Goal: Task Accomplishment & Management: Manage account settings

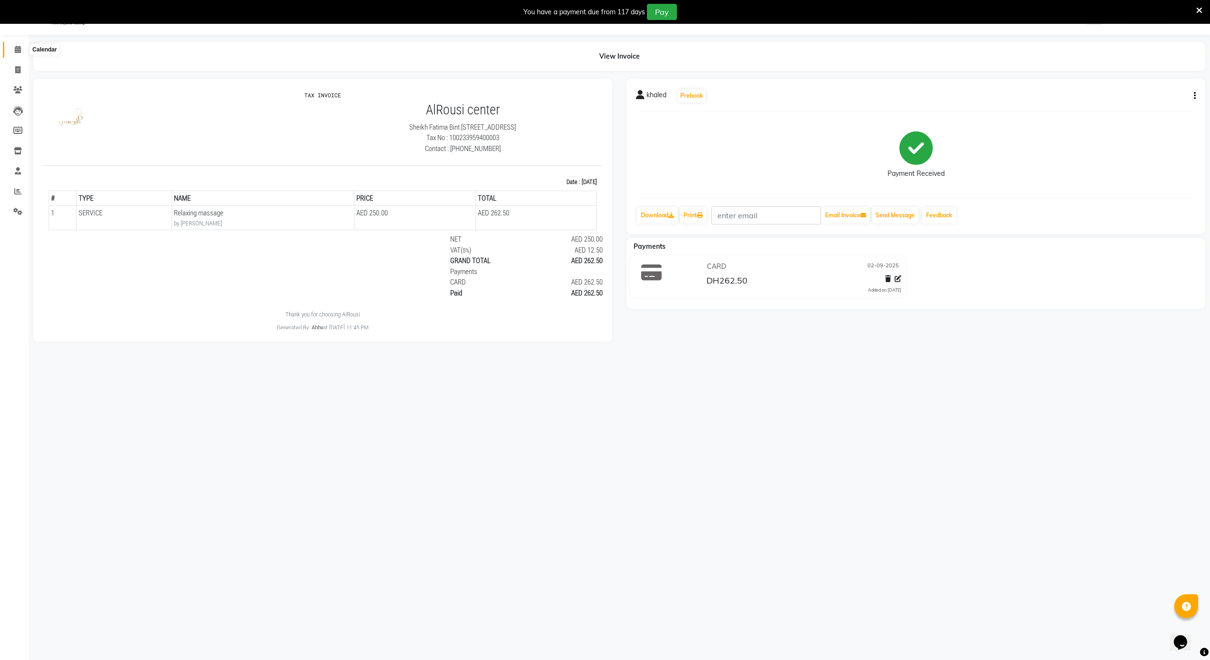
click at [13, 50] on span at bounding box center [18, 49] width 17 height 11
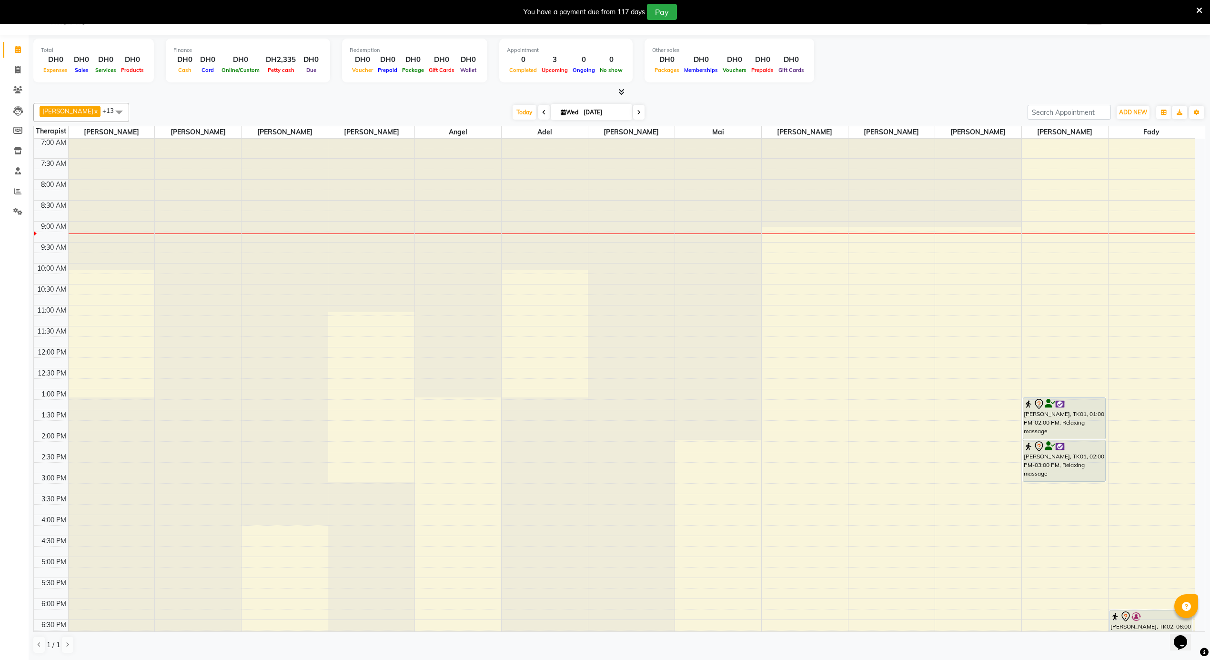
scroll to position [256, 0]
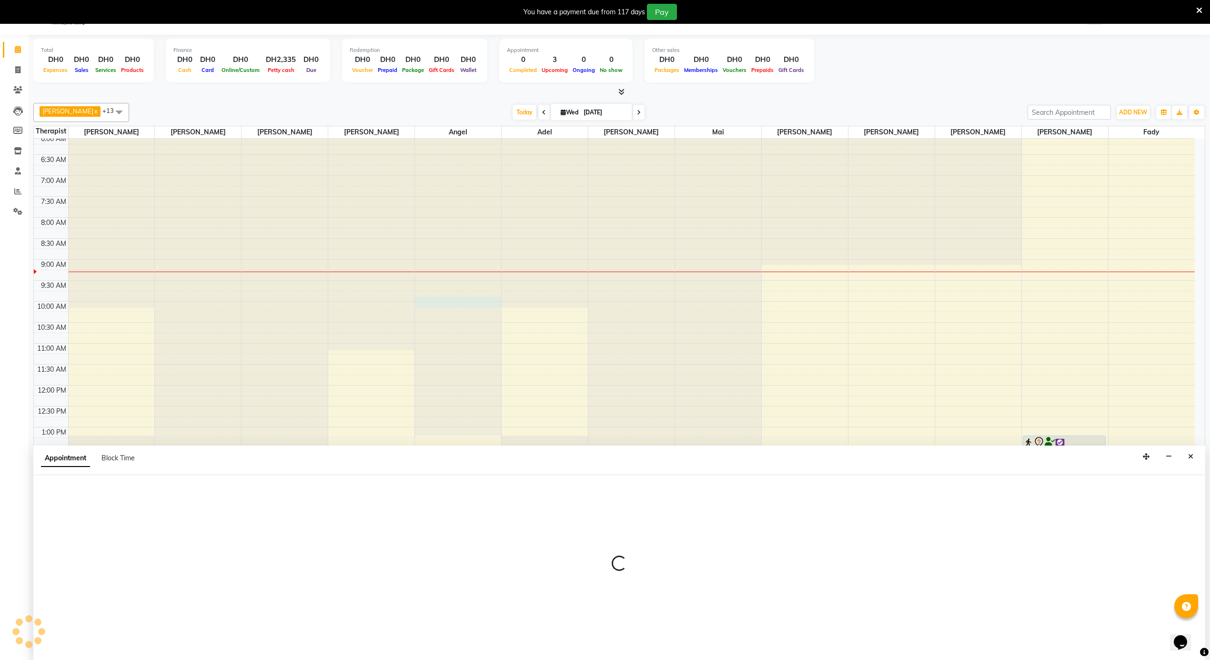
scroll to position [25, 0]
select select "39165"
select select "tentative"
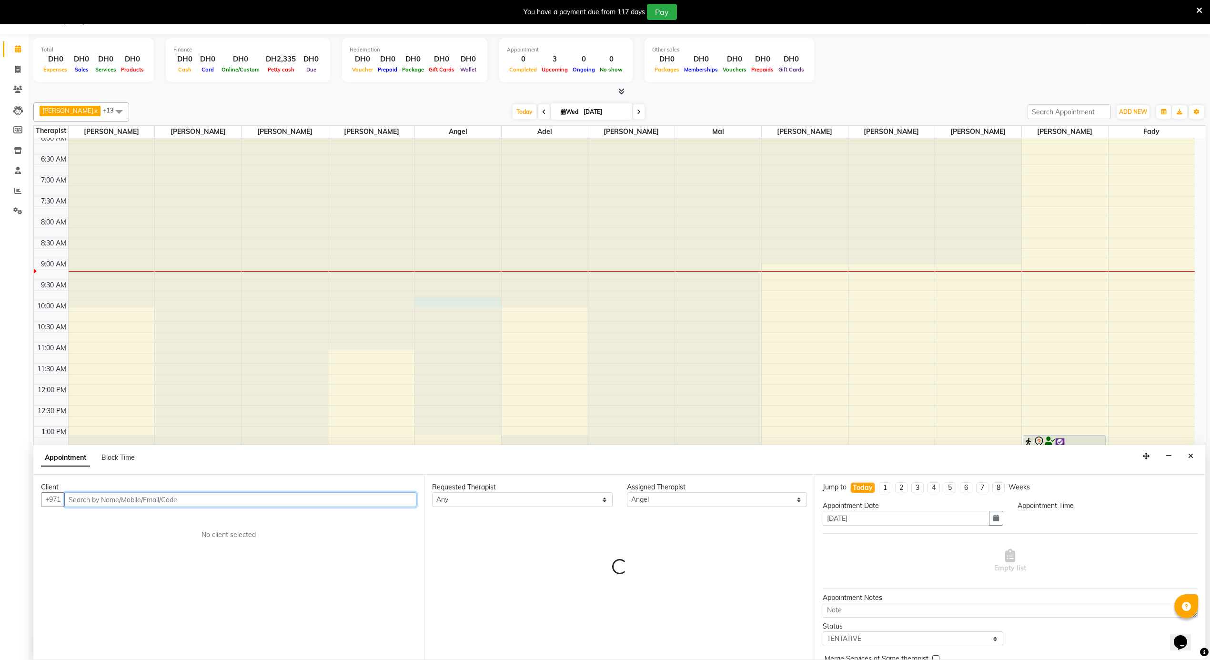
select select "585"
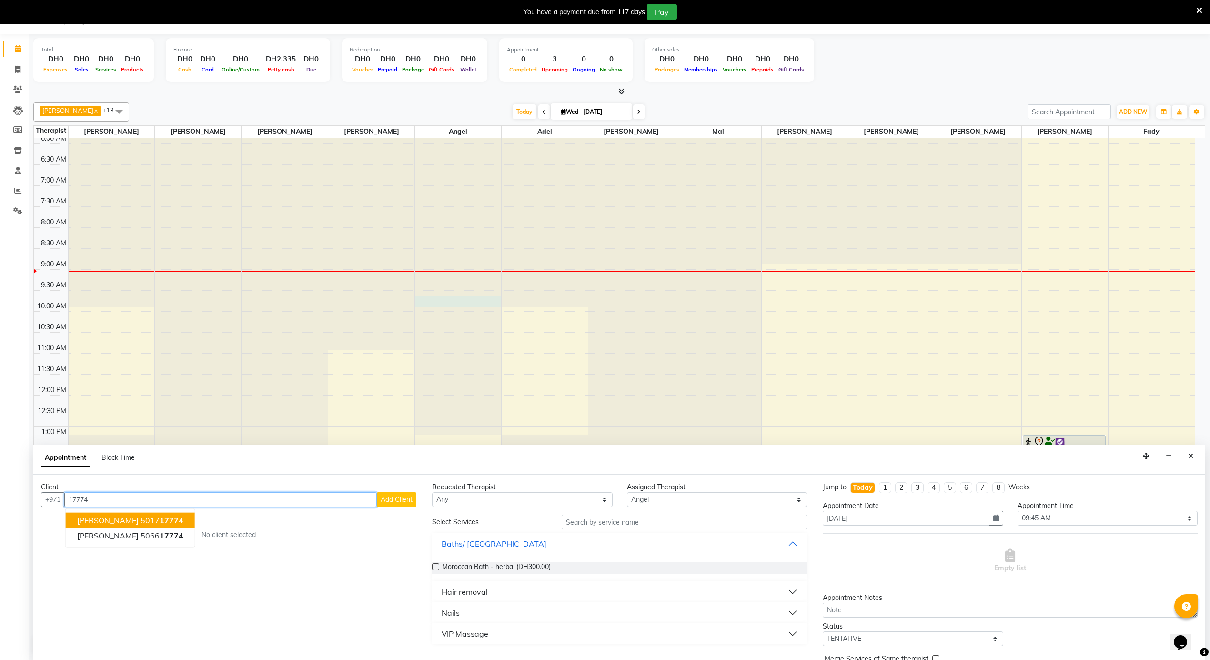
click at [112, 519] on span "[PERSON_NAME]" at bounding box center [107, 520] width 61 height 10
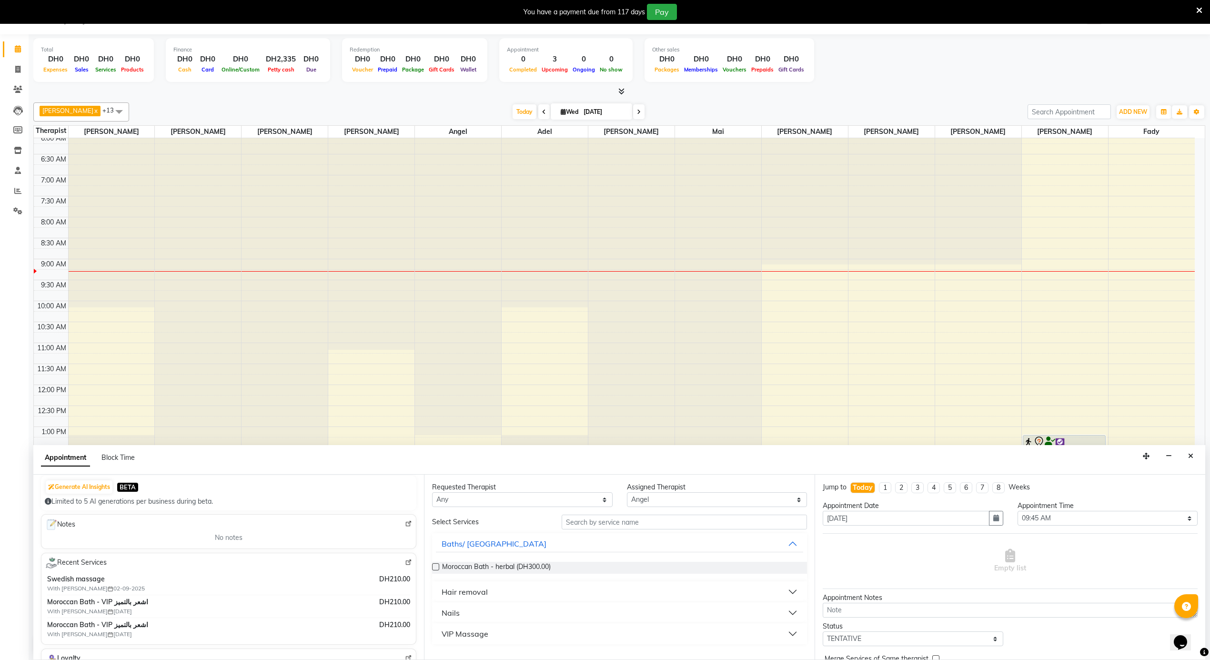
scroll to position [127, 0]
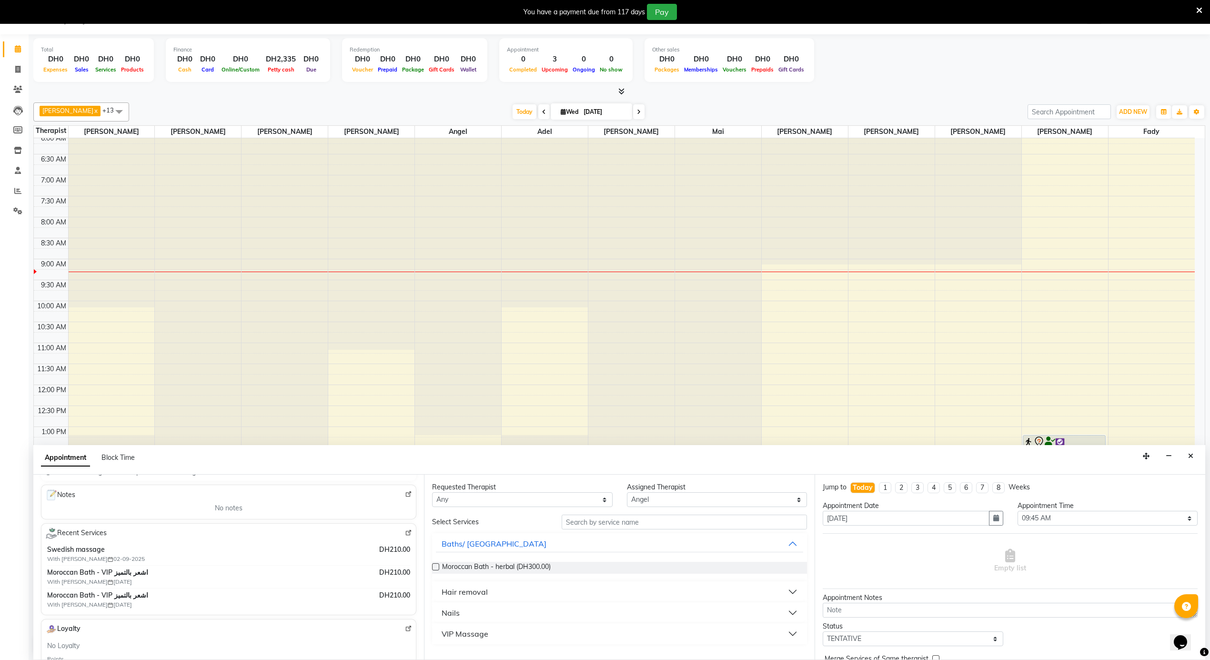
type input "501717774"
click at [4, 257] on div "Calendar Invoice Clients Leads Members Inventory Staff Reports Settings Complet…" at bounding box center [64, 336] width 129 height 618
click at [16, 209] on icon at bounding box center [17, 210] width 9 height 7
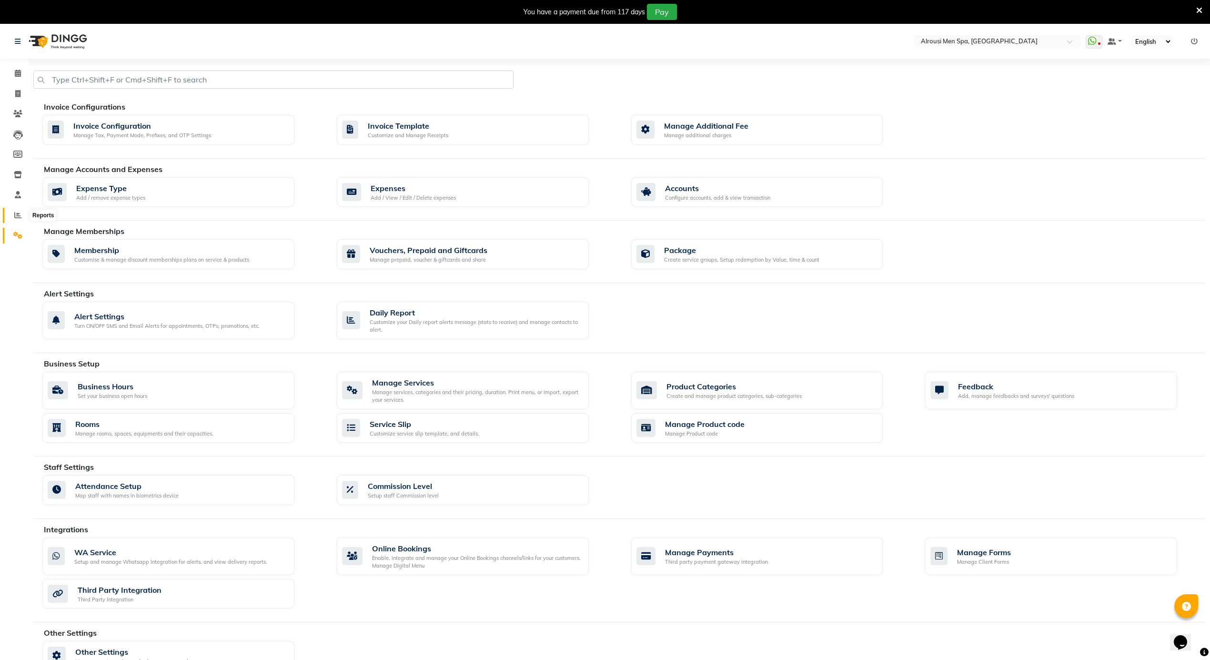
click at [17, 210] on span at bounding box center [18, 215] width 17 height 11
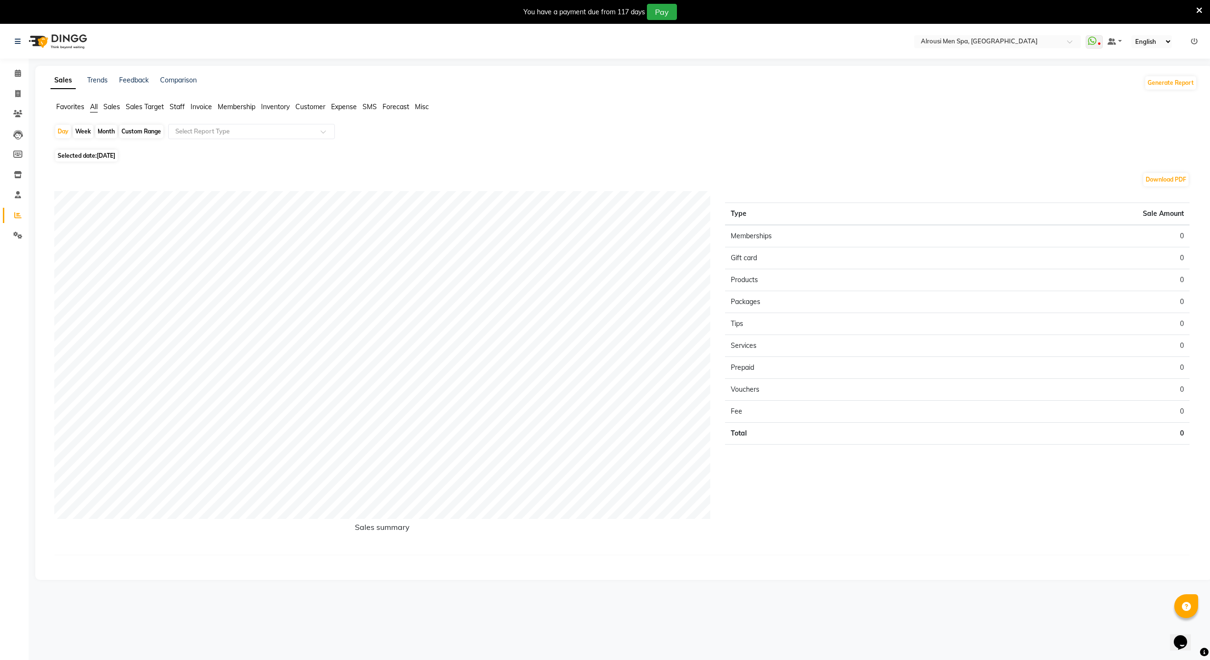
click at [117, 107] on span "Sales" at bounding box center [111, 106] width 17 height 9
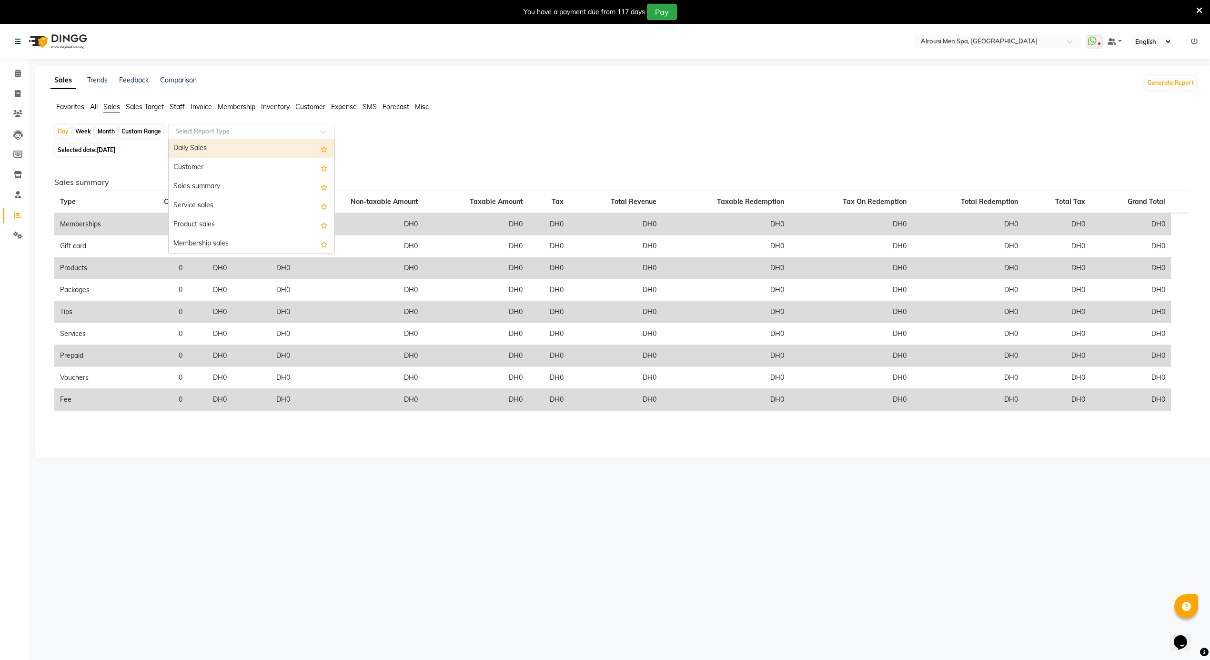
drag, startPoint x: 192, startPoint y: 128, endPoint x: 196, endPoint y: 131, distance: 5.1
click at [192, 129] on input "text" at bounding box center [241, 132] width 137 height 10
click at [189, 149] on div "Daily Sales" at bounding box center [252, 148] width 166 height 19
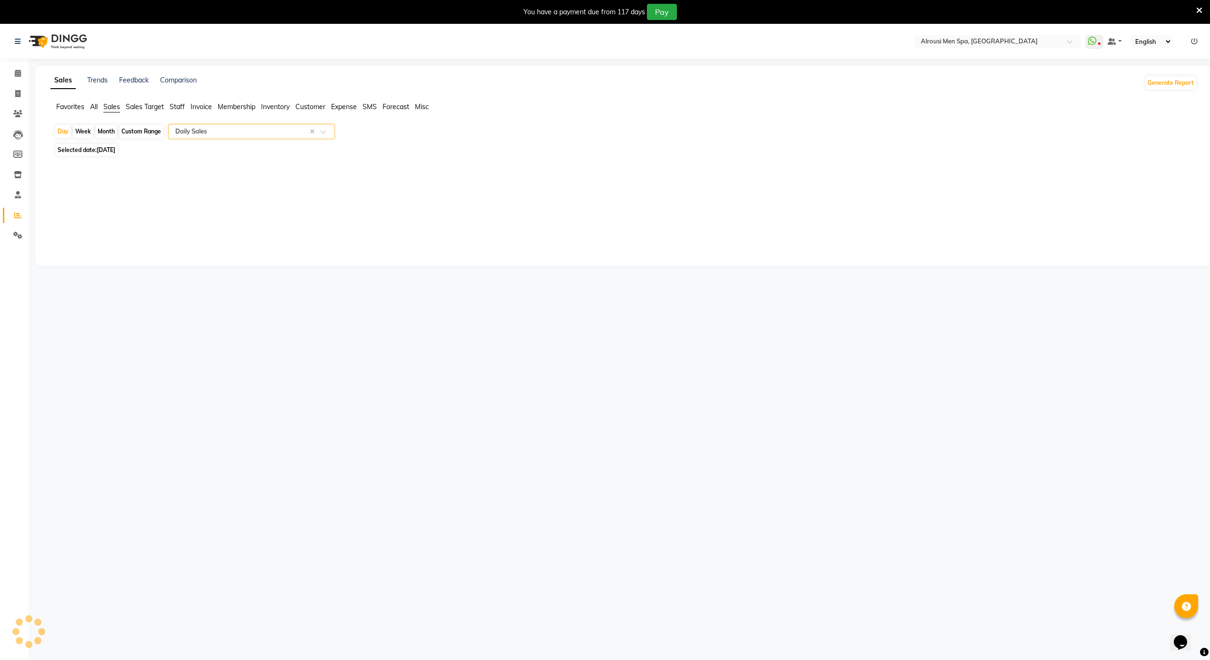
select select "full_report"
select select "csv"
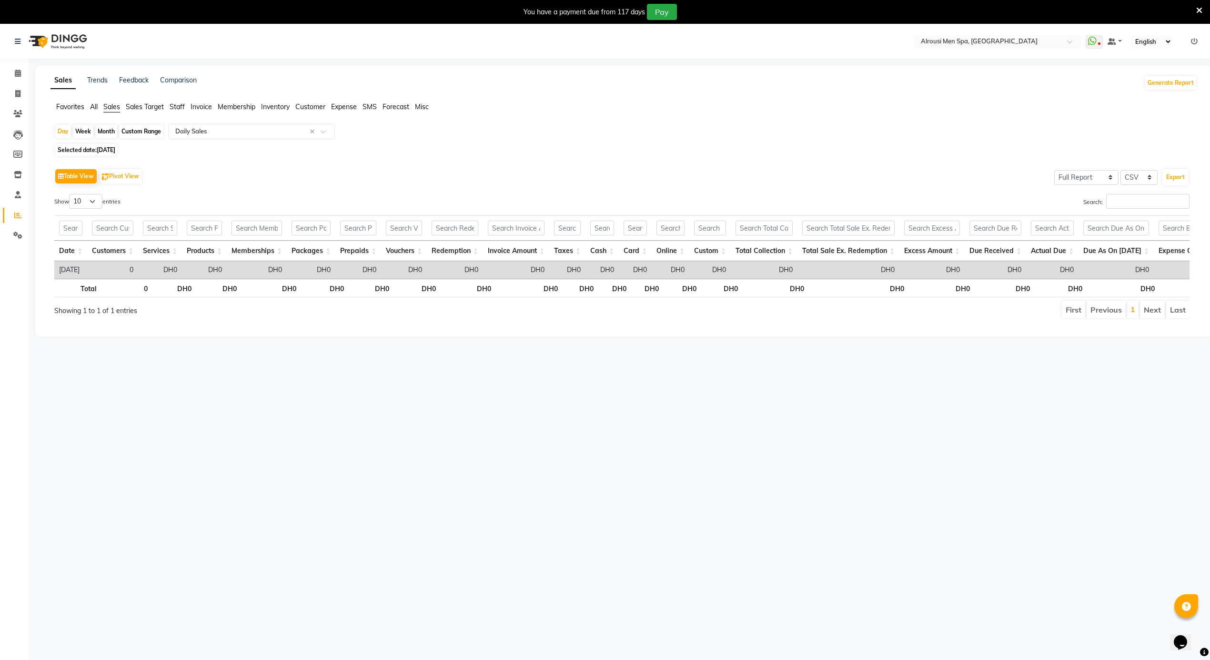
click at [108, 149] on span "[DATE]" at bounding box center [106, 149] width 19 height 7
select select "9"
select select "2025"
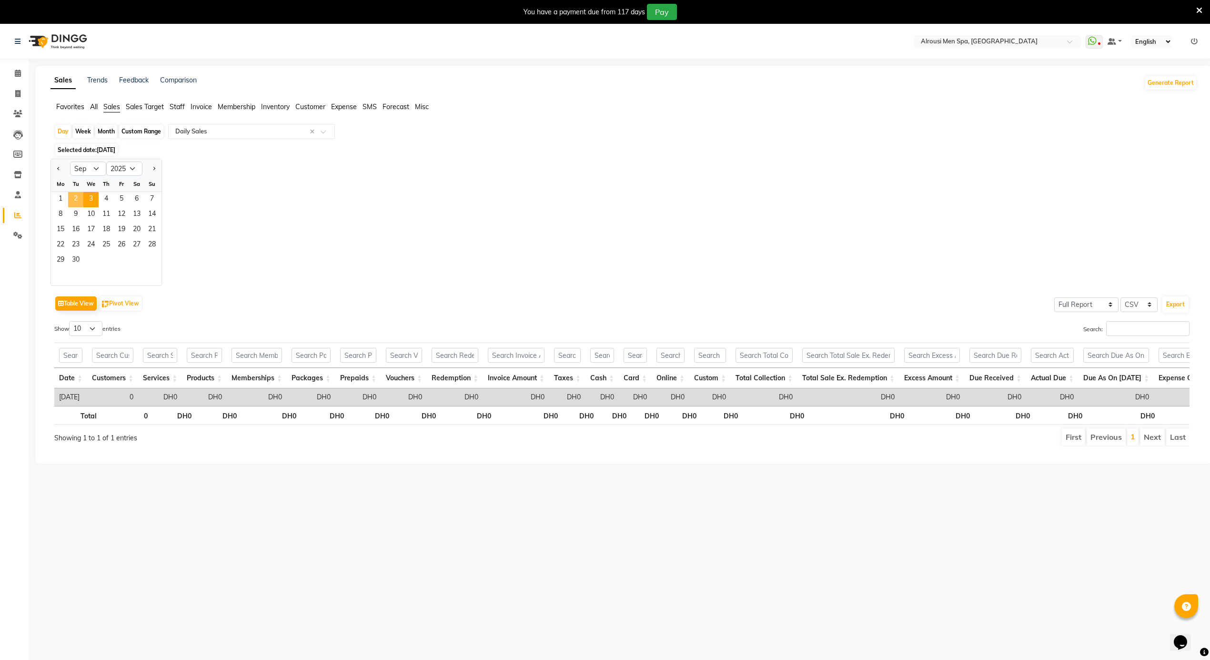
click at [77, 202] on span "2" at bounding box center [75, 199] width 15 height 15
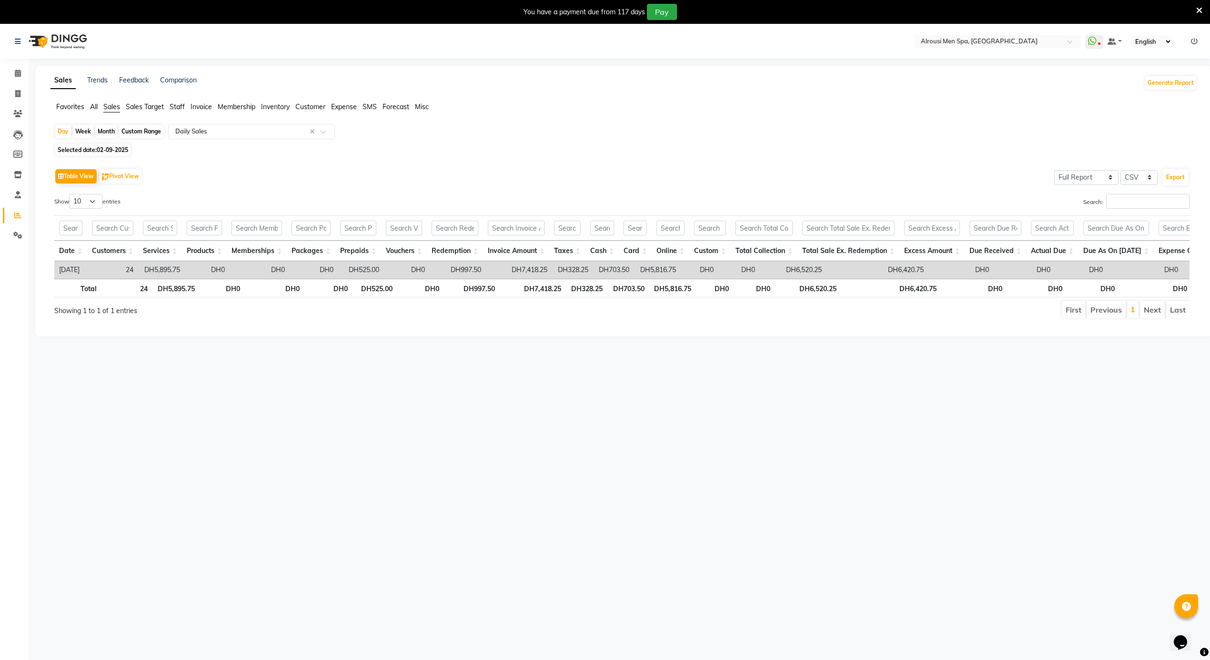
click at [12, 64] on li "Calendar" at bounding box center [14, 73] width 29 height 20
click at [16, 75] on icon at bounding box center [18, 73] width 6 height 7
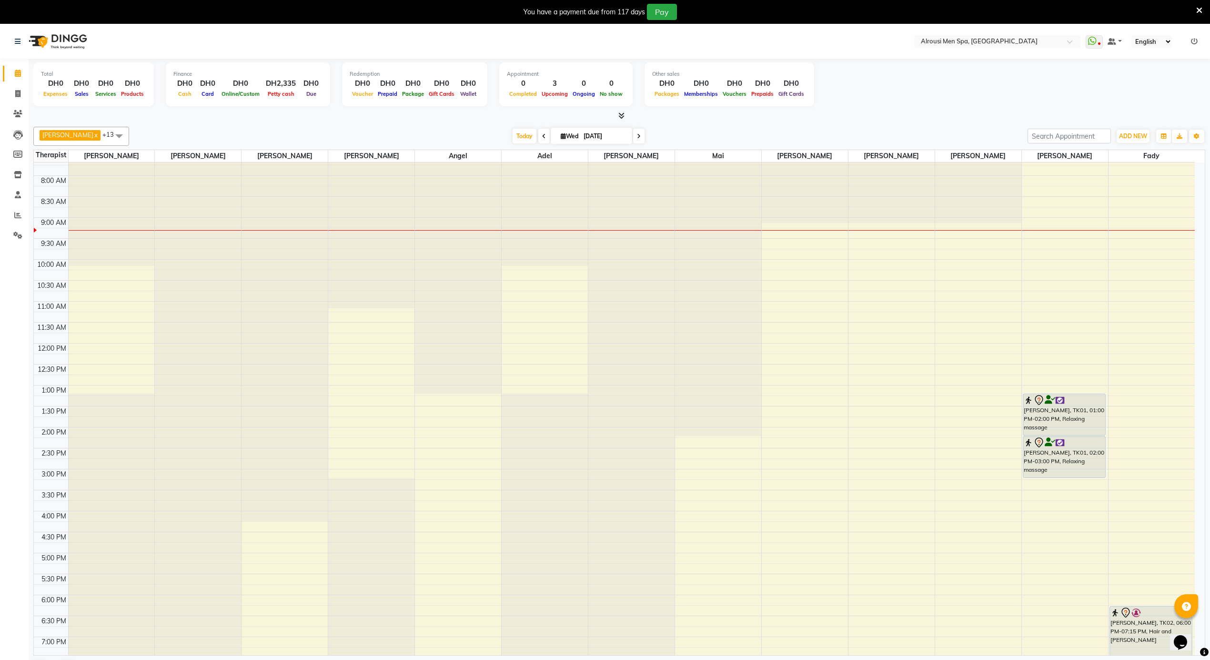
scroll to position [256, 0]
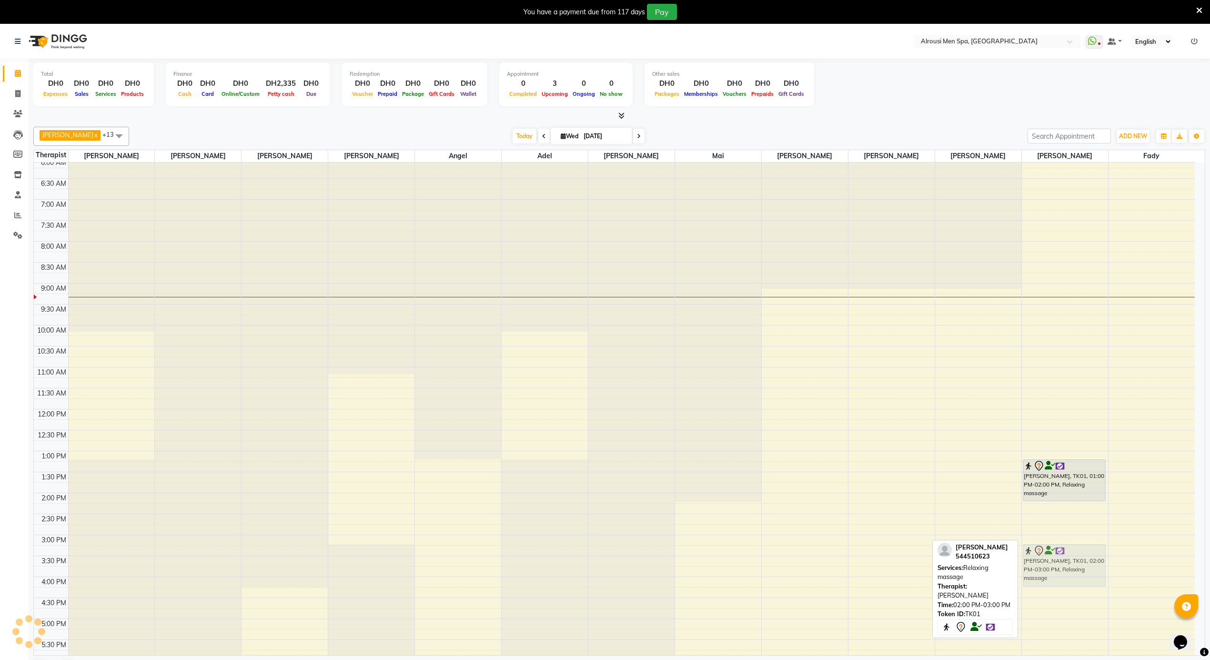
drag, startPoint x: 1047, startPoint y: 528, endPoint x: 1050, endPoint y: 568, distance: 39.7
click at [1050, 568] on div "[PERSON_NAME], TK01, 01:00 PM-02:00 PM, Relaxing massage dimitri, TK01, 02:00 P…" at bounding box center [1065, 409] width 86 height 1006
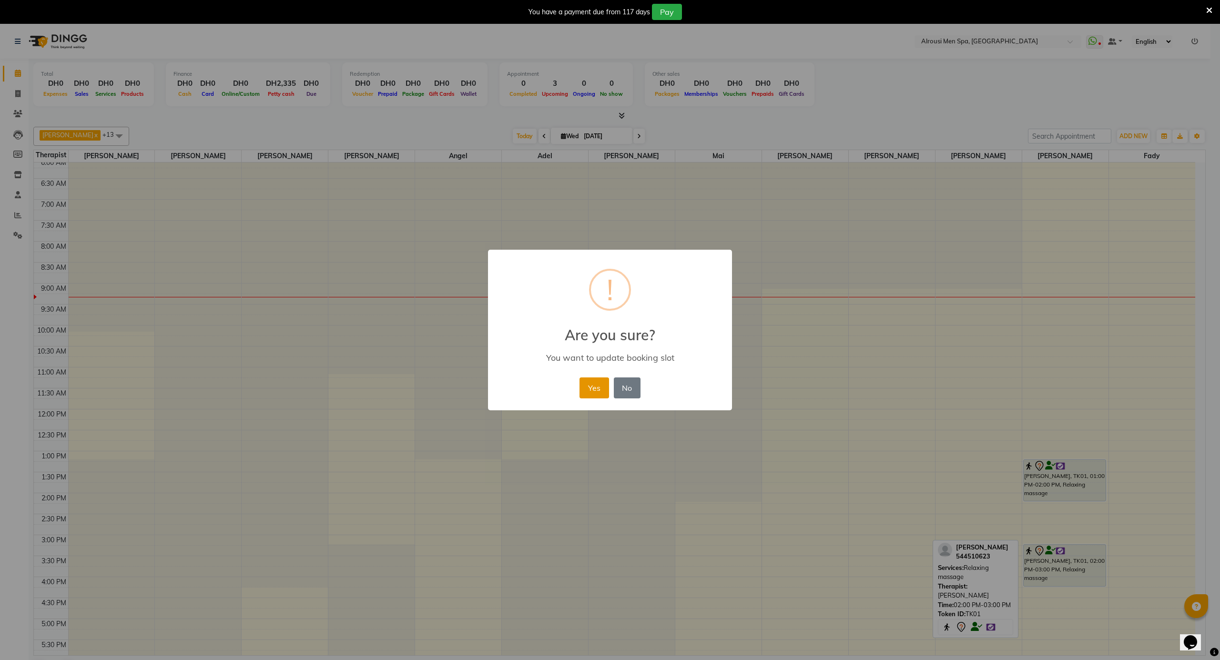
click at [581, 384] on button "Yes" at bounding box center [593, 387] width 29 height 21
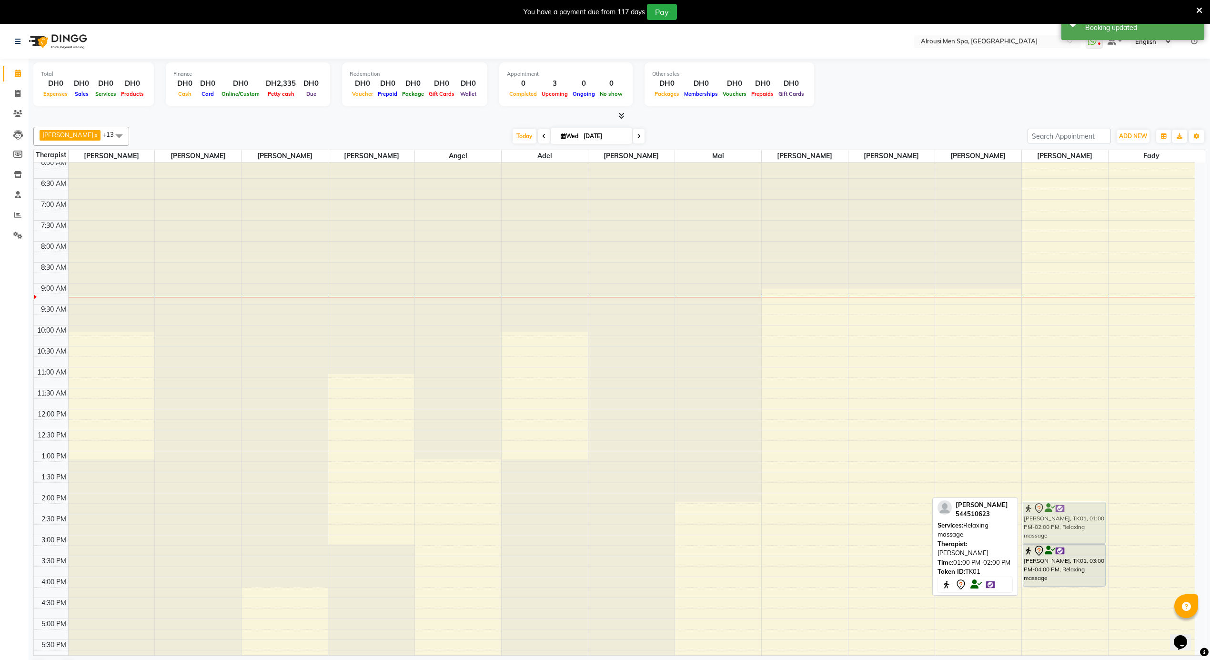
drag, startPoint x: 1082, startPoint y: 473, endPoint x: 1083, endPoint y: 517, distance: 43.8
click at [1083, 517] on div "[PERSON_NAME], TK01, 01:00 PM-02:00 PM, Relaxing massage [PERSON_NAME], TK01, 0…" at bounding box center [1065, 409] width 86 height 1006
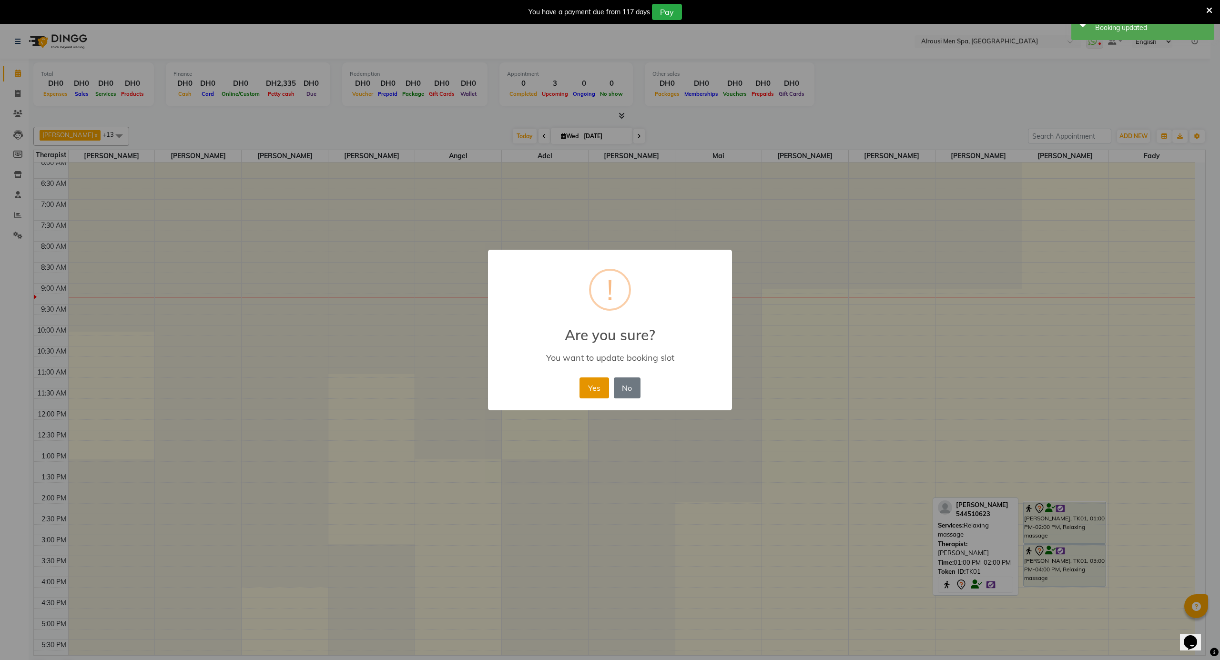
click at [593, 387] on button "Yes" at bounding box center [593, 387] width 29 height 21
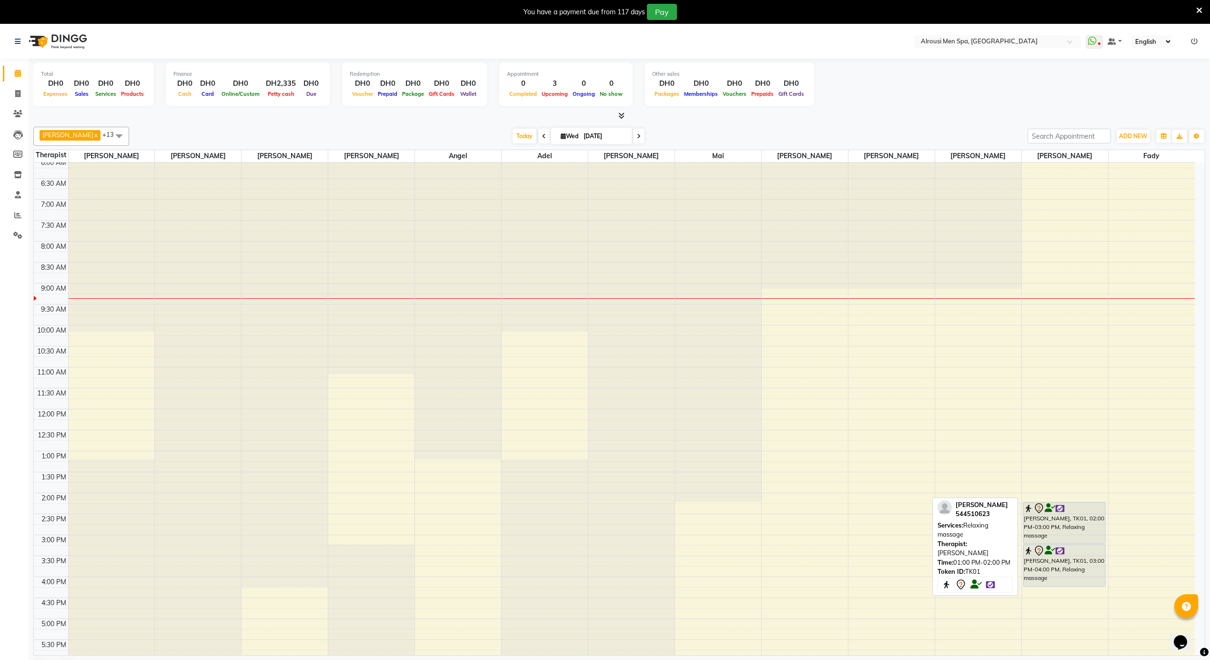
click at [10, 311] on div "Calendar Invoice Clients Leads Members Inventory Staff Reports Settings Complet…" at bounding box center [64, 360] width 129 height 618
click at [538, 136] on span at bounding box center [543, 136] width 11 height 15
type input "02-09-2025"
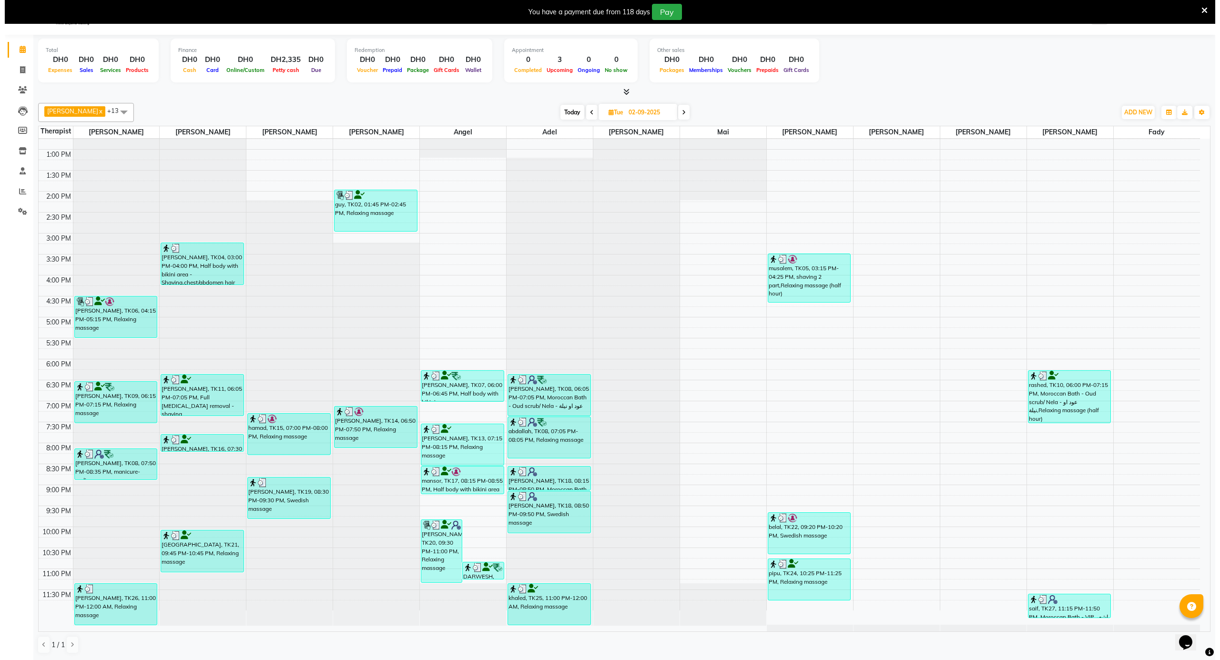
scroll to position [25, 0]
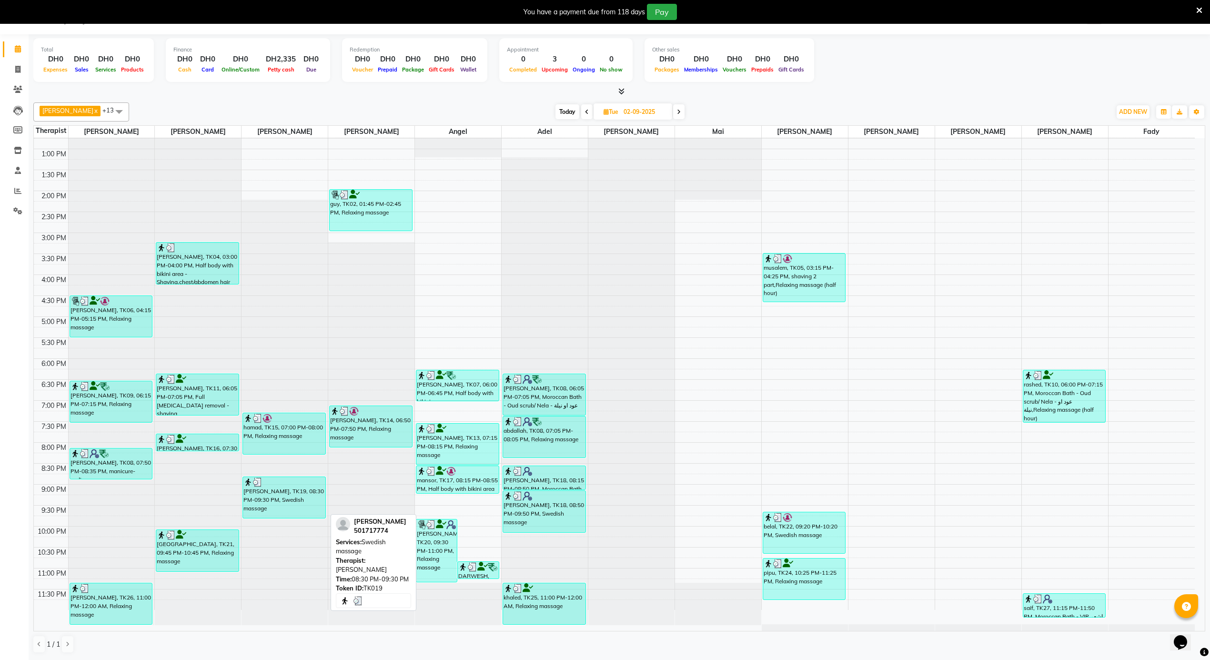
click at [271, 498] on div "ABO ABDALLH, TK19, 08:30 PM-09:30 PM, Swedish massage" at bounding box center [284, 497] width 82 height 41
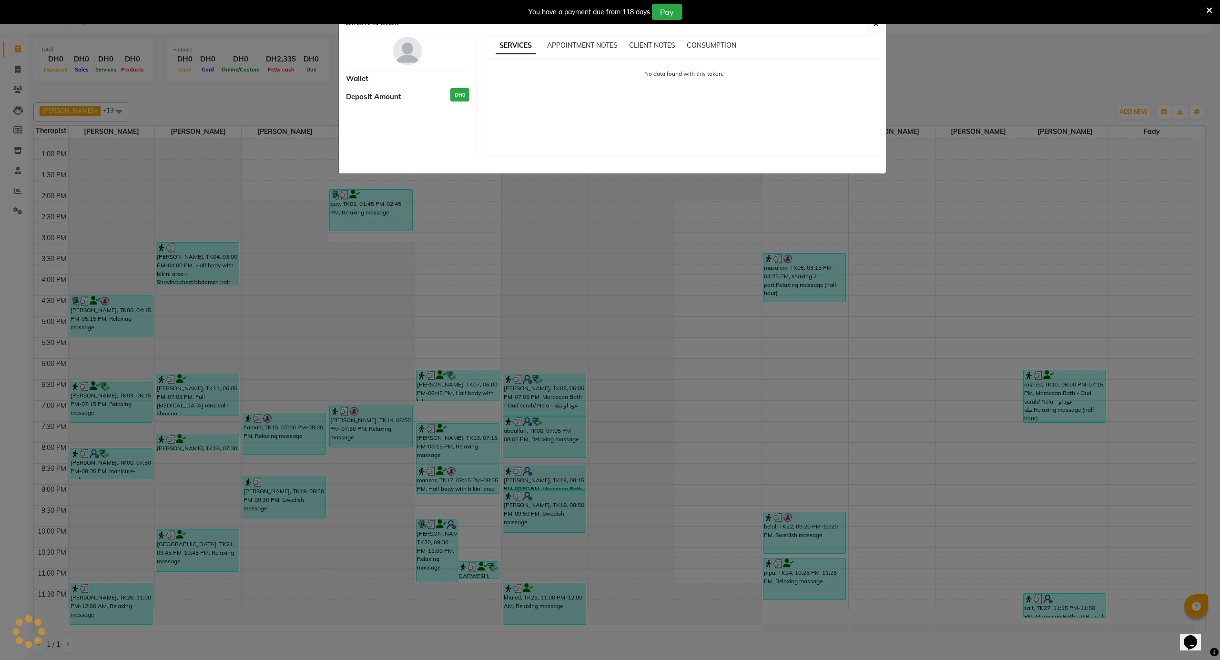
select select "3"
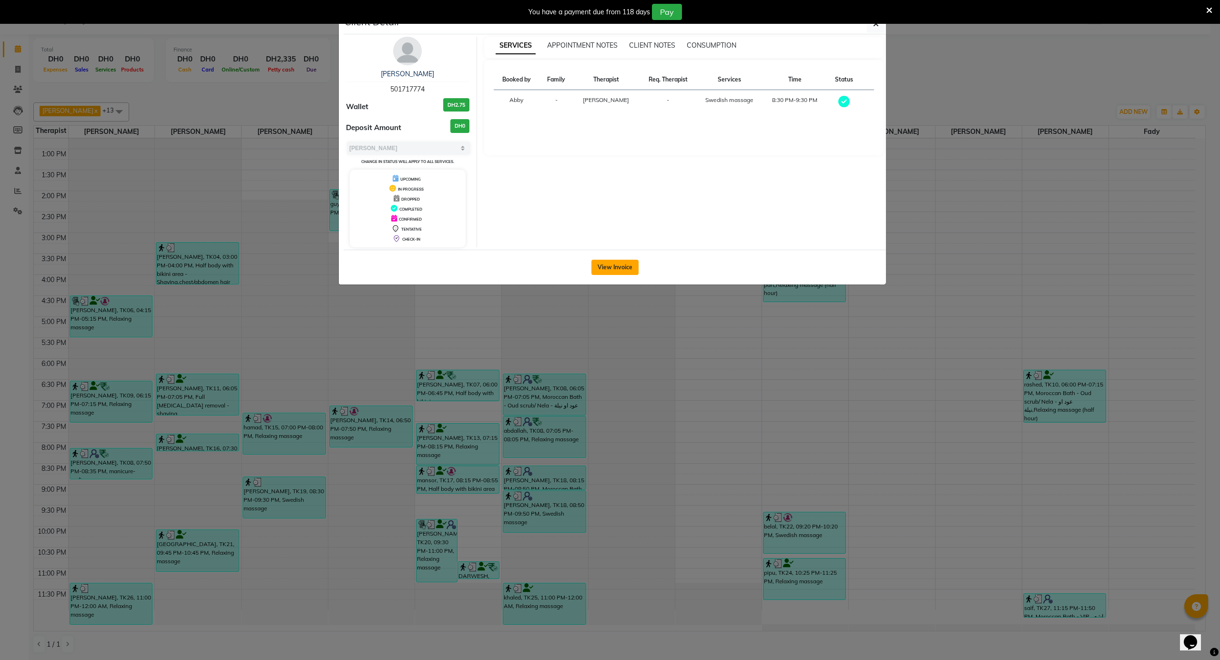
click at [605, 269] on button "View Invoice" at bounding box center [614, 267] width 47 height 15
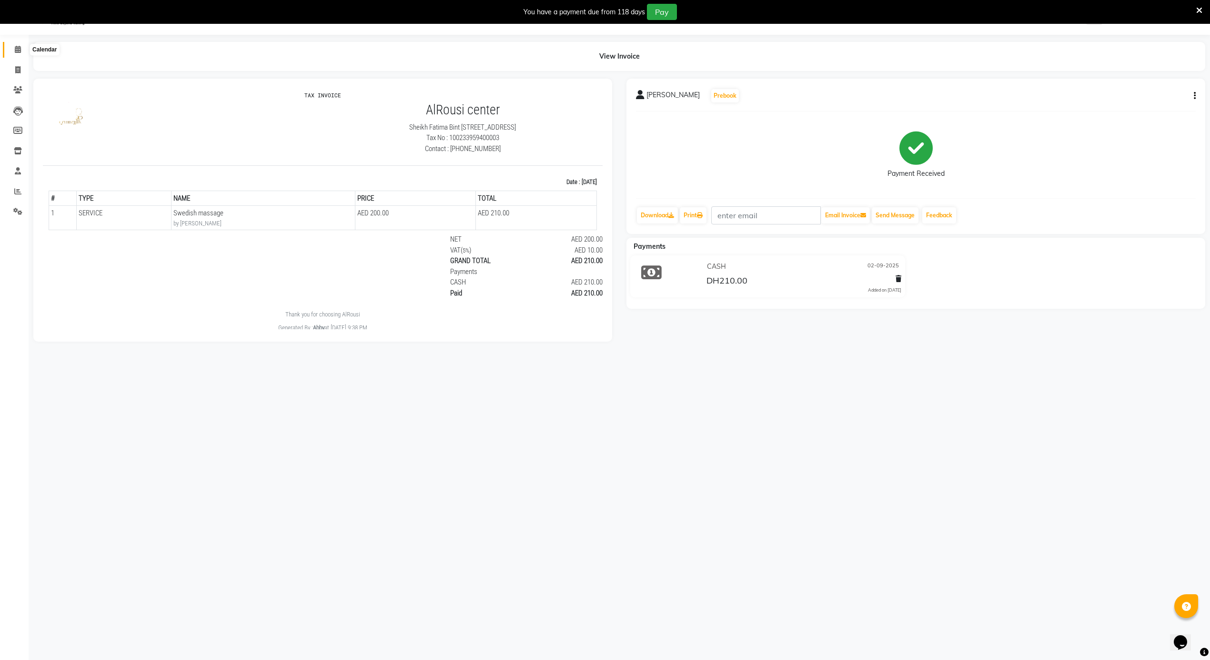
click at [18, 50] on icon at bounding box center [18, 49] width 6 height 7
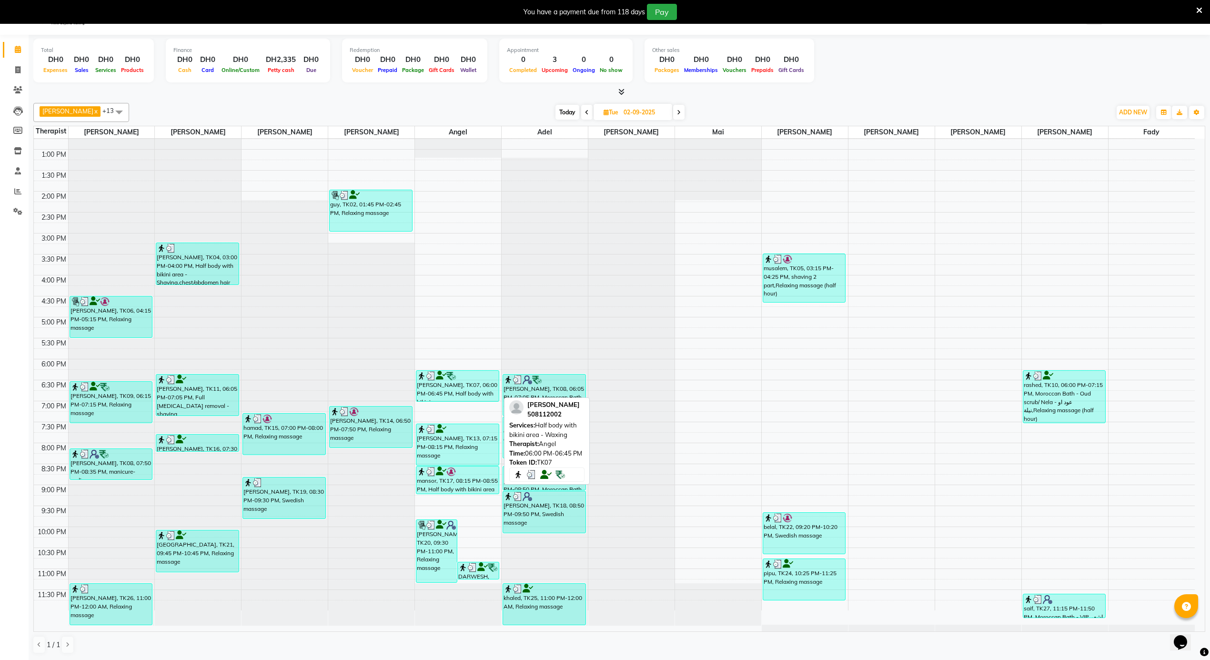
scroll to position [25, 0]
click at [21, 49] on span at bounding box center [18, 49] width 17 height 11
click at [557, 108] on span "Today" at bounding box center [567, 111] width 24 height 15
type input "[DATE]"
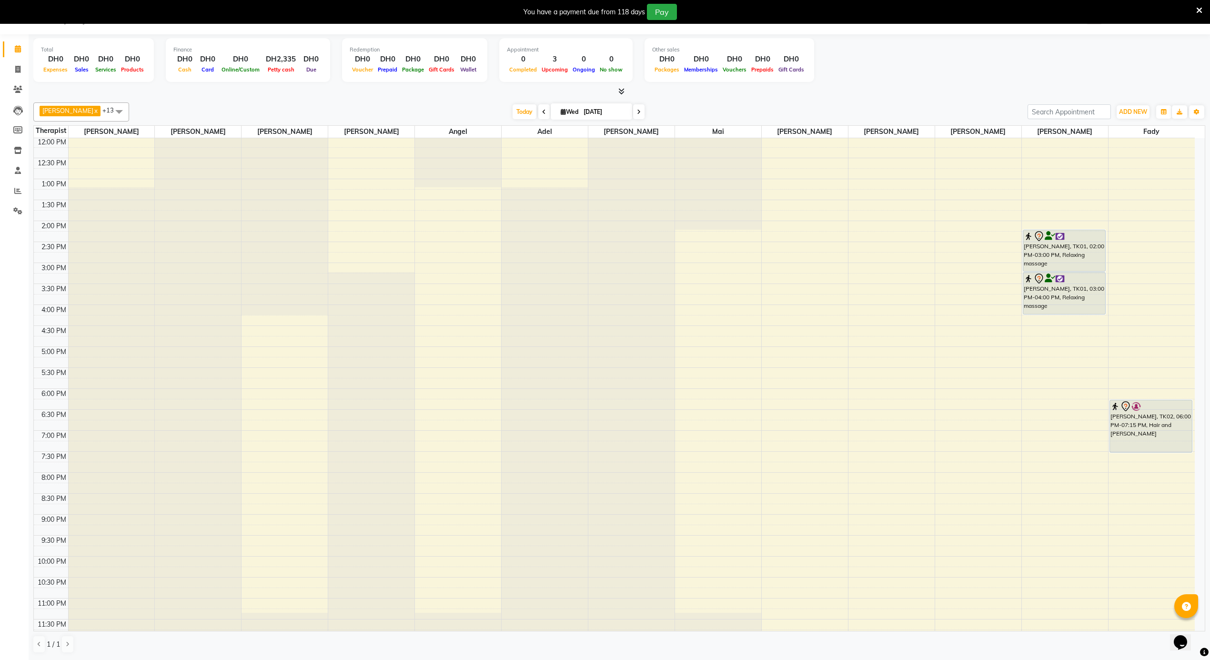
scroll to position [511, 0]
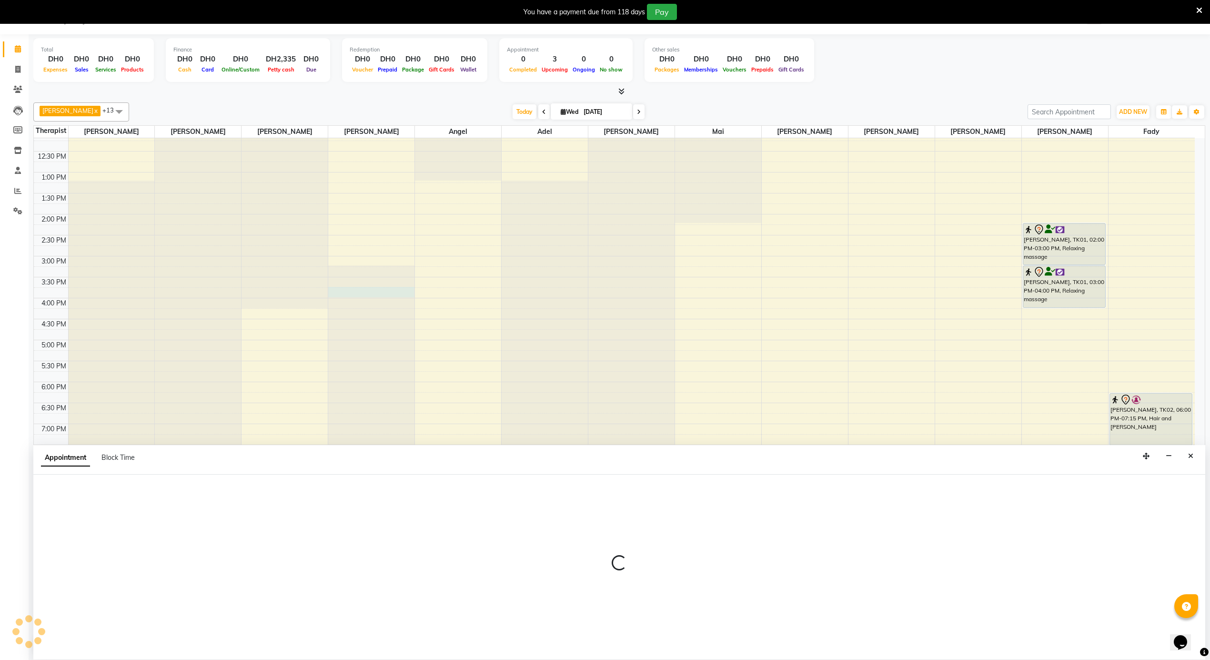
select select "38897"
select select "930"
select select "tentative"
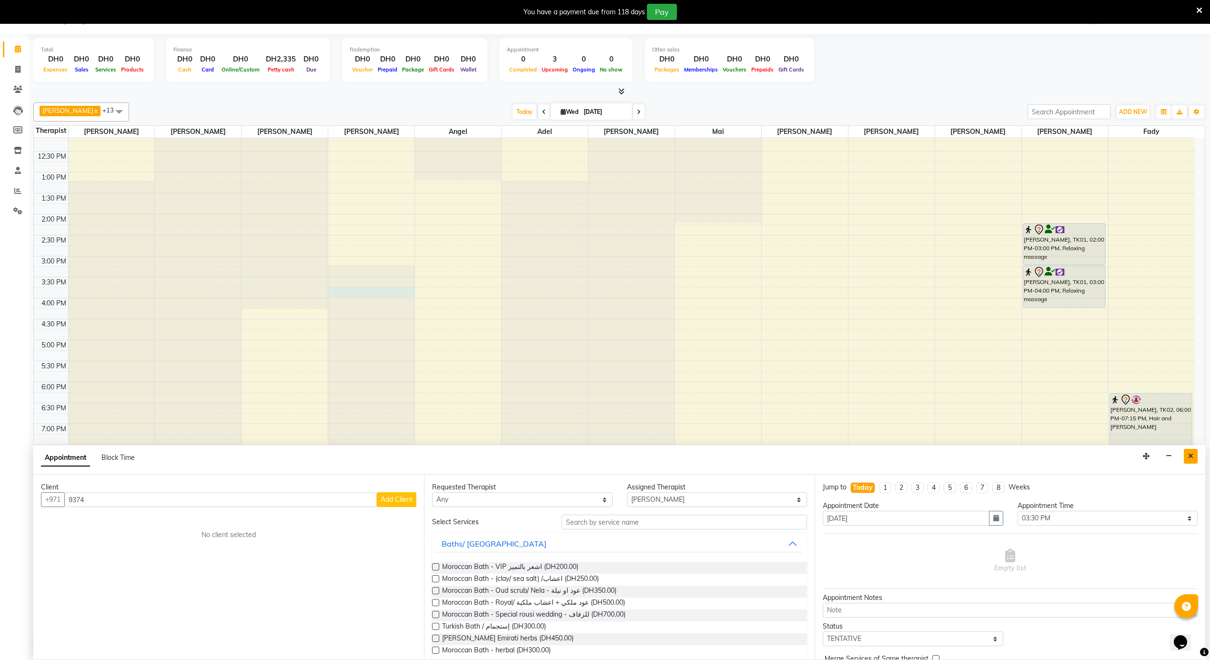
type input "9374"
click at [1195, 463] on button "Close" at bounding box center [1191, 456] width 14 height 15
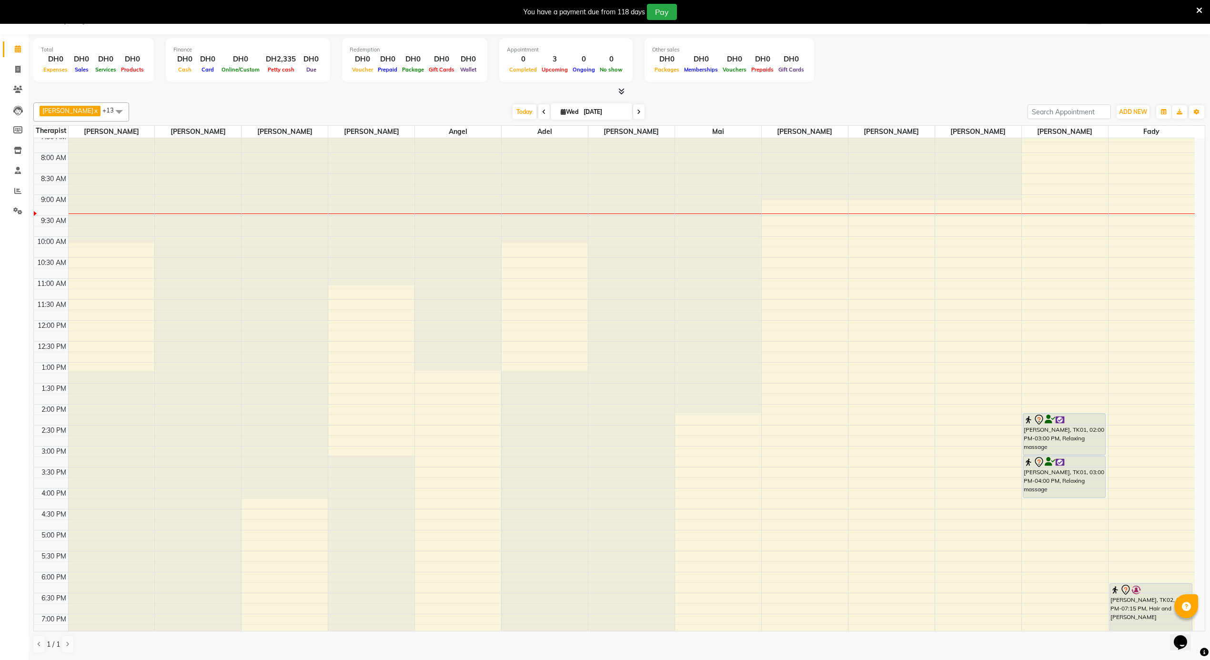
scroll to position [320, 0]
click at [333, 409] on div "12:00 AM 12:30 AM 1:00 AM 1:30 AM 2:00 AM 2:30 AM 3:00 AM 3:30 AM 4:00 AM 4:30 …" at bounding box center [614, 321] width 1161 height 1006
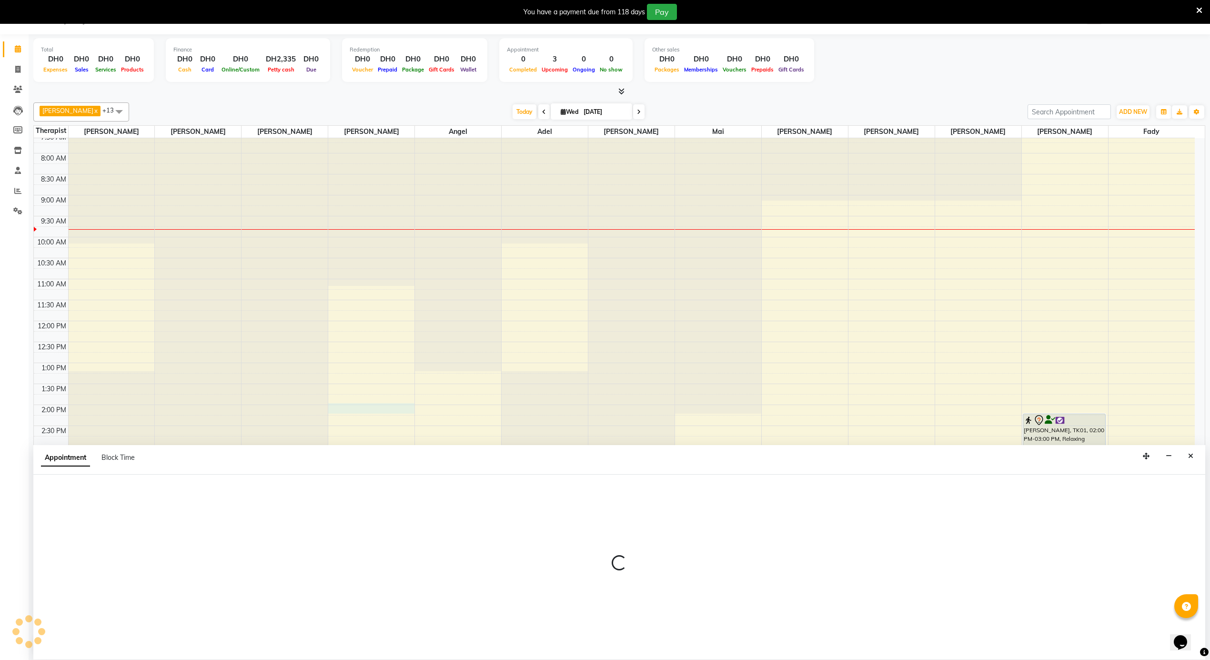
select select "38897"
select select "tentative"
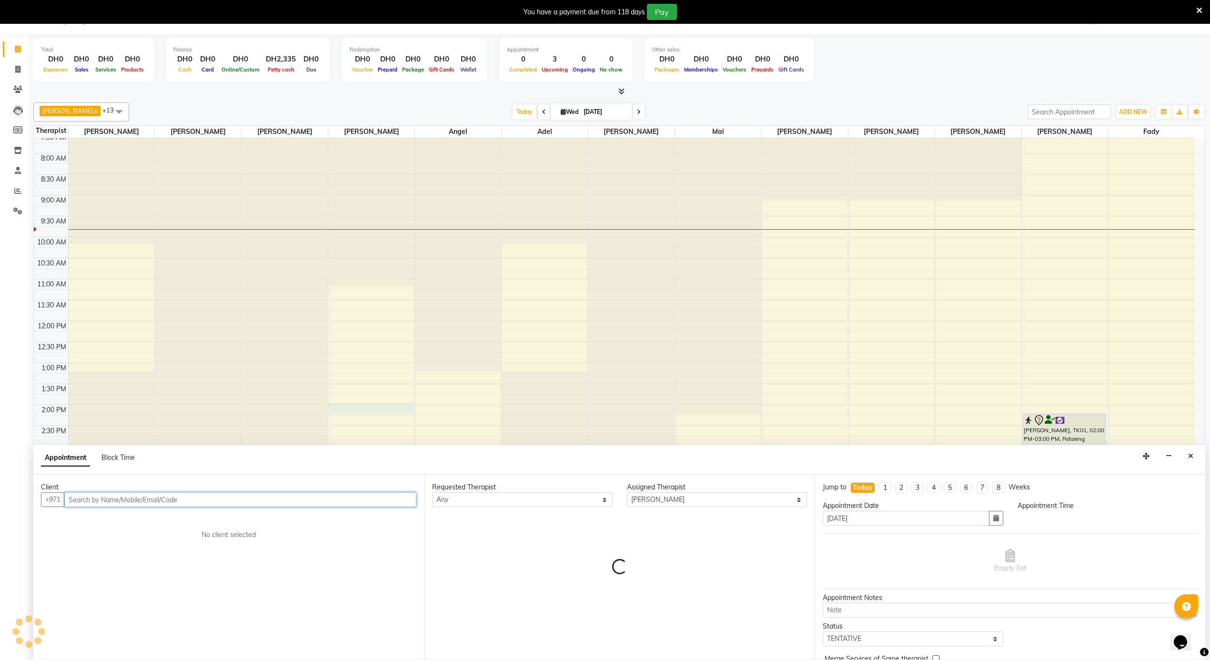
select select "825"
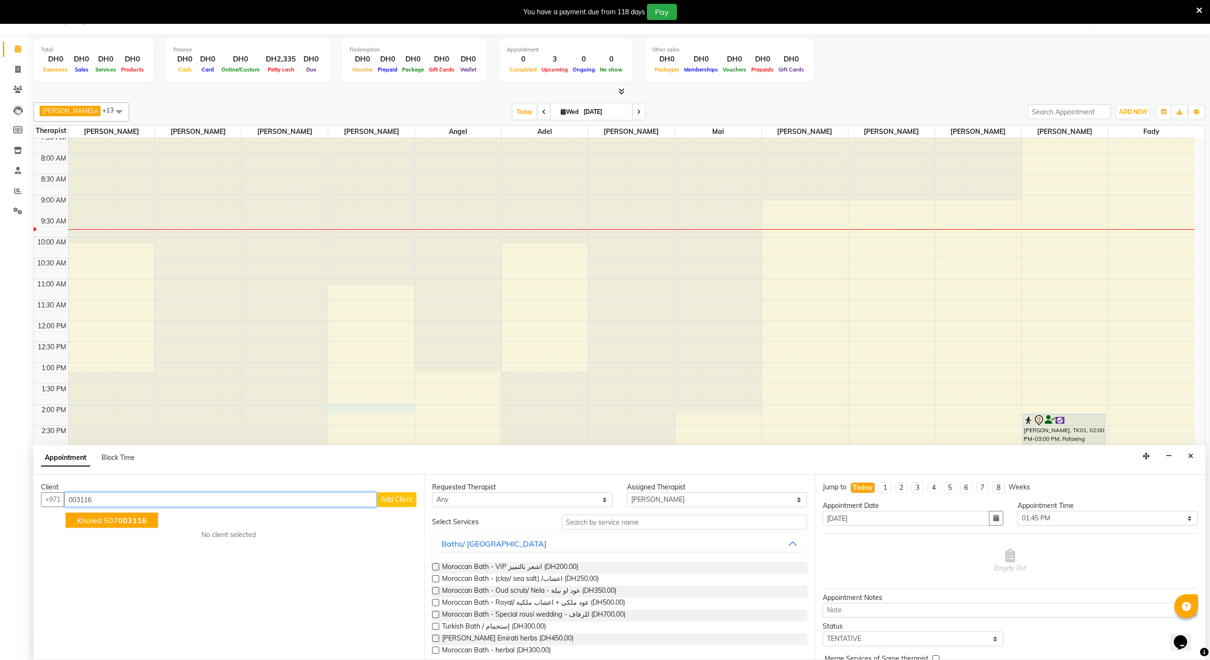
click at [128, 521] on span "003116" at bounding box center [132, 520] width 29 height 10
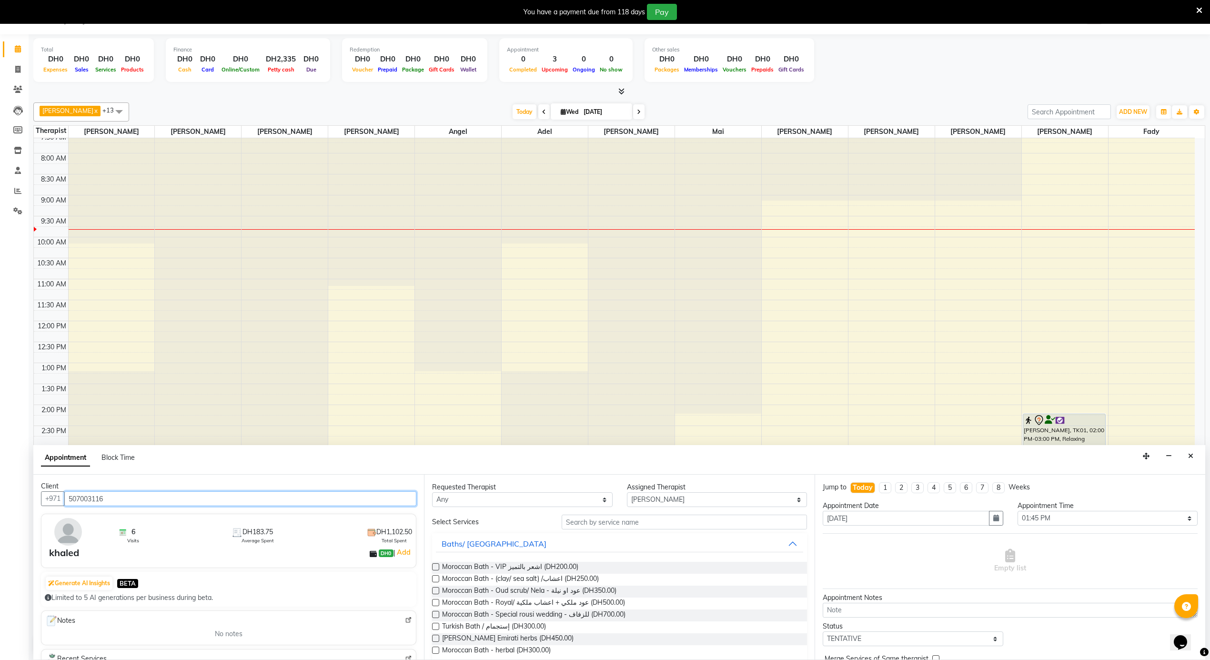
scroll to position [0, 0]
type input "507003116"
click at [631, 496] on select "Select Adel Angel Ayub Aziz cindy Diane Fady John kim Mai Mitch Mohamed steve A…" at bounding box center [717, 499] width 181 height 15
select select "38890"
click at [627, 493] on select "Select Adel Angel Ayub Aziz cindy Diane Fady John kim Mai Mitch Mohamed steve A…" at bounding box center [717, 499] width 181 height 15
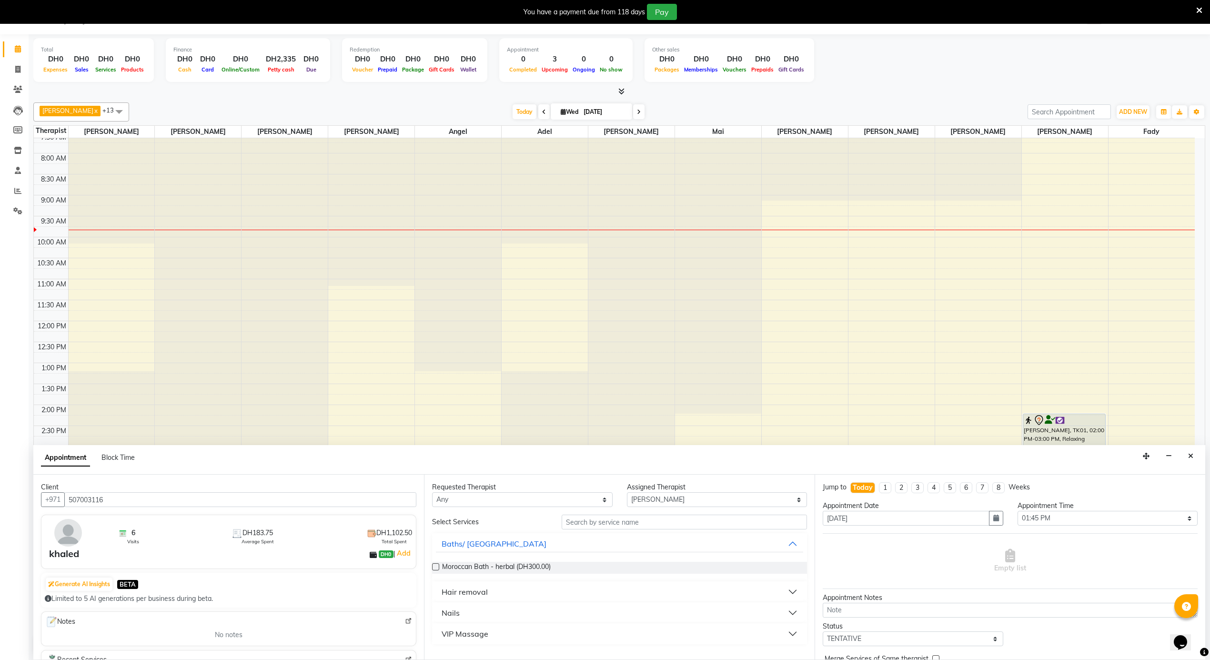
click at [471, 594] on div "Hair removal" at bounding box center [465, 591] width 46 height 11
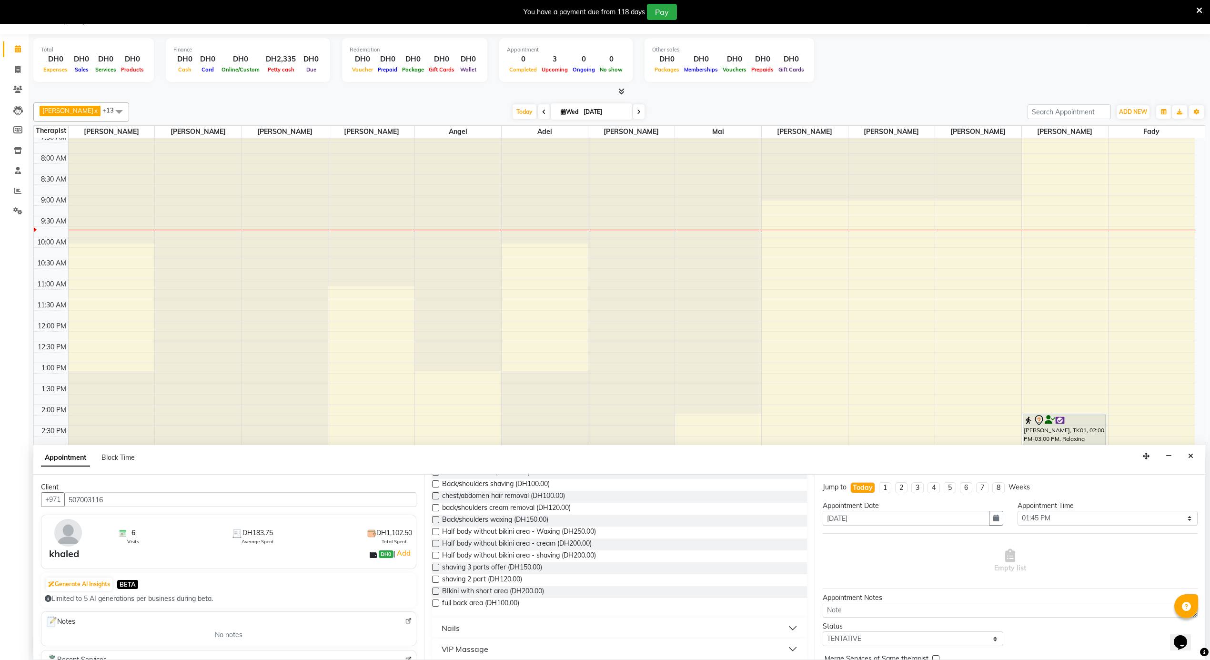
scroll to position [270, 0]
click at [530, 557] on span "shaving 3 parts offer (DH150.00)" at bounding box center [492, 561] width 100 height 12
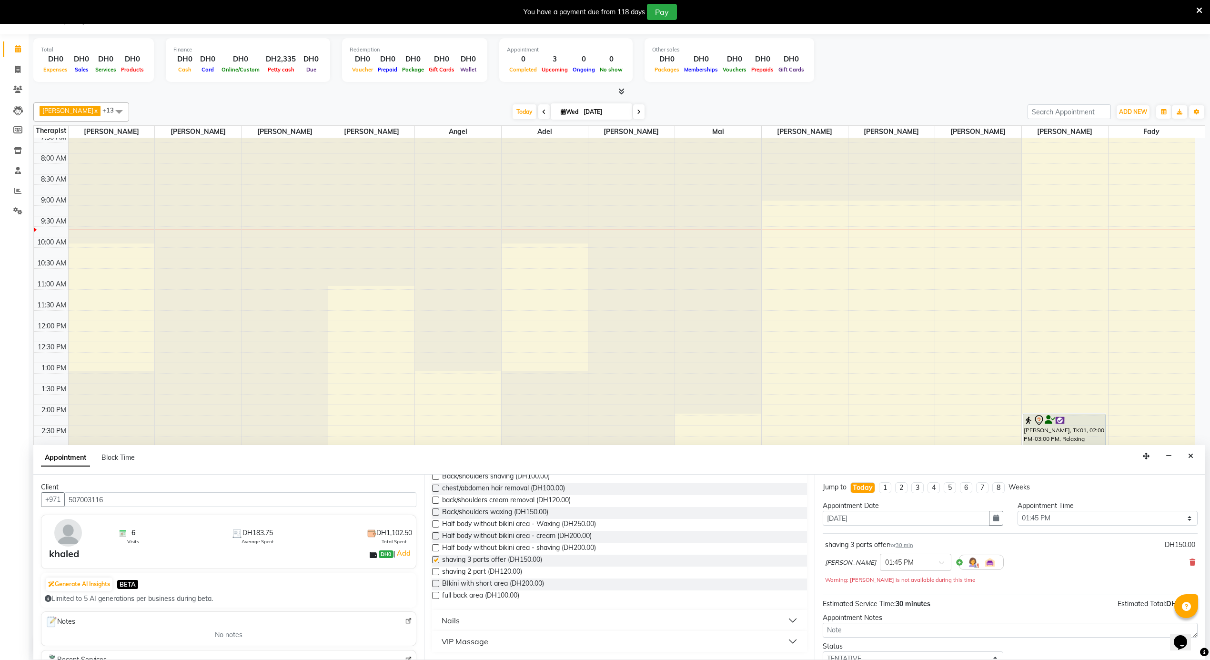
checkbox input "false"
click at [885, 561] on input "text" at bounding box center [906, 561] width 42 height 10
click at [880, 590] on div "10:00 AM (No Shift)" at bounding box center [915, 581] width 71 height 19
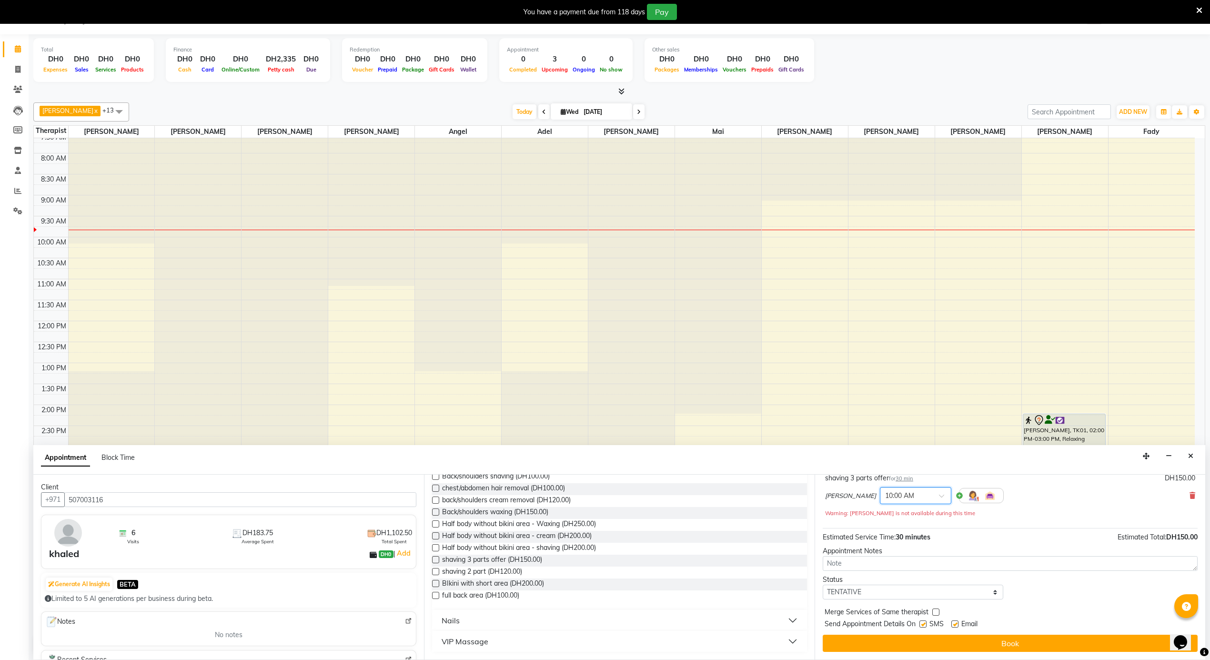
click at [925, 620] on div "SMS" at bounding box center [935, 625] width 32 height 12
click at [925, 626] on label at bounding box center [922, 623] width 7 height 7
click at [925, 626] on input "checkbox" at bounding box center [922, 625] width 6 height 6
checkbox input "false"
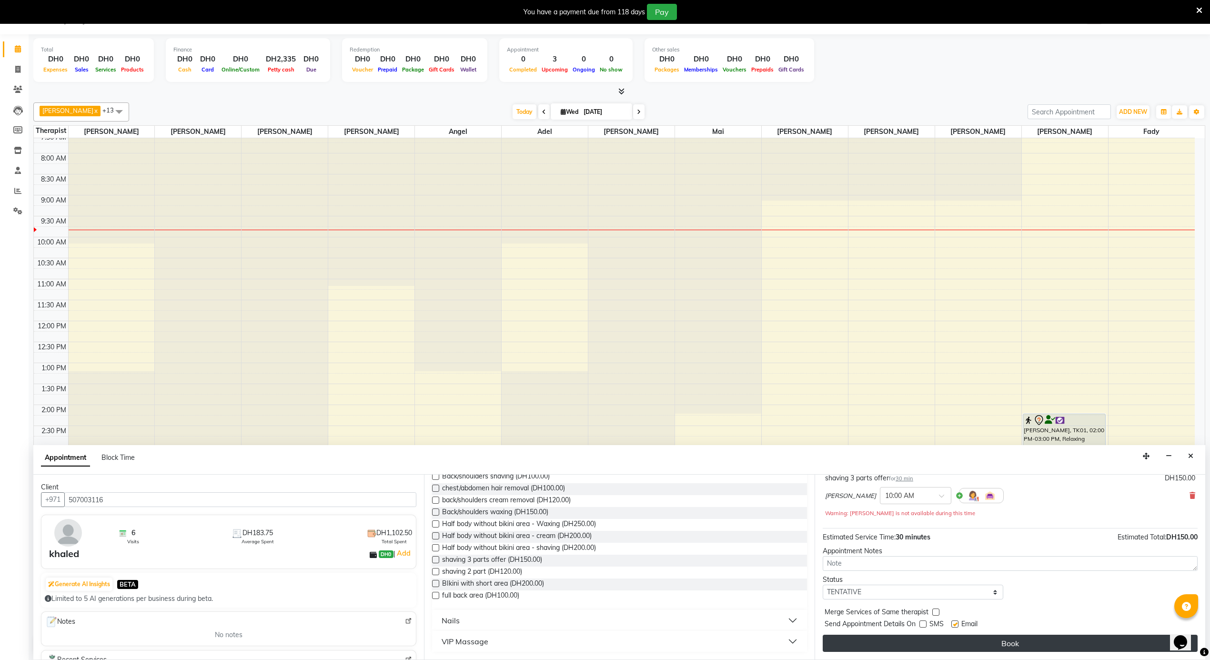
click at [942, 643] on button "Book" at bounding box center [1010, 643] width 375 height 17
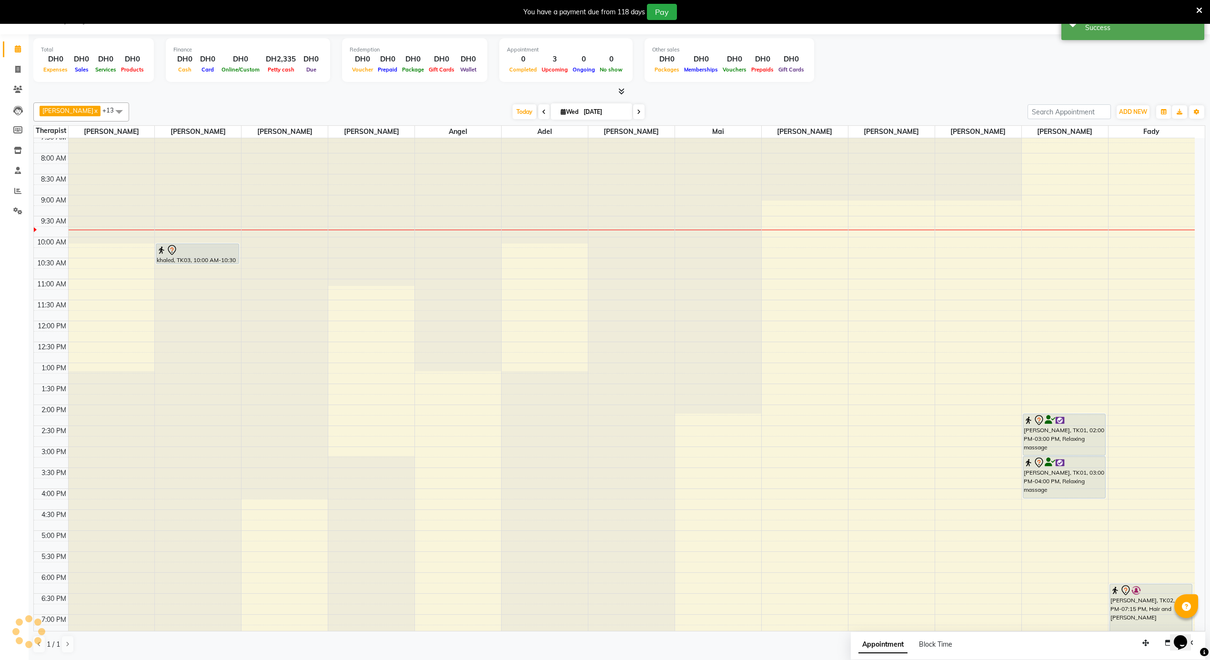
scroll to position [0, 0]
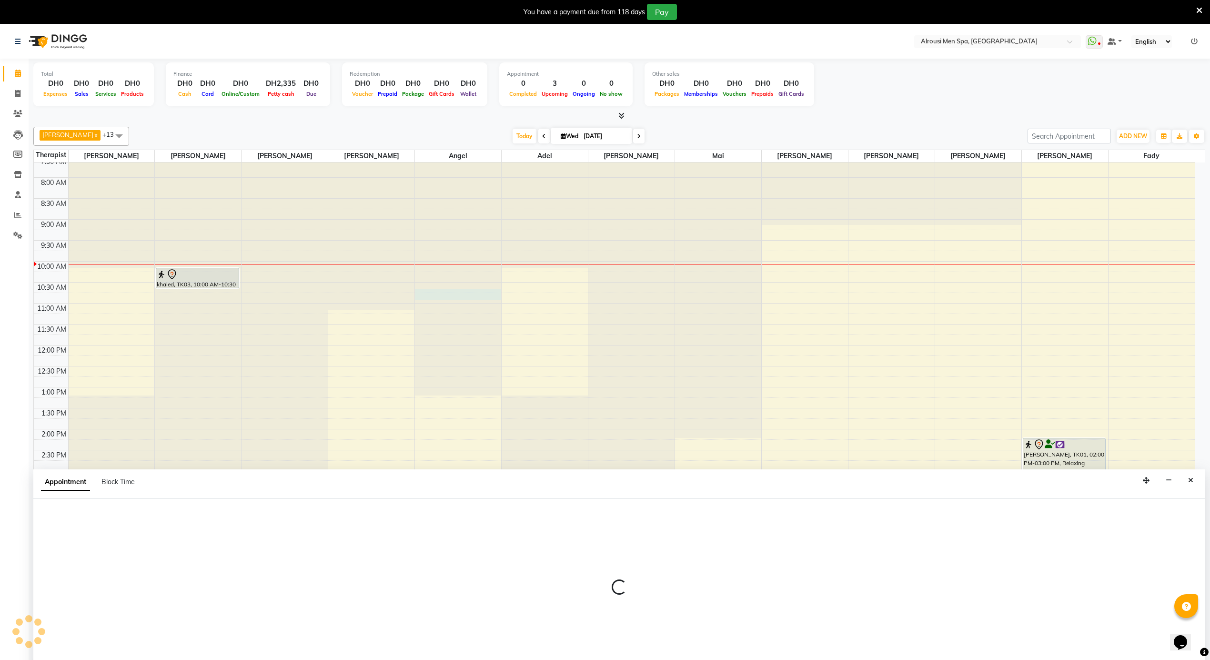
scroll to position [25, 0]
select select "39165"
select select "tentative"
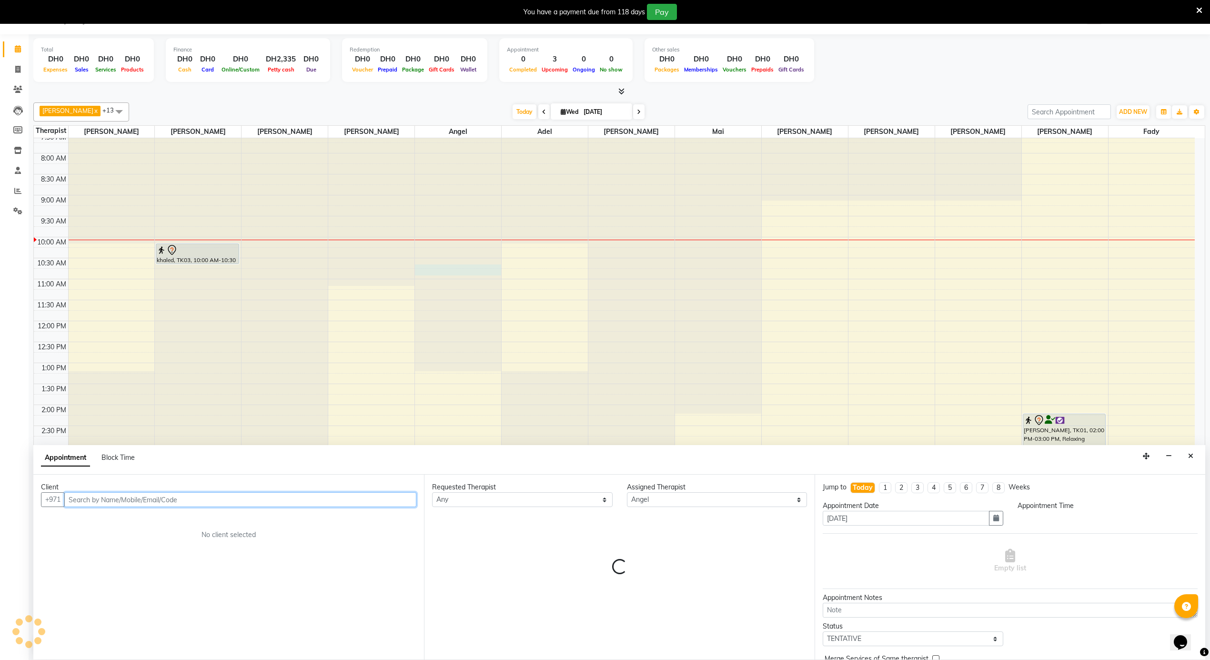
select select "630"
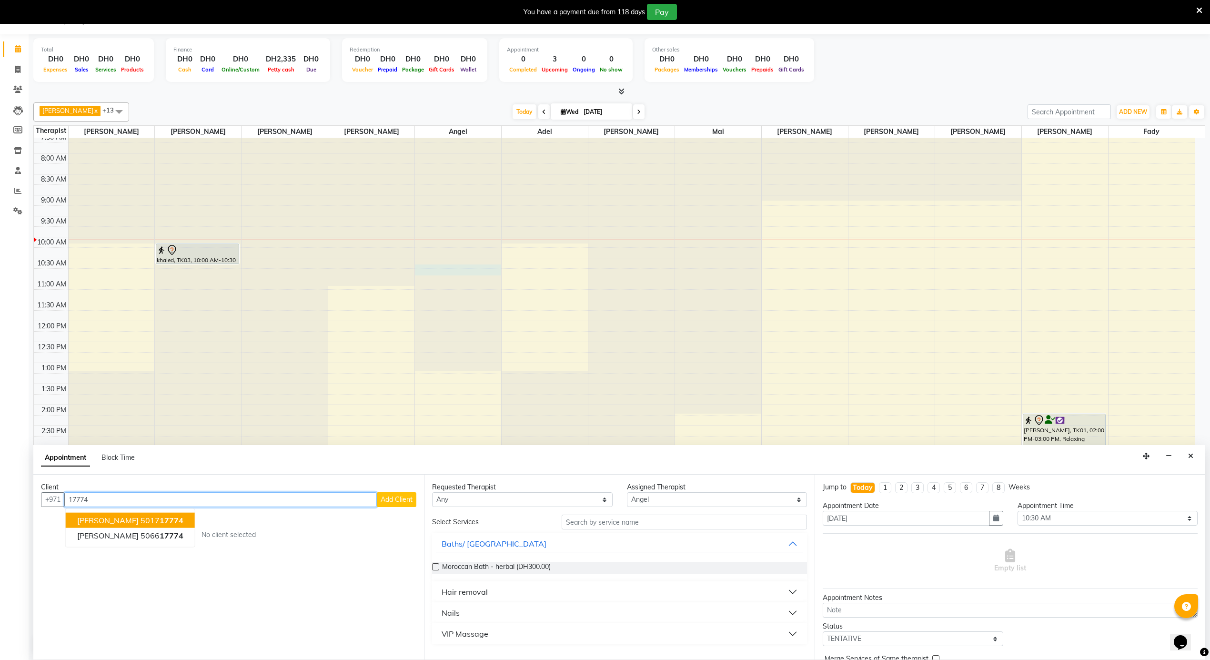
click at [172, 527] on button "ABO ABDALLH 5017 17774" at bounding box center [130, 520] width 129 height 15
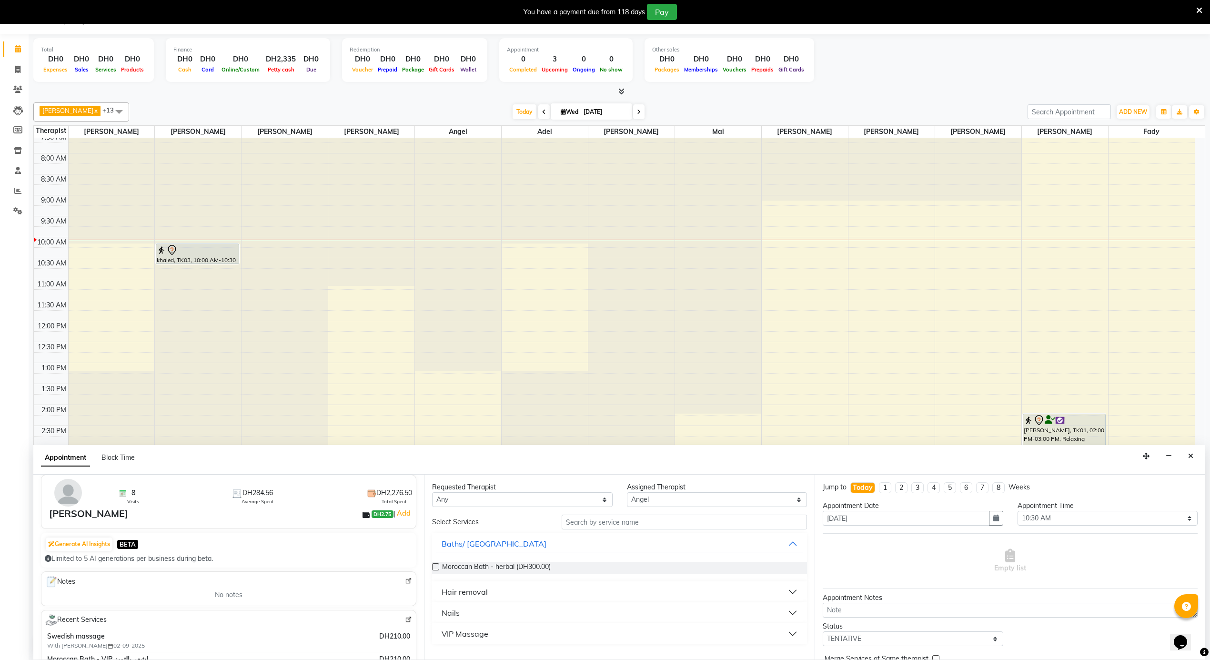
scroll to position [63, 0]
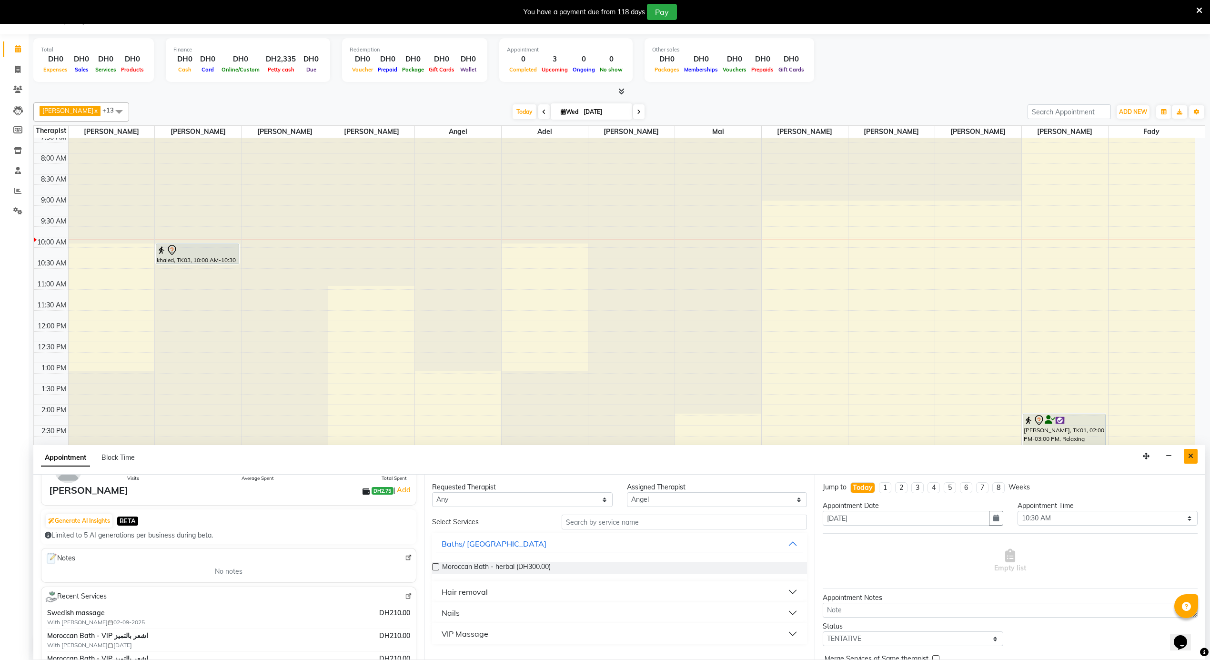
type input "501717774"
click at [1194, 460] on button "Close" at bounding box center [1191, 456] width 14 height 15
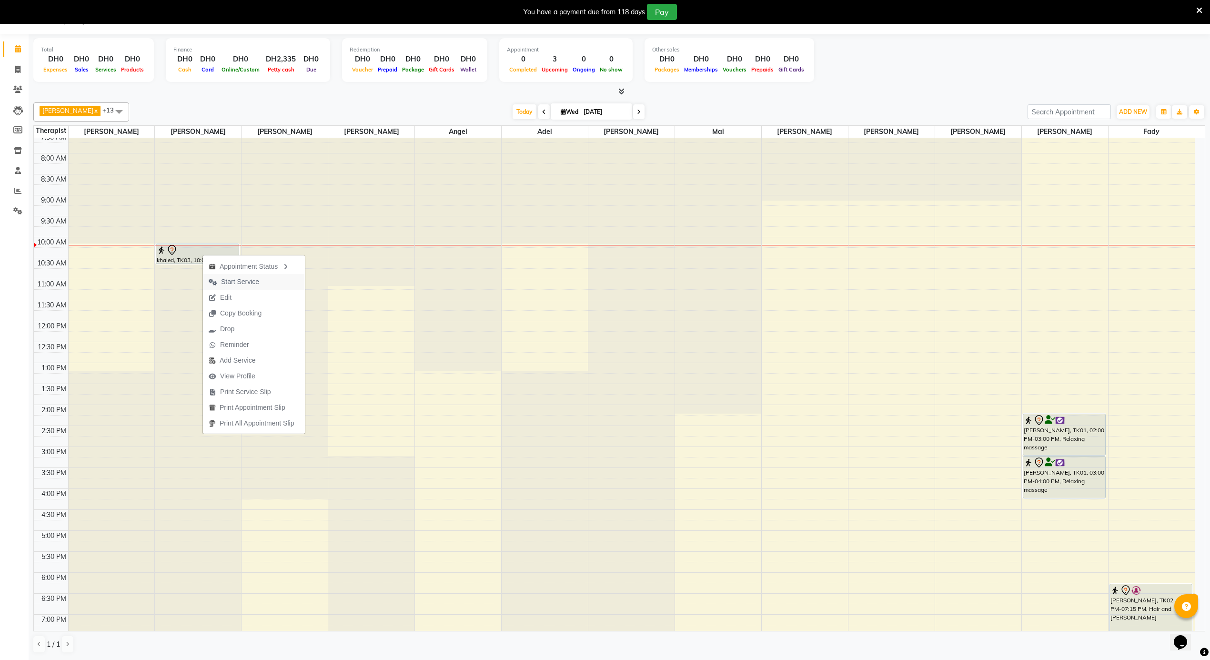
click at [230, 280] on span "Start Service" at bounding box center [240, 282] width 38 height 10
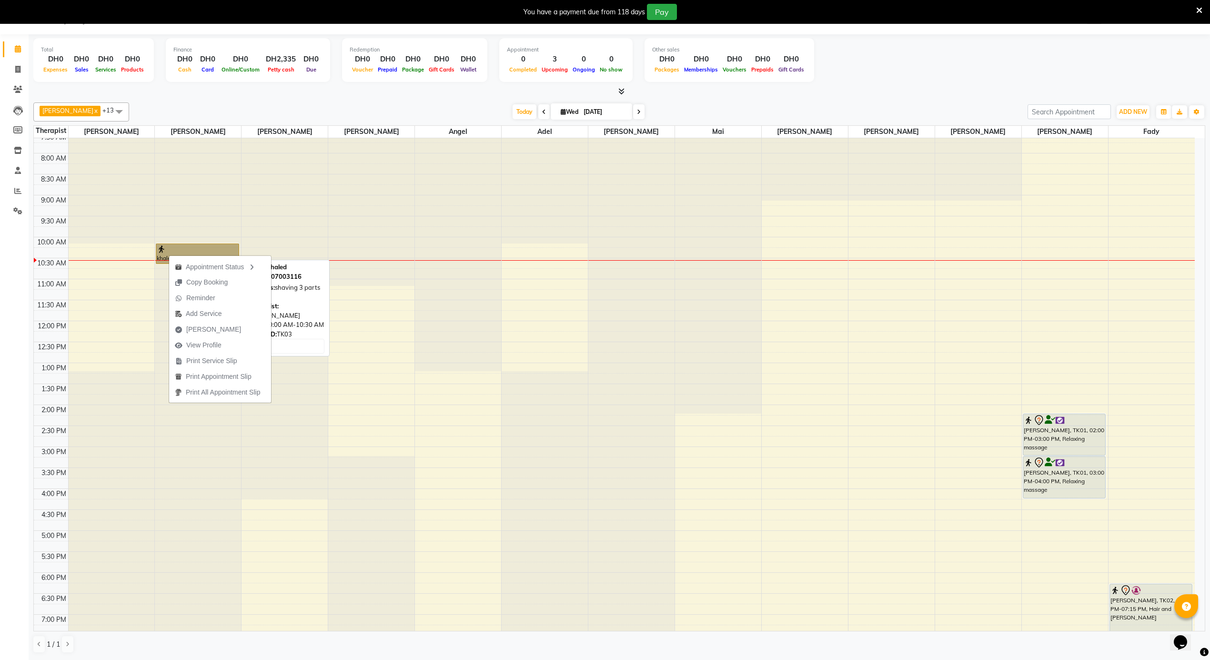
click at [169, 251] on link "khaled, TK03, 10:00 AM-10:30 AM, shaving 3 parts offer" at bounding box center [197, 253] width 83 height 20
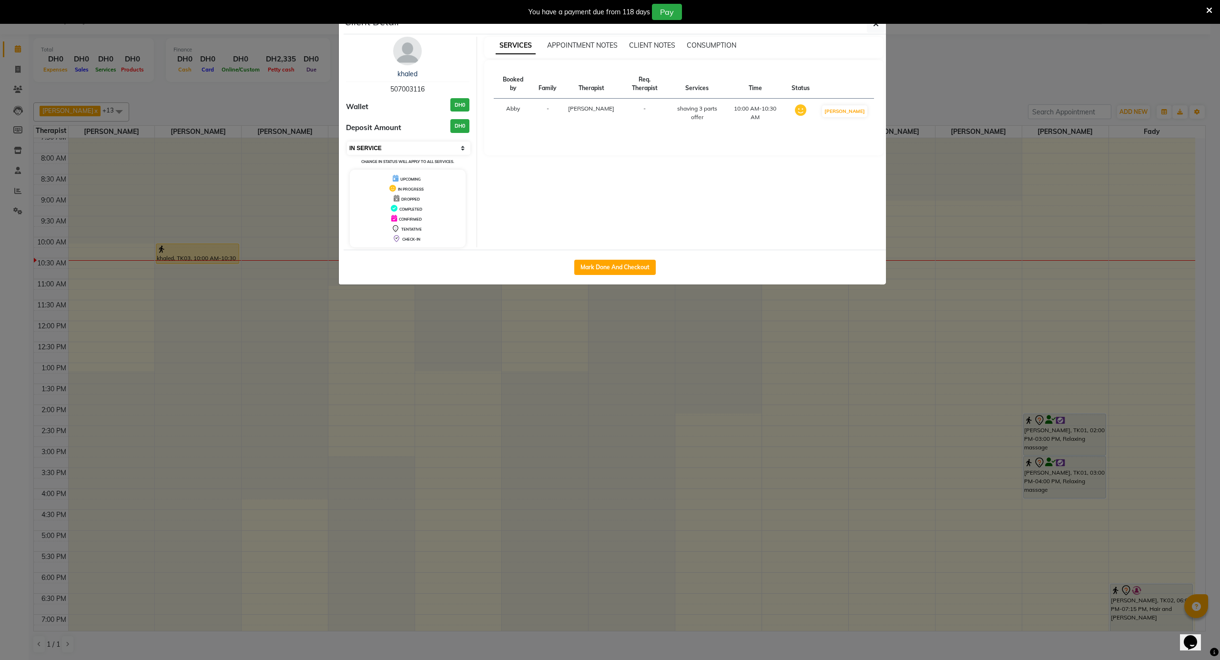
click at [380, 147] on select "Select IN SERVICE CONFIRMED TENTATIVE CHECK IN MARK DONE DROPPED UPCOMING" at bounding box center [408, 147] width 123 height 13
select select "7"
click at [347, 142] on select "Select IN SERVICE CONFIRMED TENTATIVE CHECK IN MARK DONE DROPPED UPCOMING" at bounding box center [408, 147] width 123 height 13
click at [210, 257] on ngb-modal-window "Client Detail khaled 507003116 Wallet DH0 Deposit Amount DH0 Select IN SERVICE …" at bounding box center [610, 330] width 1220 height 660
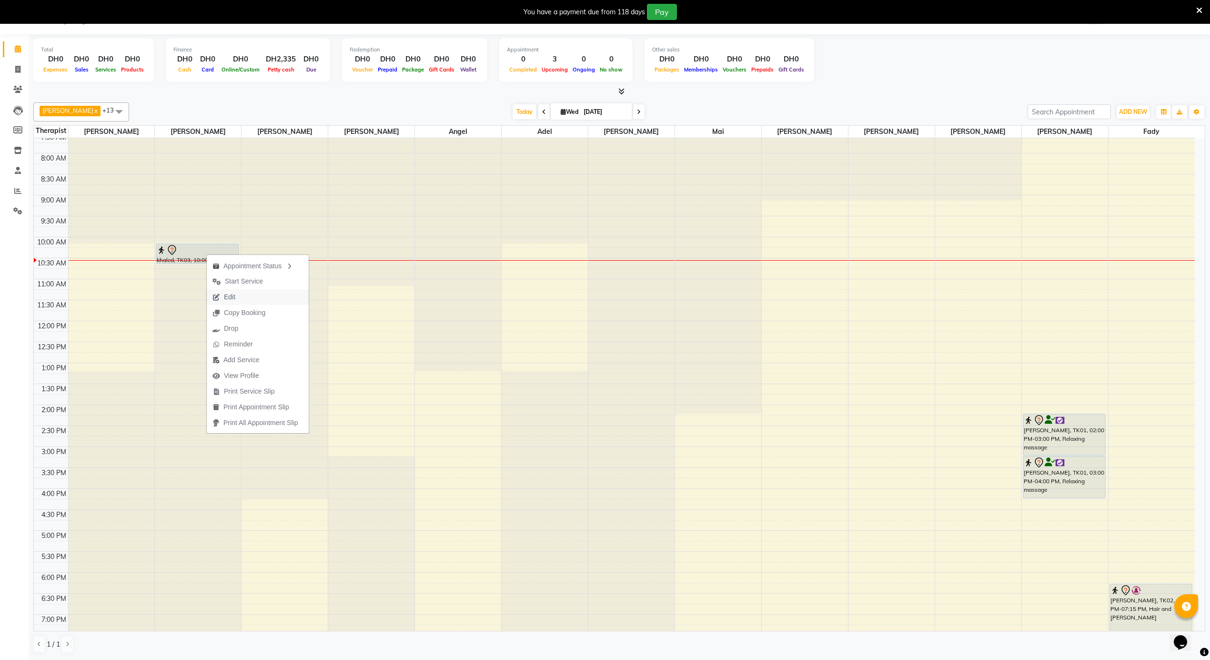
click at [229, 296] on span "Edit" at bounding box center [229, 297] width 11 height 10
select select "tentative"
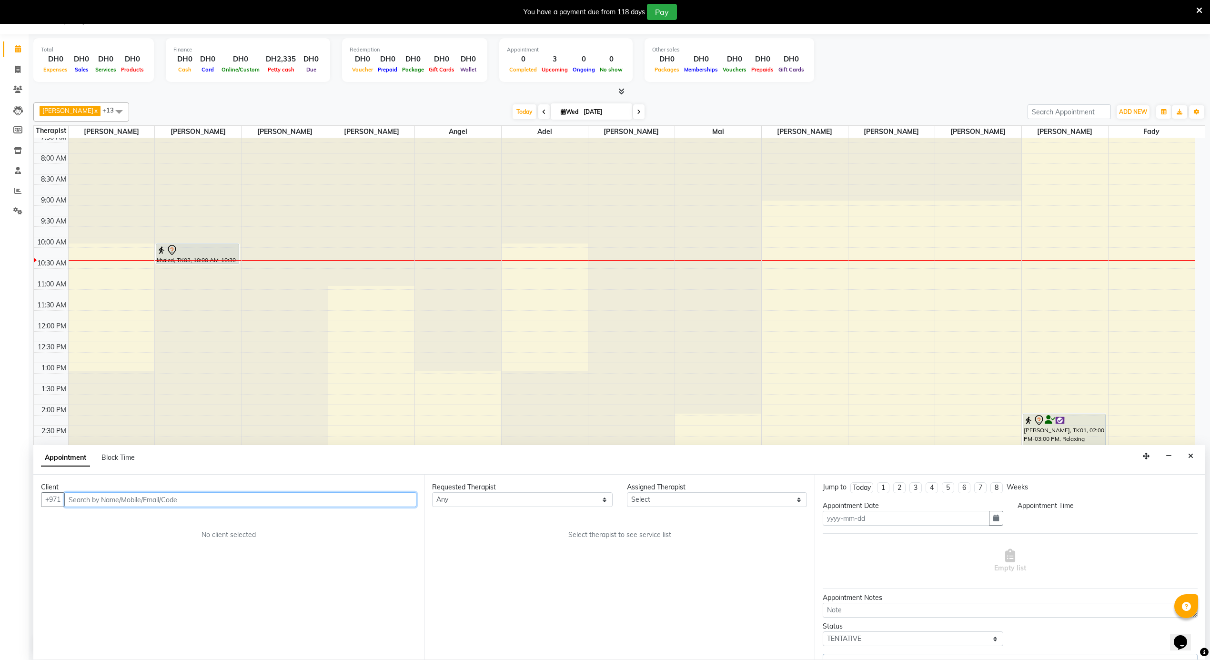
type input "[DATE]"
select select "600"
select select "38890"
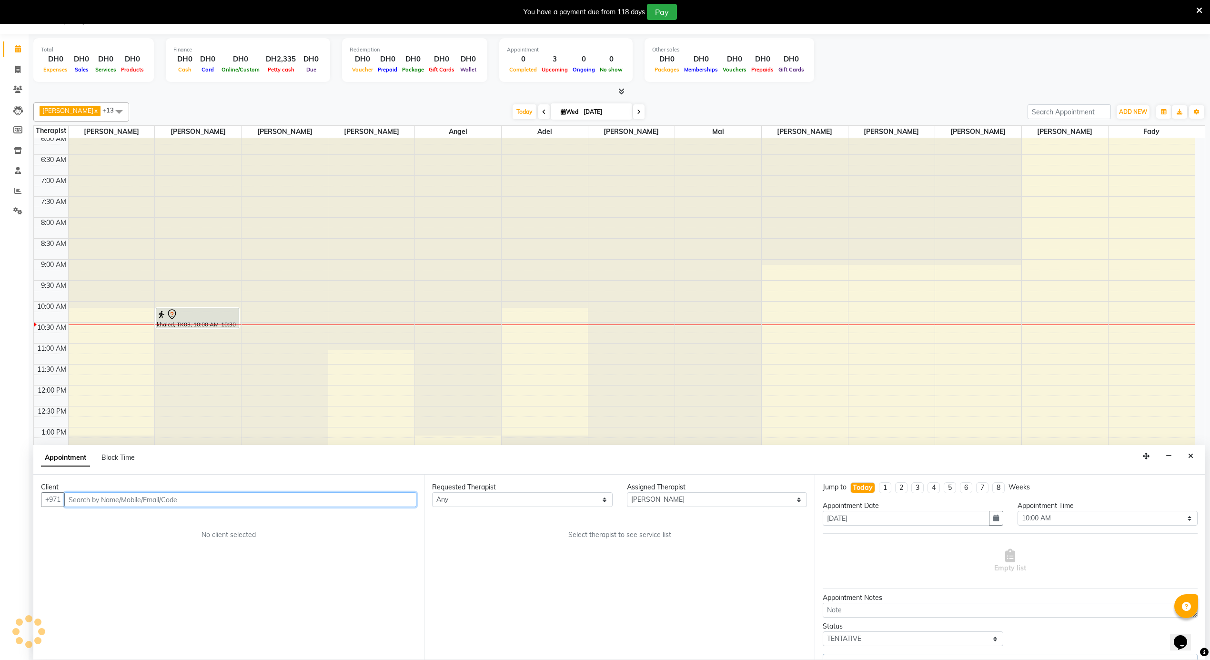
select select "2787"
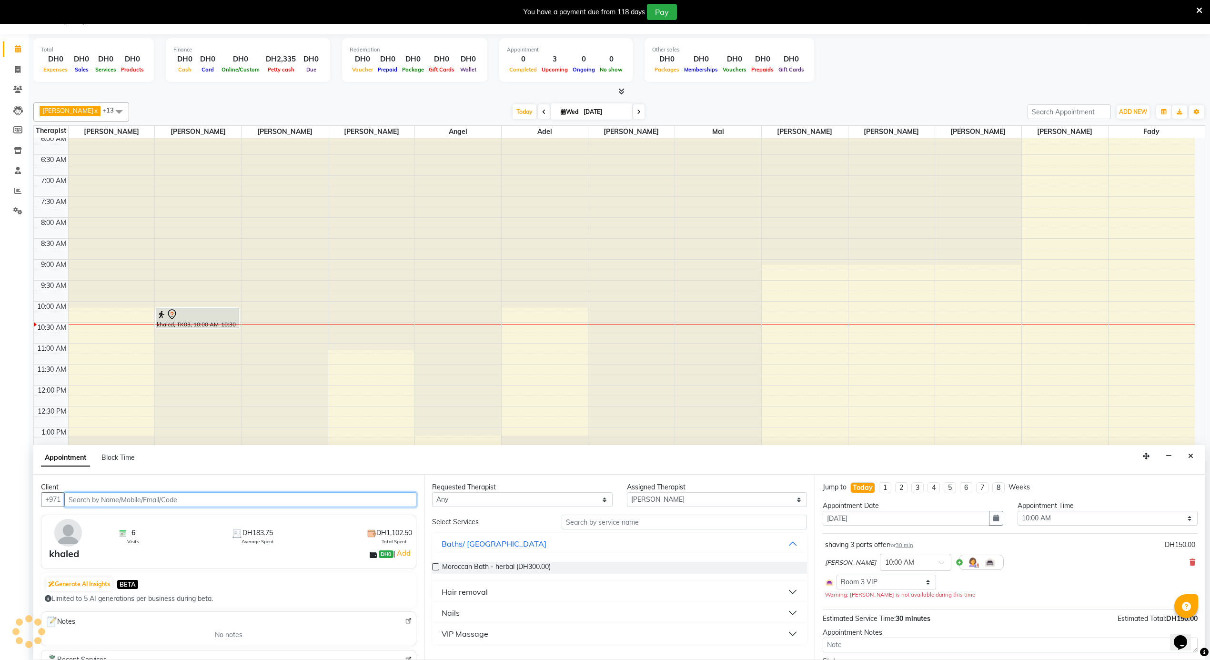
scroll to position [426, 0]
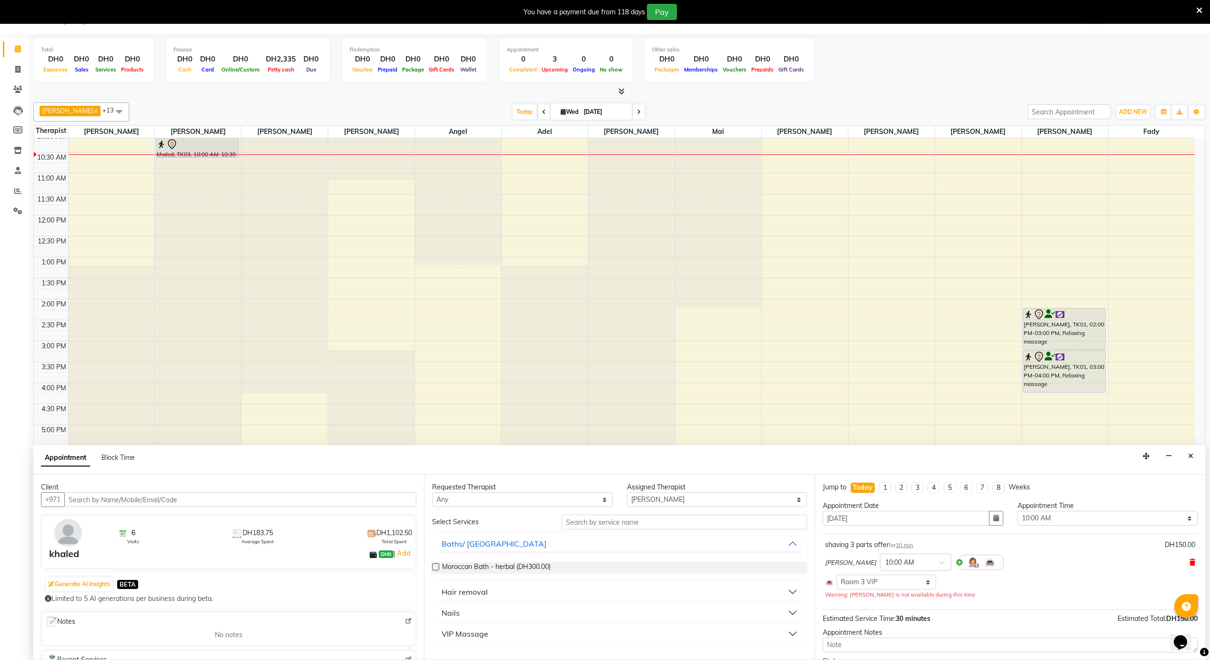
click at [1190, 564] on icon at bounding box center [1193, 562] width 6 height 7
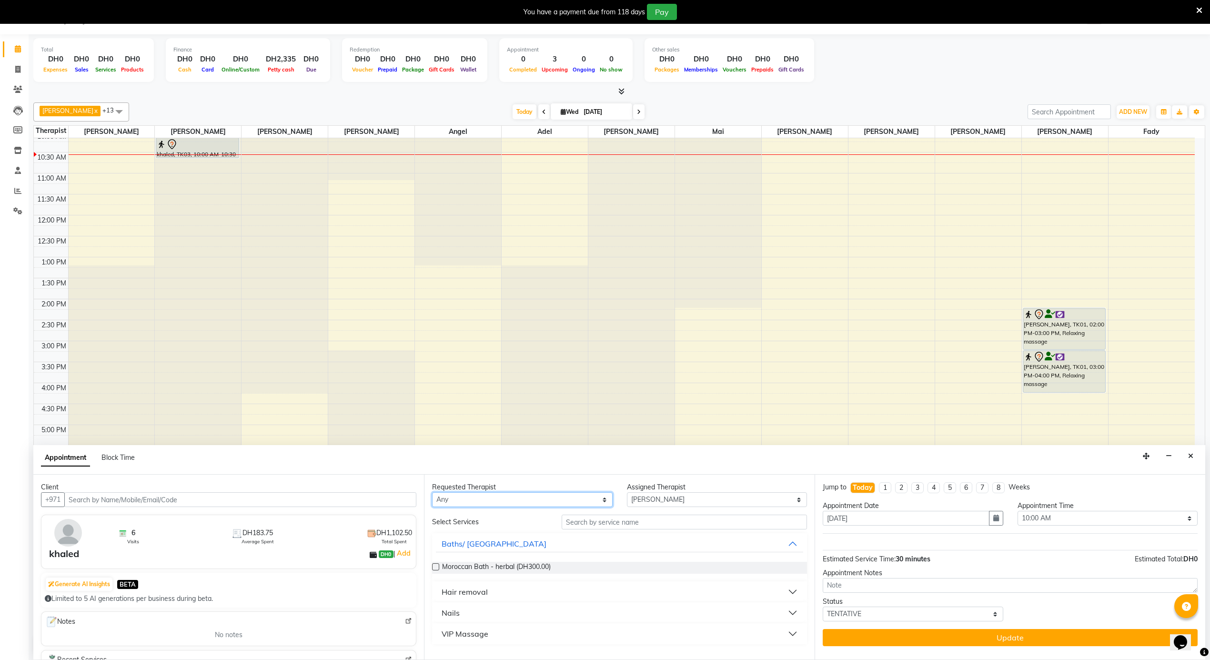
click at [498, 498] on select "Any Adel Angel Ayub Aziz cindy Diane Fady John kim Mai Mitch Mohamed steve Ali …" at bounding box center [522, 499] width 181 height 15
select select "38890"
click at [432, 493] on select "Any Adel Angel Ayub Aziz cindy Diane Fady John kim Mai Mitch Mohamed steve Ali …" at bounding box center [522, 499] width 181 height 15
click at [456, 590] on div "Hair removal" at bounding box center [465, 591] width 46 height 11
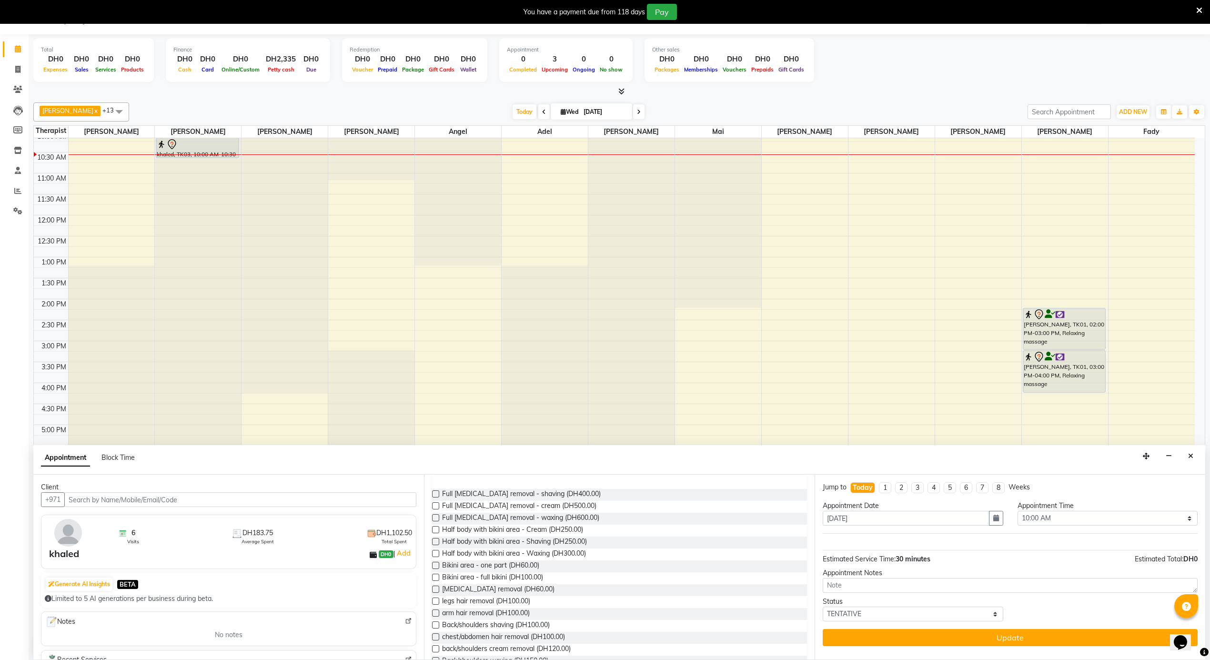
scroll to position [254, 0]
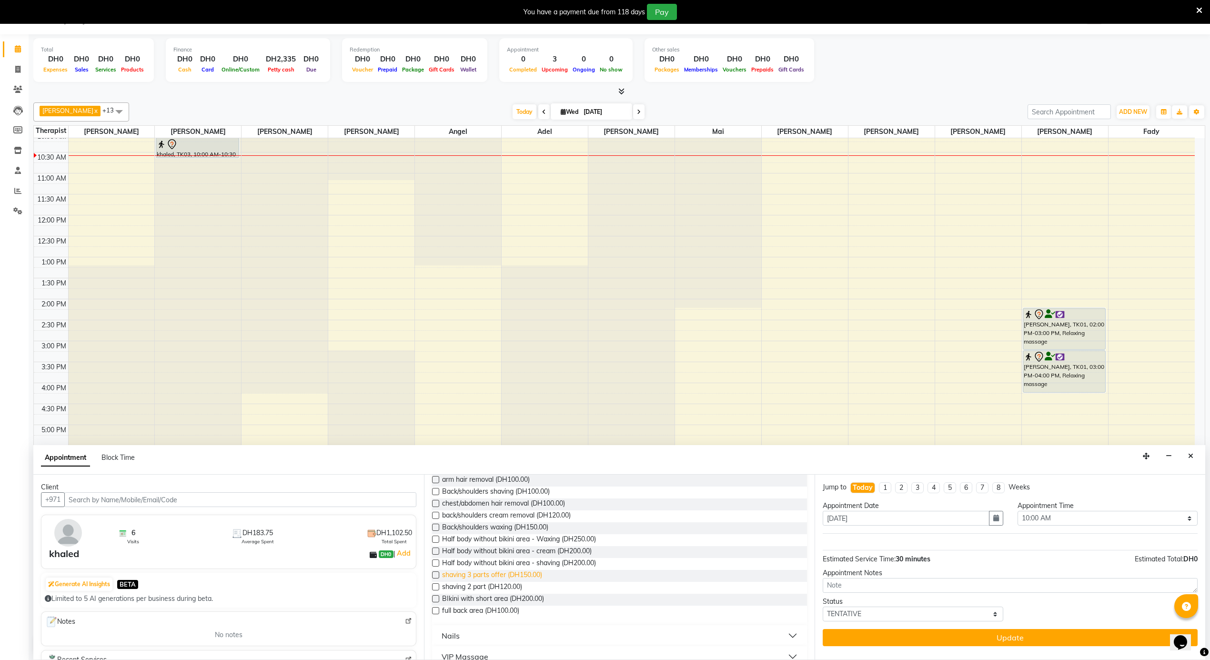
click at [521, 572] on span "shaving 3 parts offer (DH150.00)" at bounding box center [492, 576] width 100 height 12
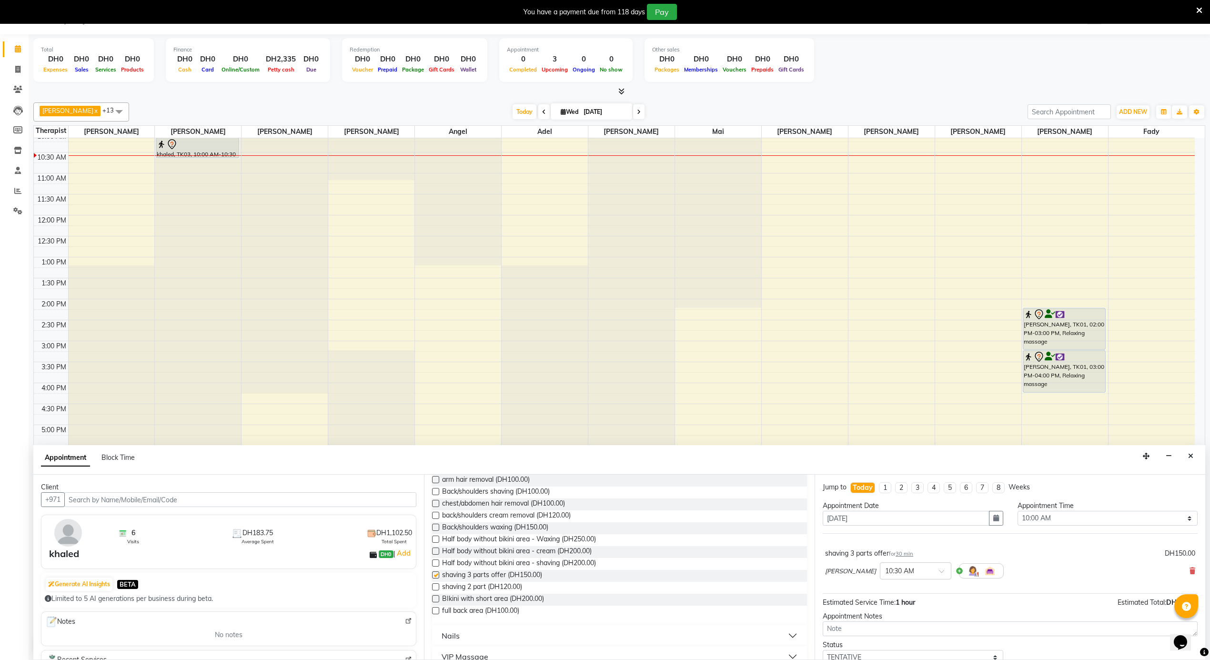
checkbox input "false"
click at [885, 570] on input "text" at bounding box center [906, 570] width 42 height 10
click at [880, 573] on div "10:00 AM (No Shift)" at bounding box center [915, 564] width 71 height 19
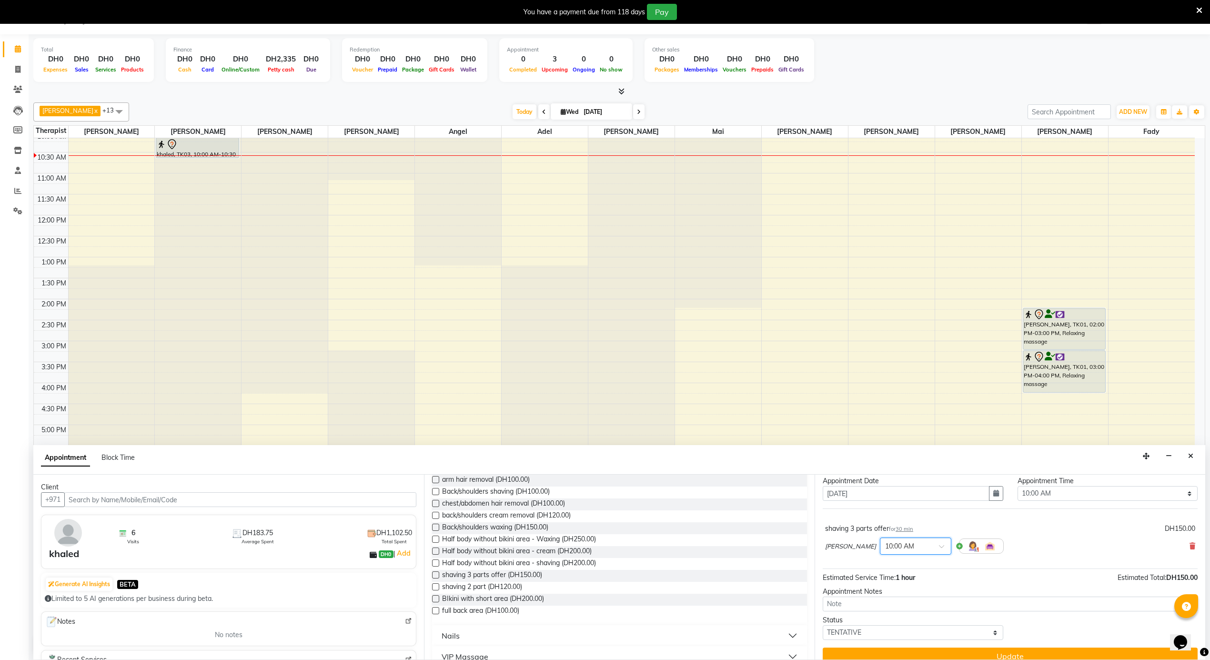
scroll to position [39, 0]
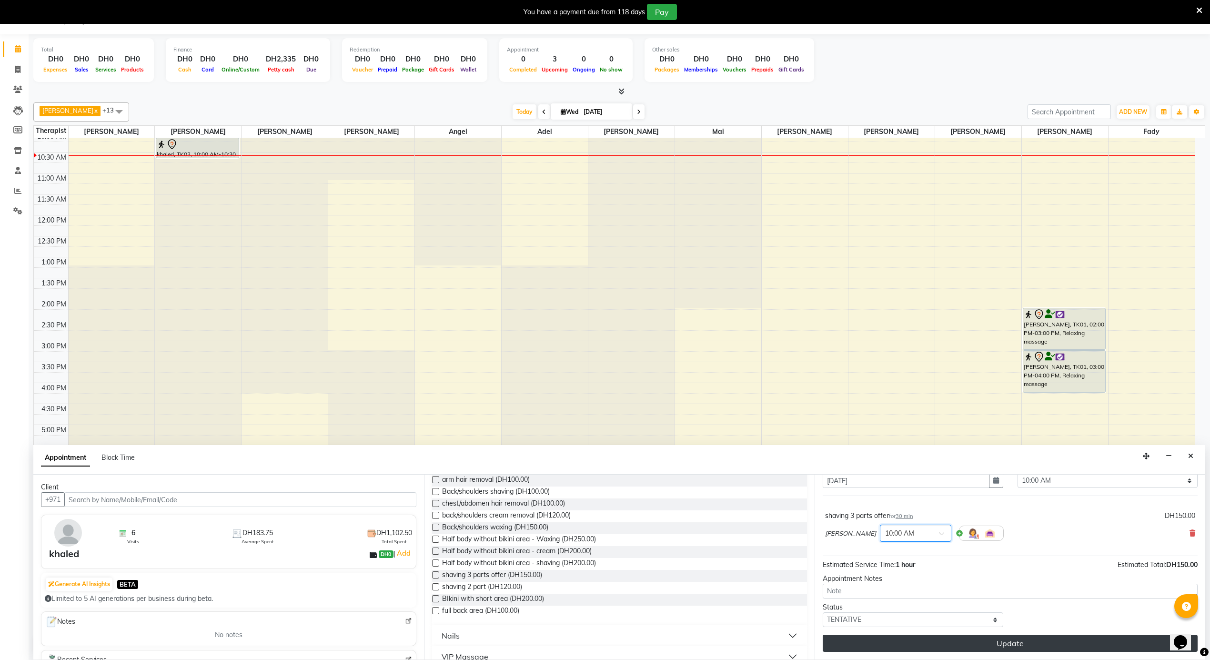
click at [986, 646] on button "Update" at bounding box center [1010, 643] width 375 height 17
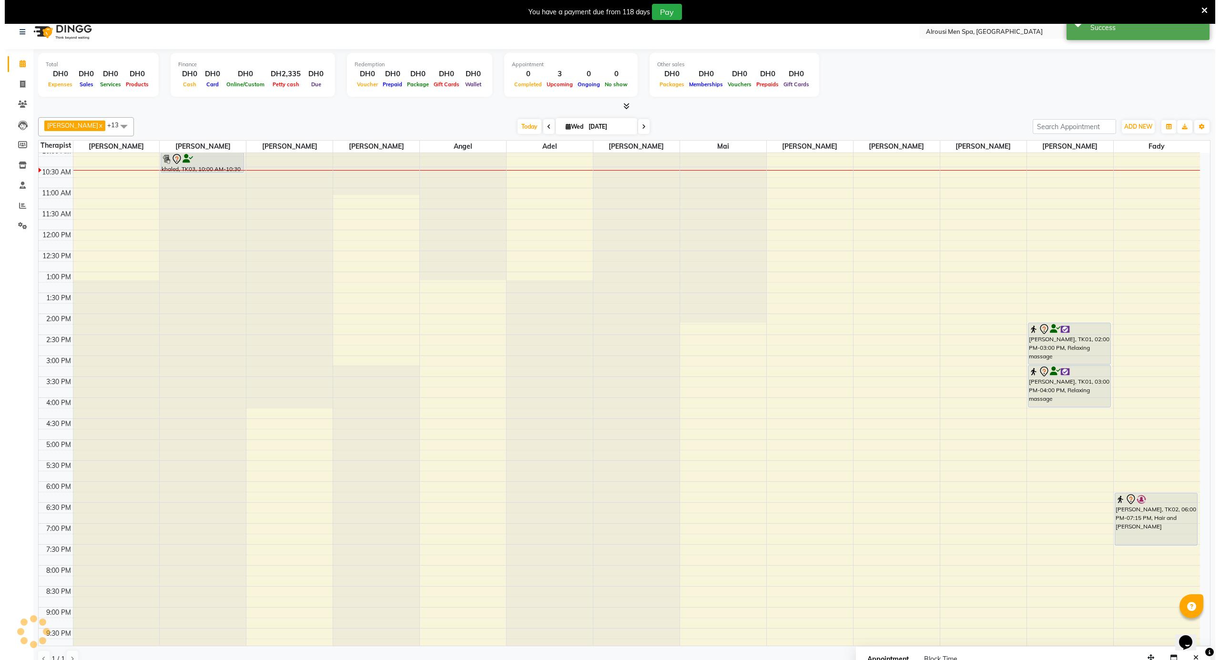
scroll to position [0, 0]
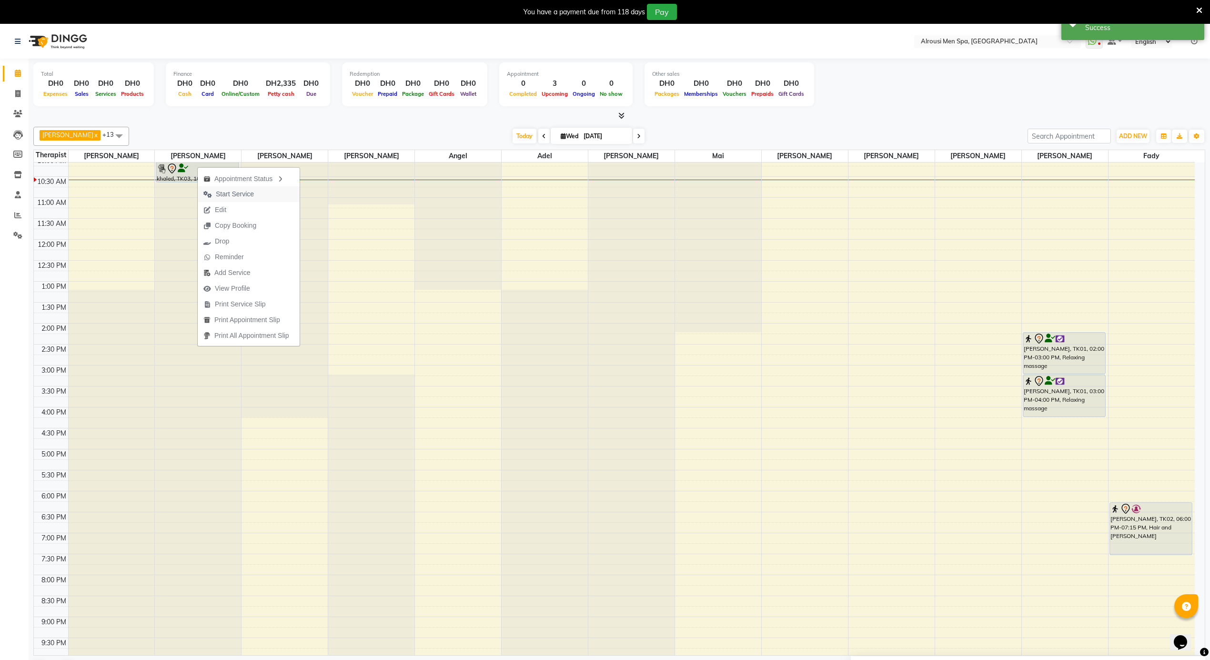
click at [234, 197] on span "Start Service" at bounding box center [235, 194] width 38 height 10
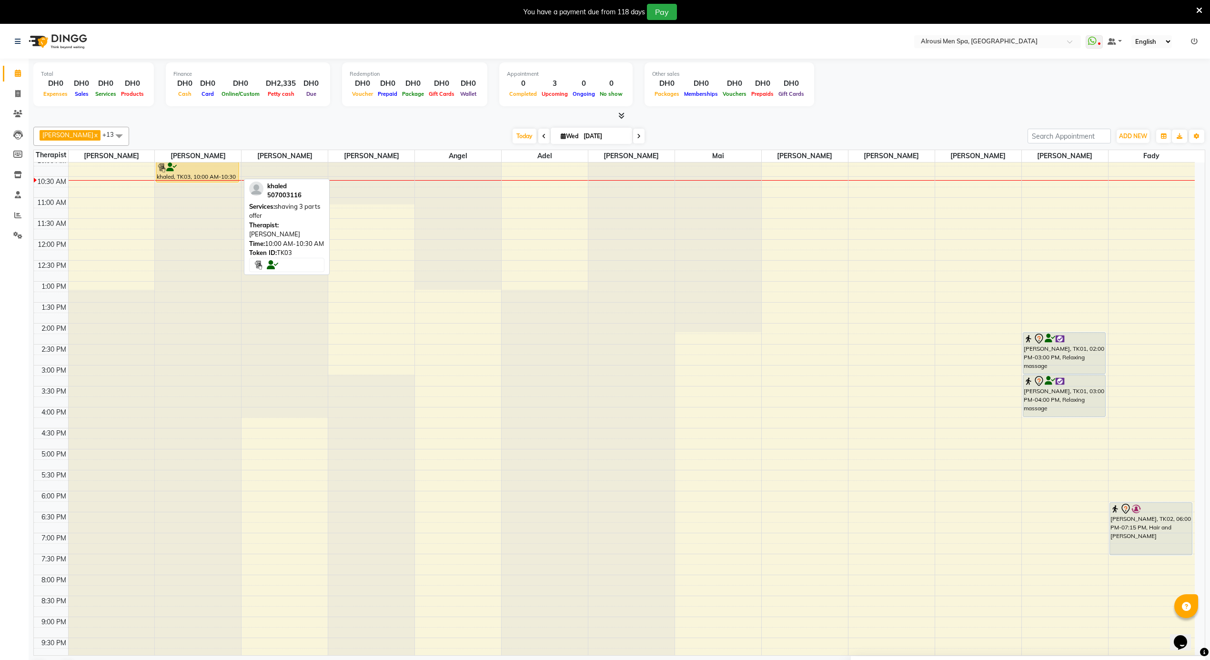
click at [176, 168] on icon at bounding box center [171, 167] width 10 height 0
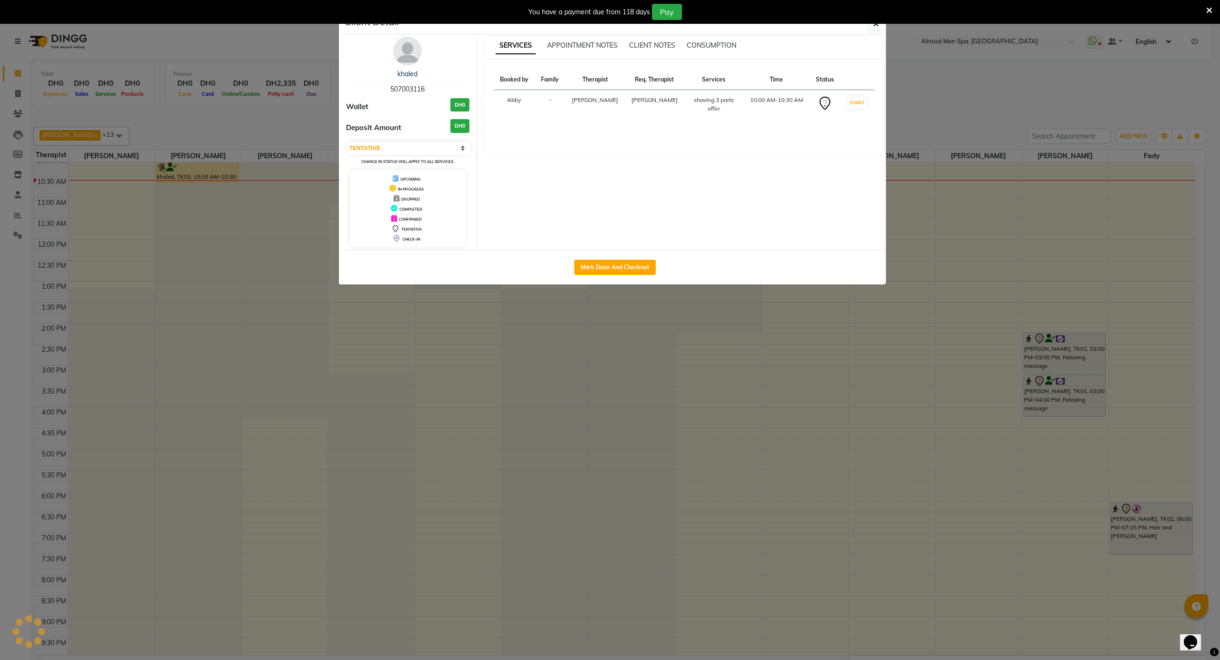
select select "1"
click at [402, 49] on img at bounding box center [407, 51] width 29 height 29
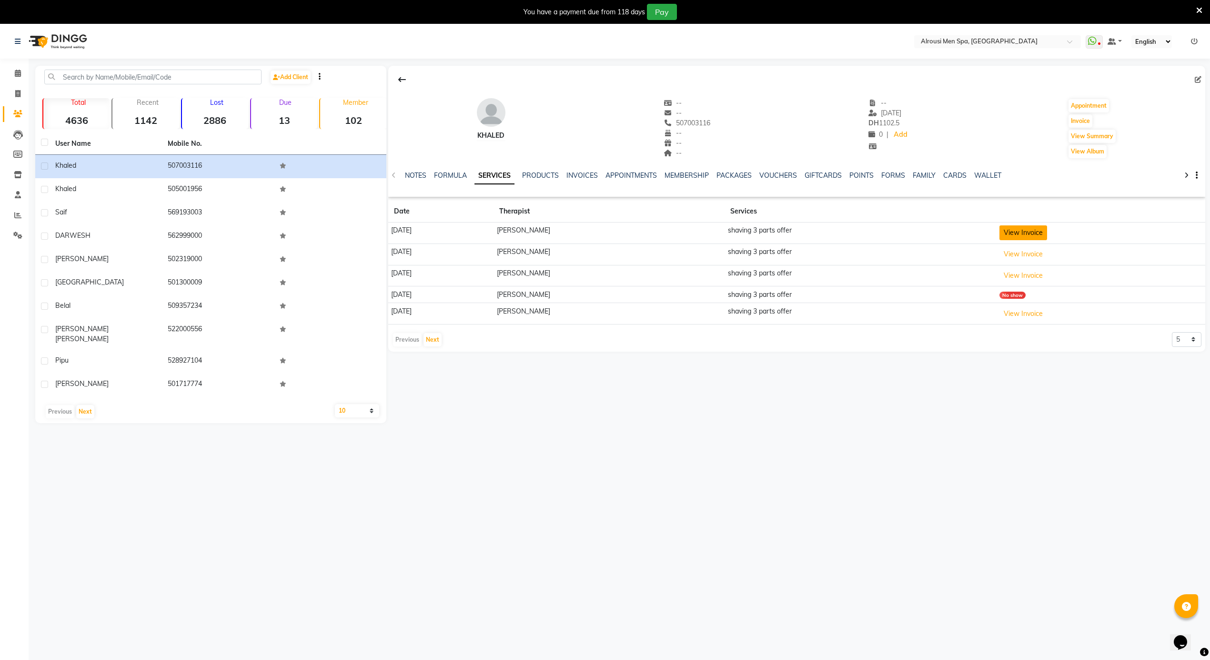
click at [1014, 229] on button "View Invoice" at bounding box center [1024, 232] width 48 height 15
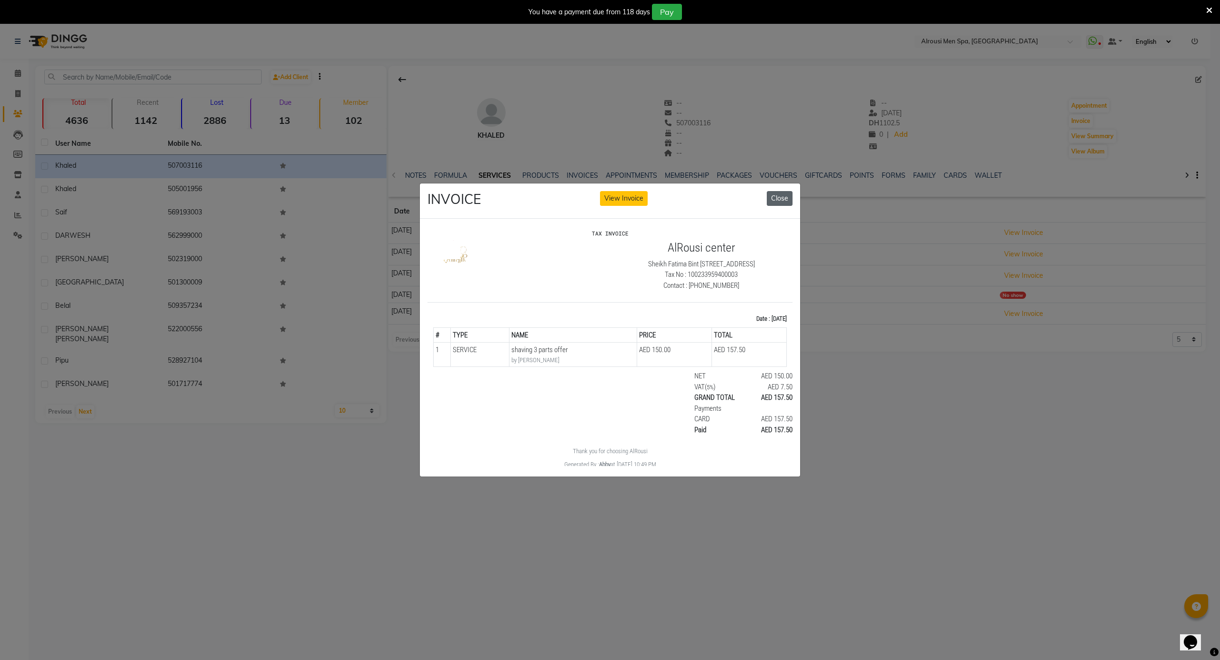
click at [784, 191] on button "Close" at bounding box center [780, 198] width 26 height 15
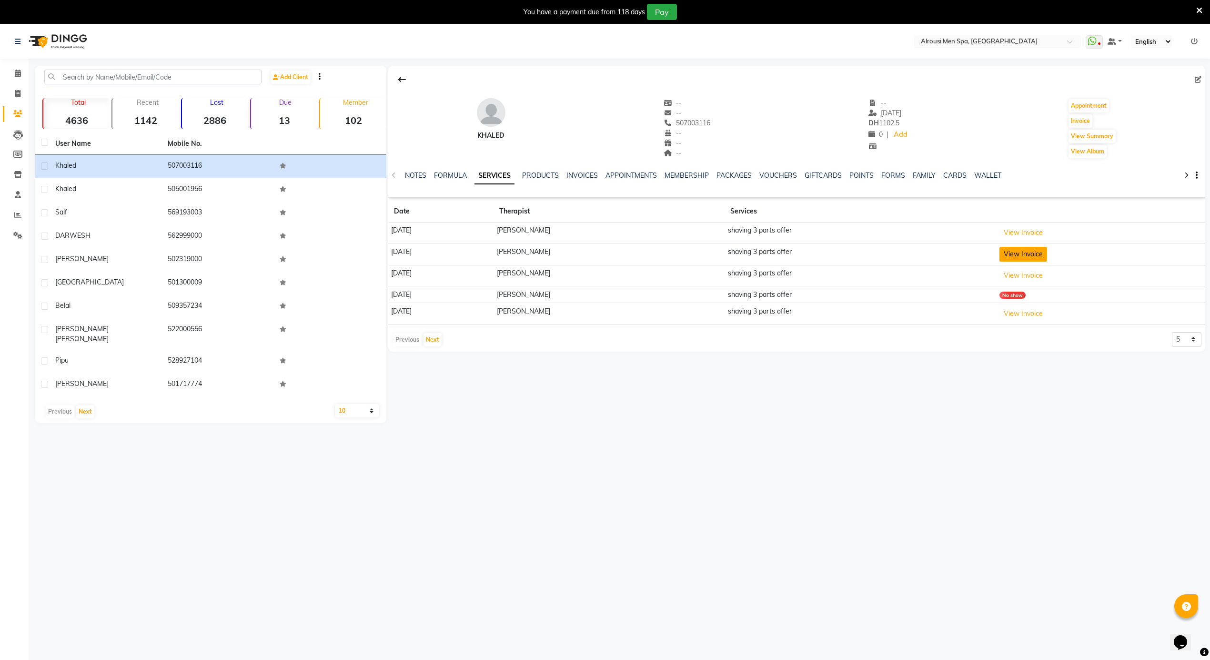
click at [1024, 252] on button "View Invoice" at bounding box center [1024, 254] width 48 height 15
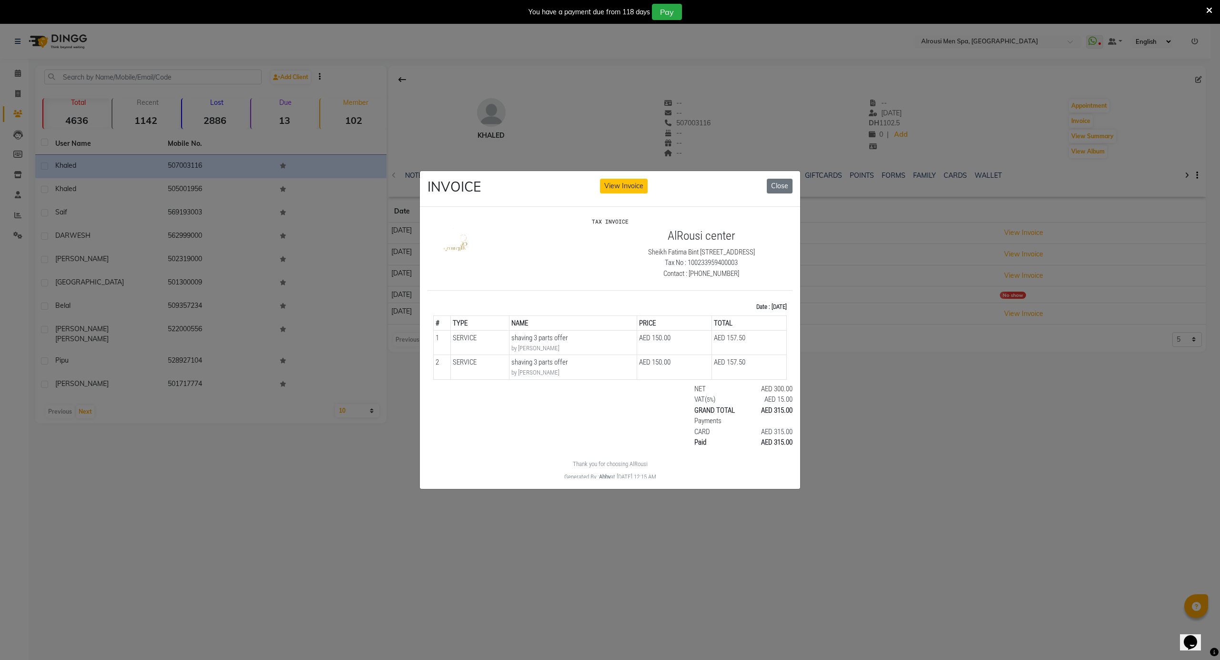
click at [775, 172] on div "INVOICE View Invoice Close" at bounding box center [610, 189] width 380 height 36
click at [772, 183] on button "Close" at bounding box center [780, 186] width 26 height 15
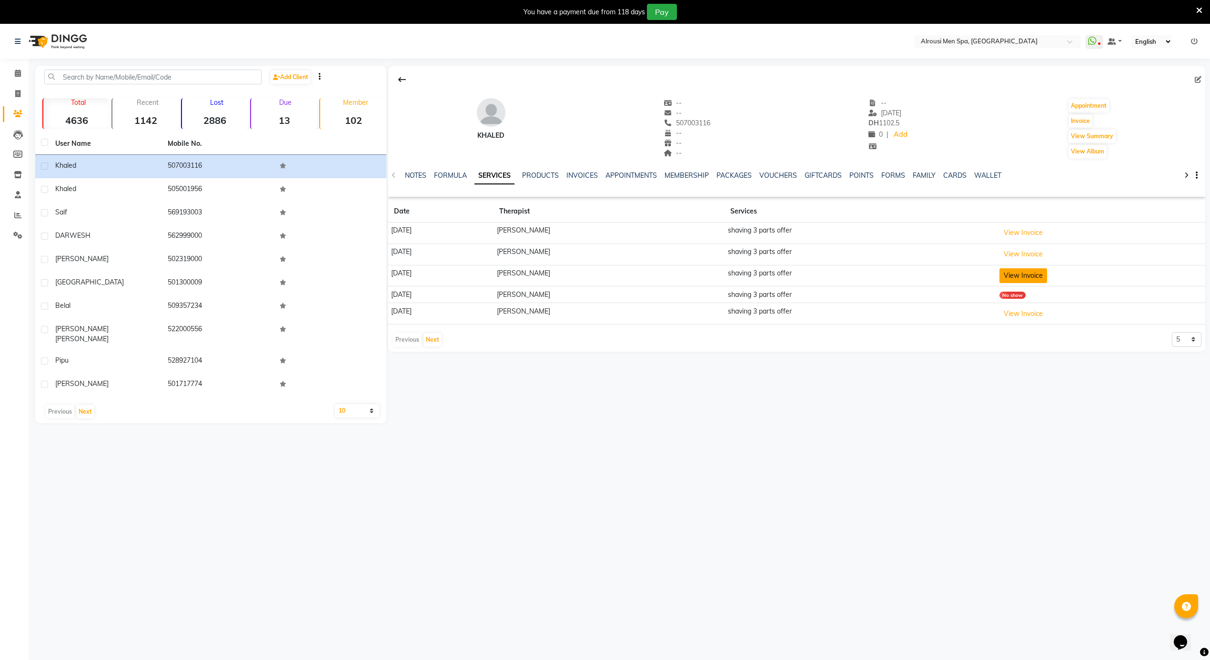
click at [1019, 283] on button "View Invoice" at bounding box center [1024, 275] width 48 height 15
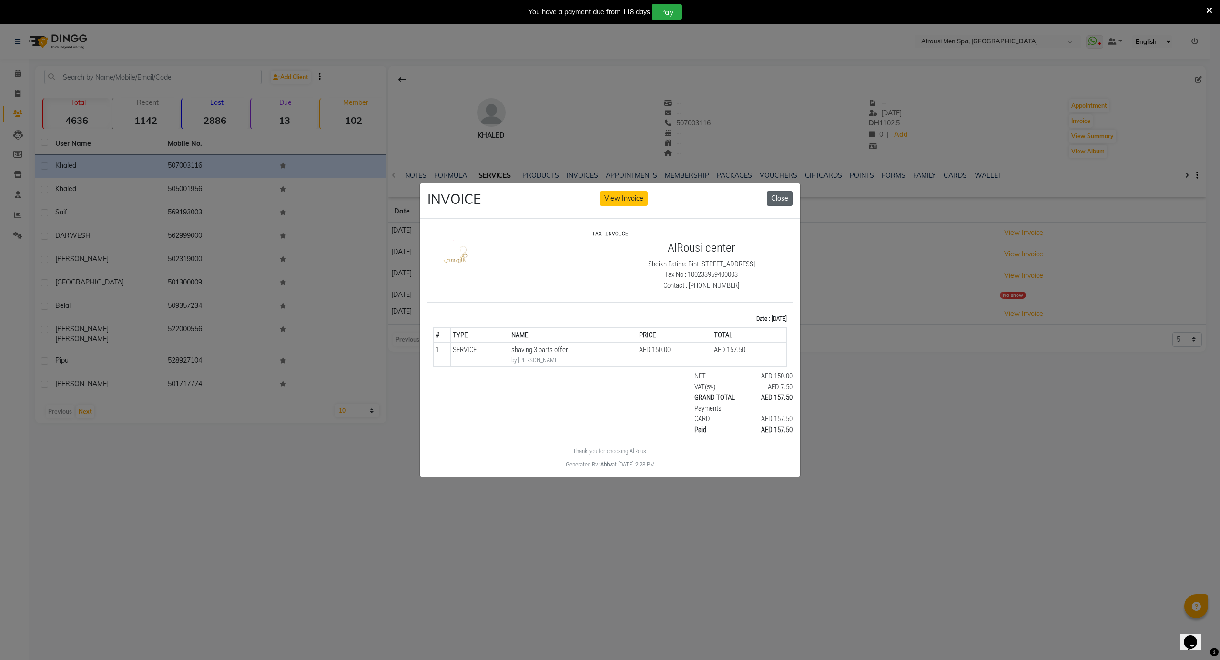
click at [781, 192] on button "Close" at bounding box center [780, 198] width 26 height 15
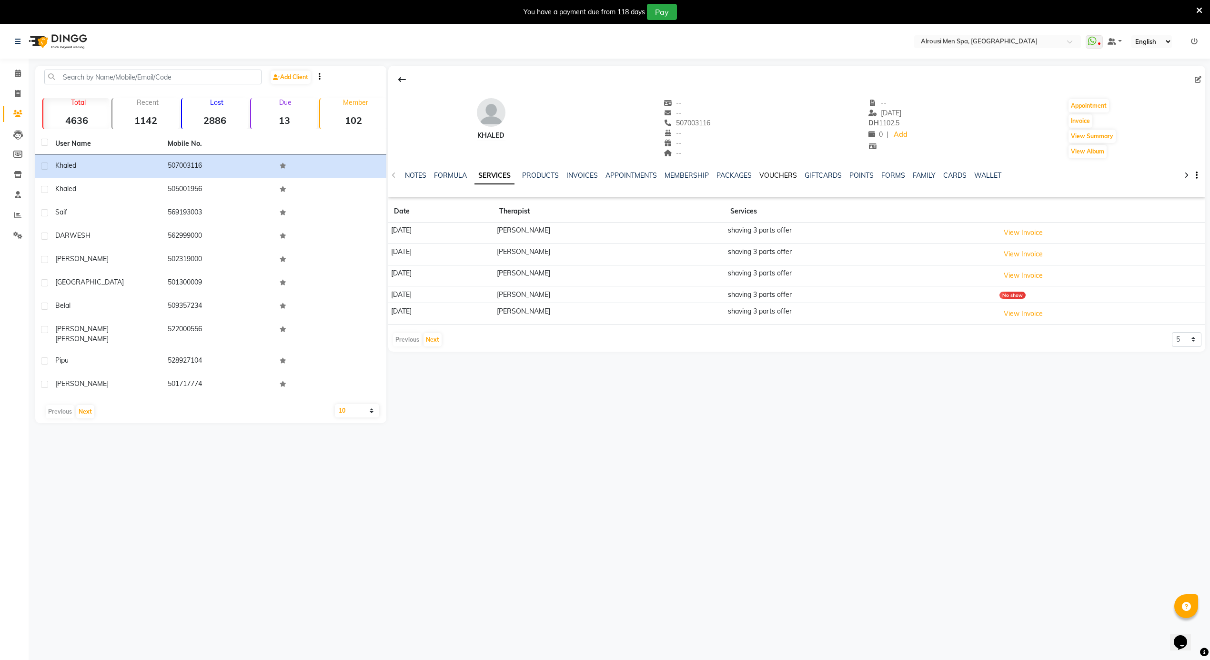
click at [768, 172] on link "VOUCHERS" at bounding box center [778, 175] width 38 height 9
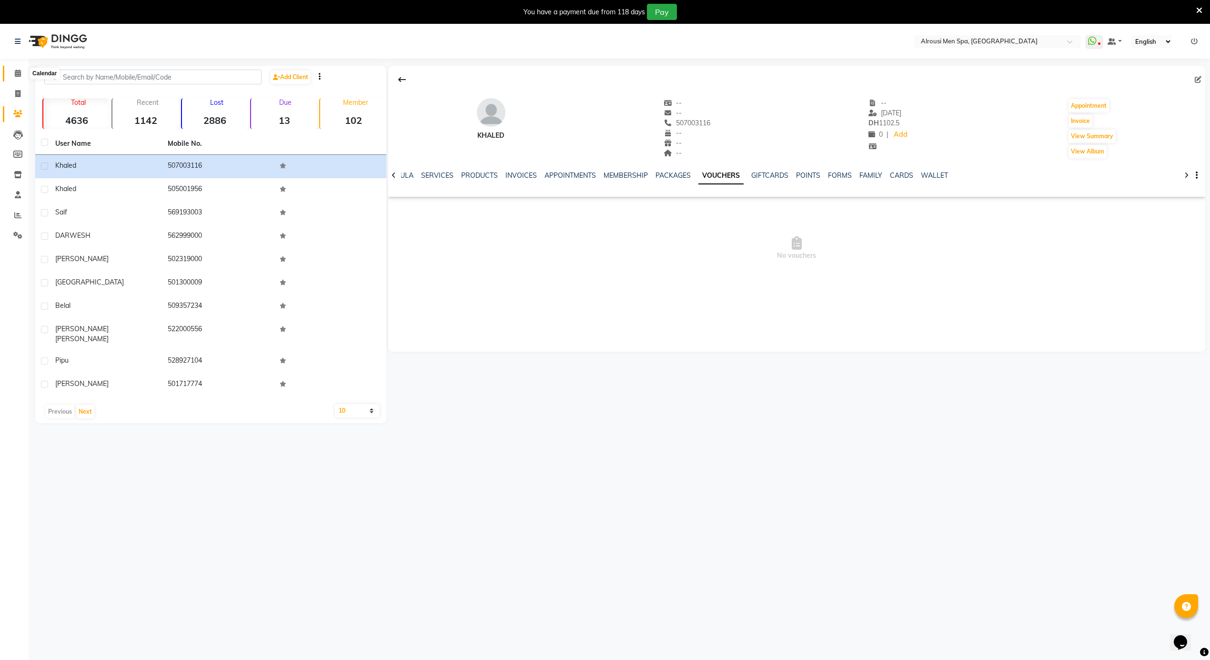
click at [17, 71] on icon at bounding box center [18, 73] width 6 height 7
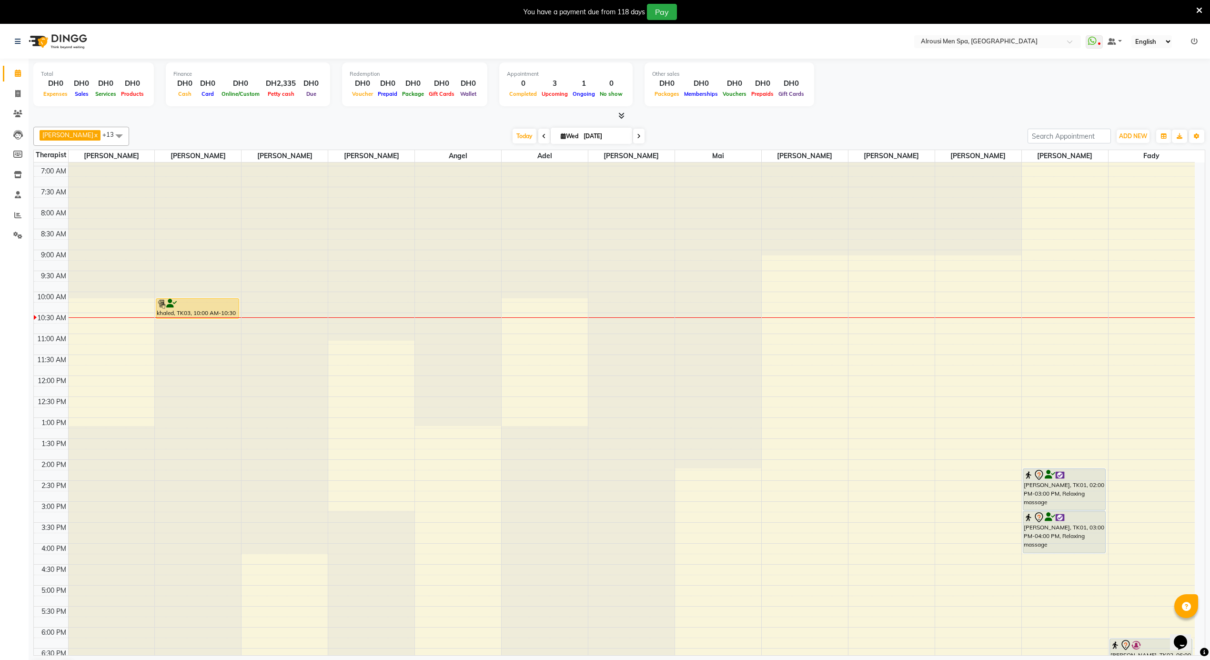
scroll to position [319, 0]
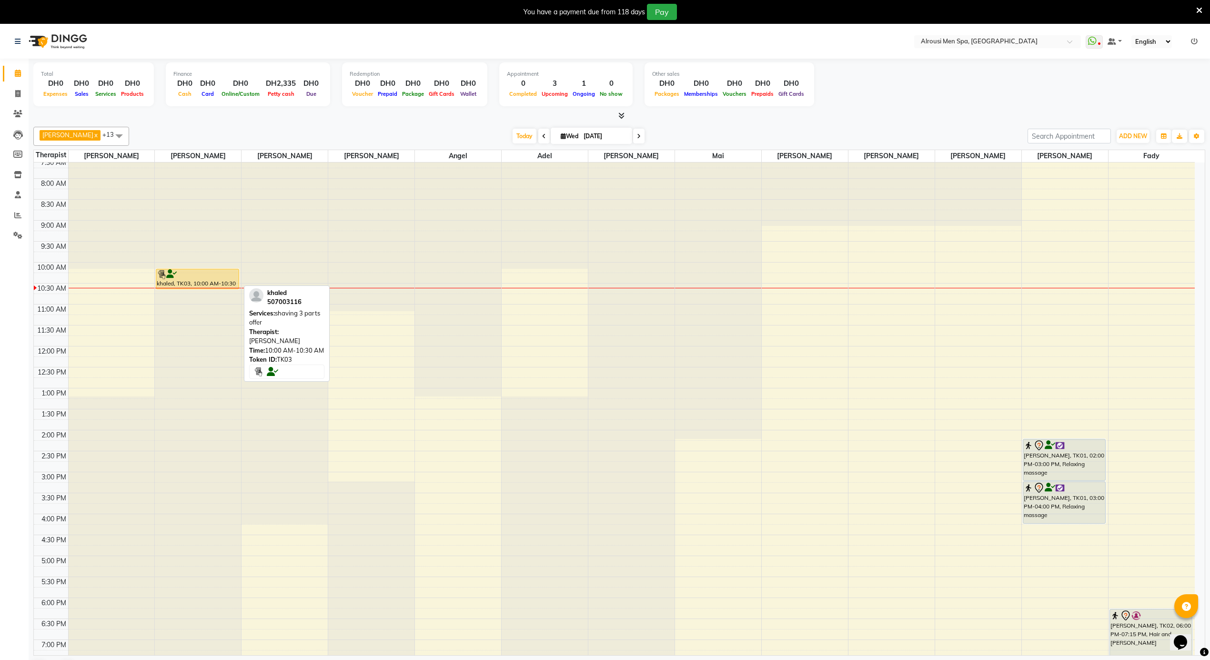
click at [199, 277] on div at bounding box center [197, 275] width 81 height 10
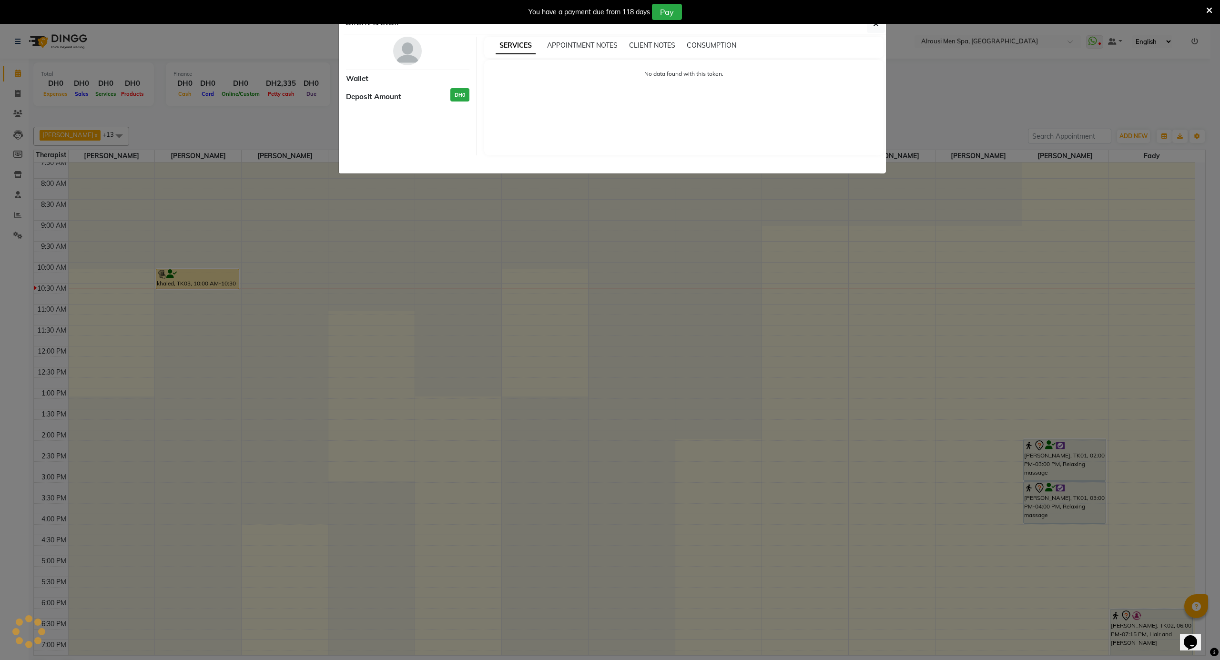
select select "1"
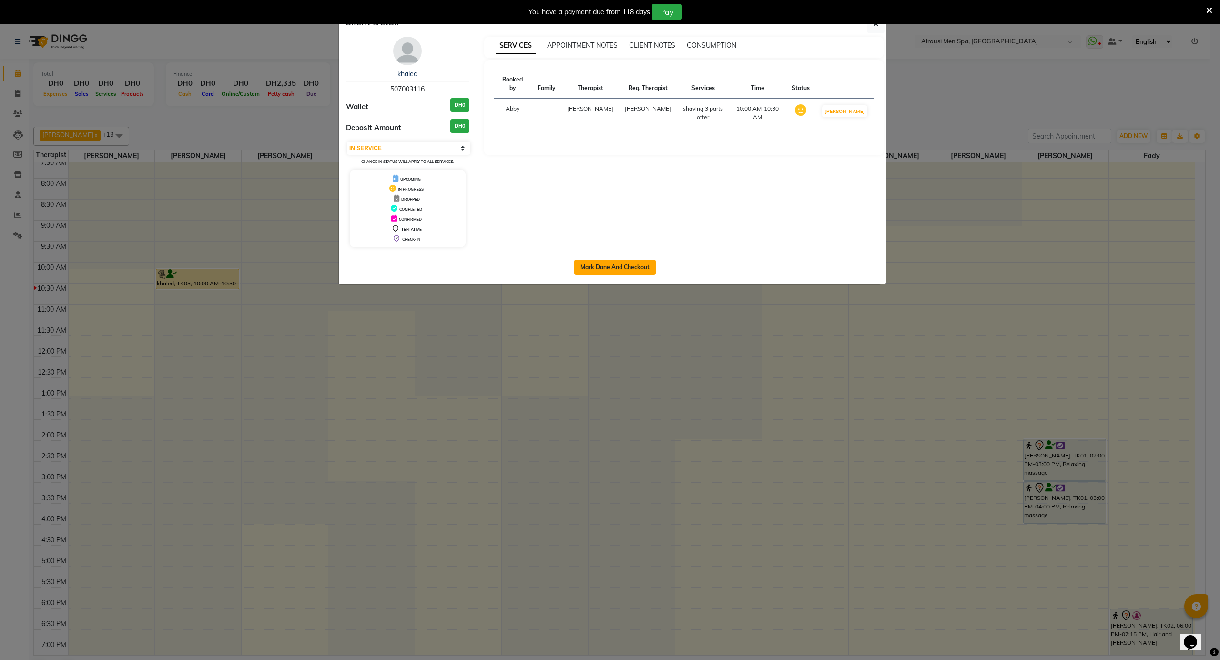
click at [610, 271] on button "Mark Done And Checkout" at bounding box center [614, 267] width 81 height 15
select select "service"
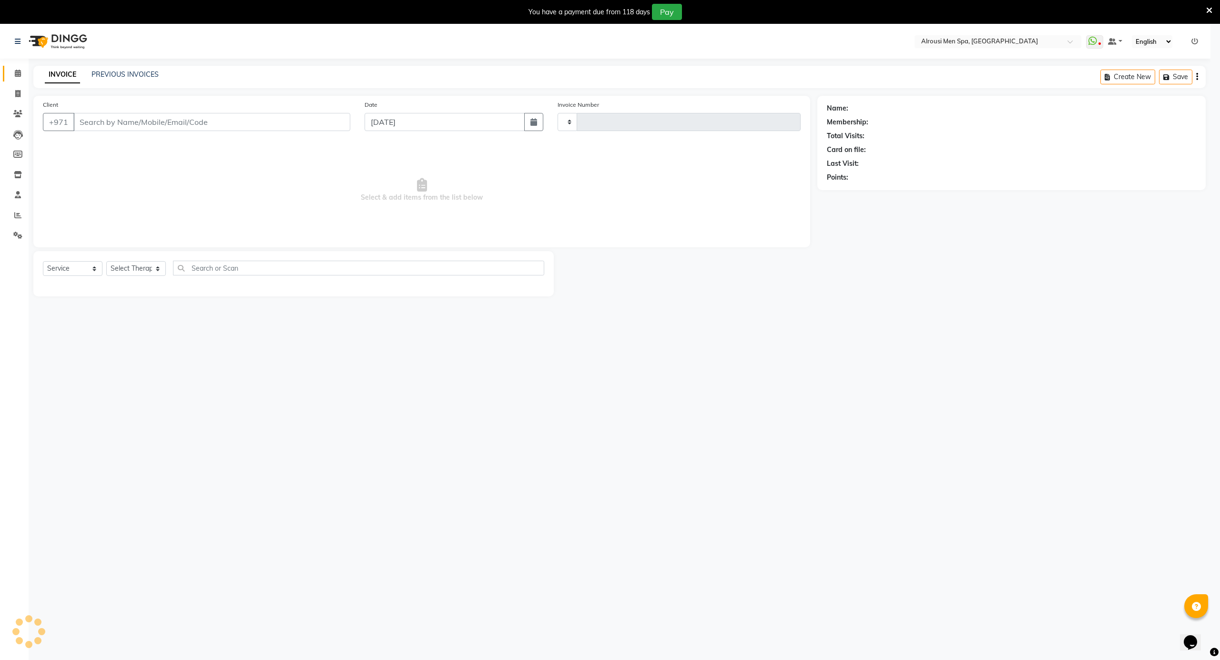
type input "3590"
select select "5688"
type input "507003116"
select select "38890"
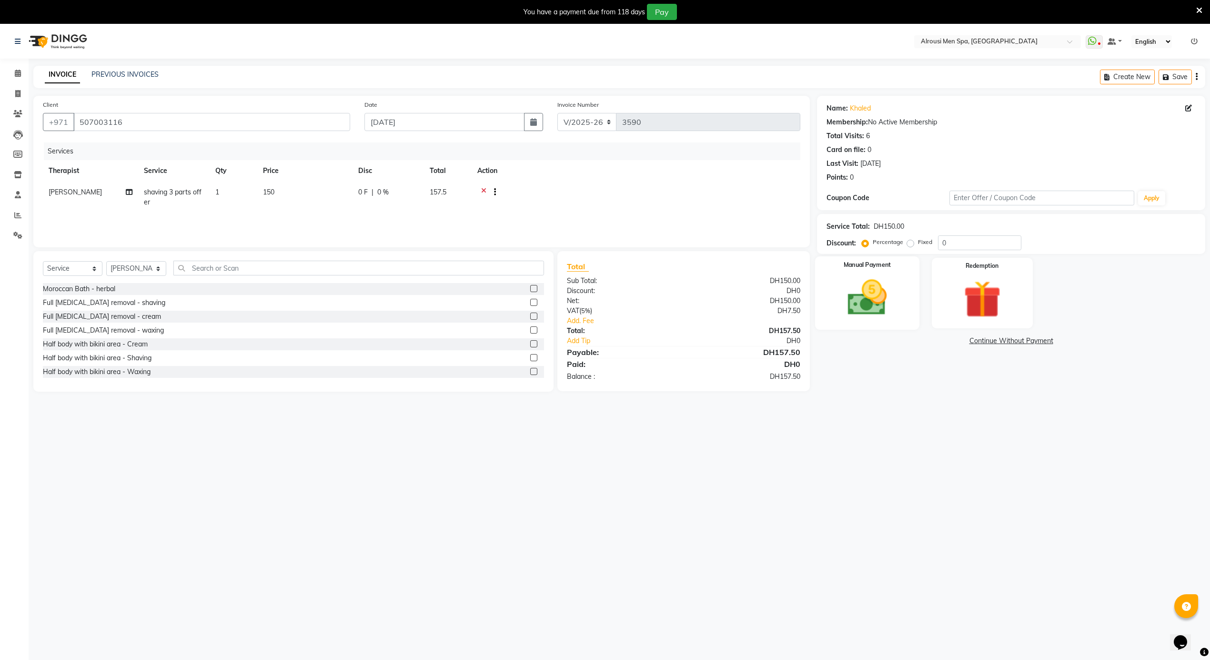
click at [860, 304] on img at bounding box center [868, 297] width 64 height 45
click at [921, 341] on span "CARD" at bounding box center [920, 341] width 20 height 11
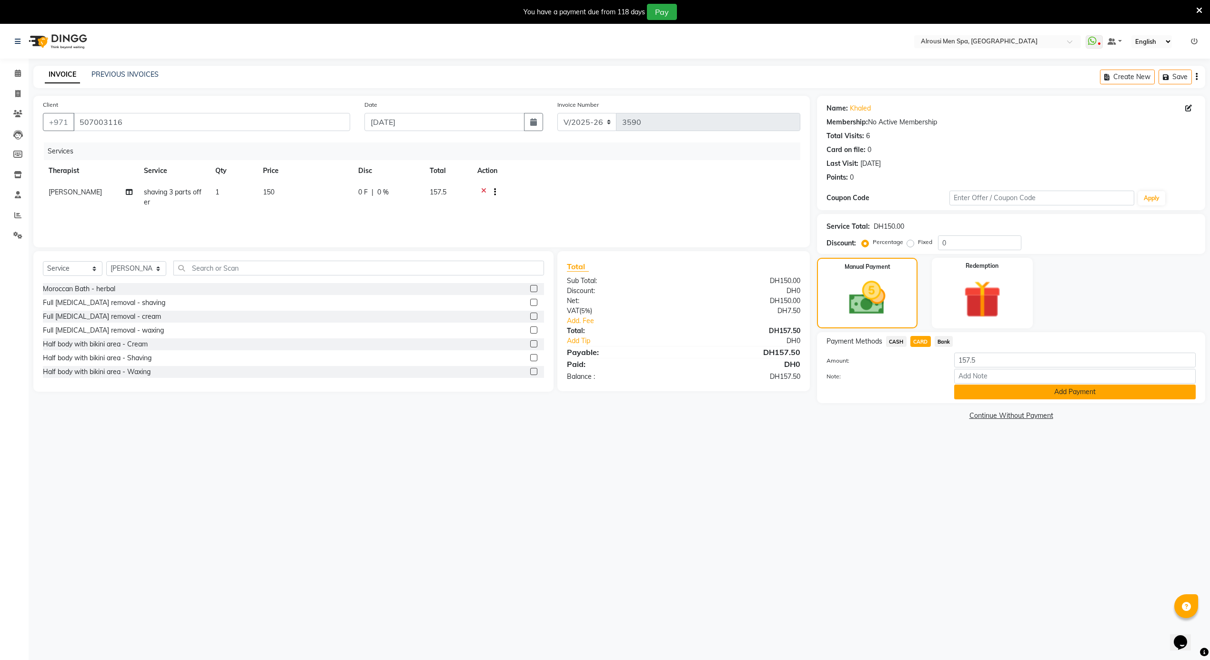
click at [995, 388] on button "Add Payment" at bounding box center [1075, 391] width 242 height 15
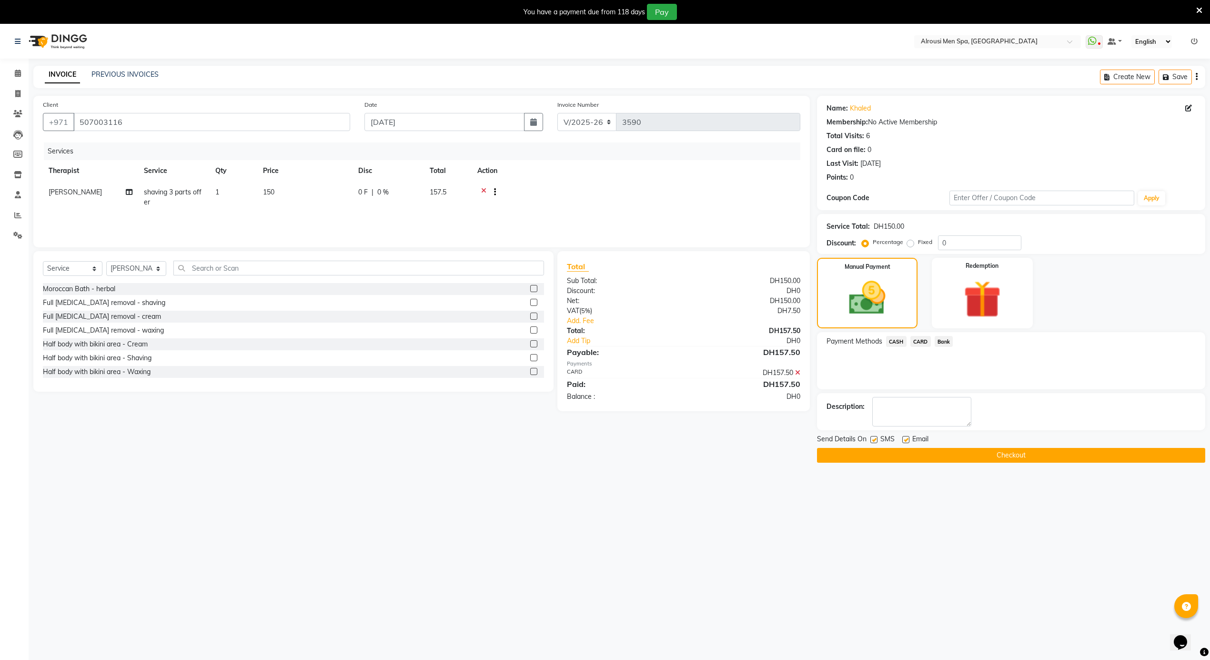
click at [872, 440] on label at bounding box center [873, 439] width 7 height 7
click at [872, 440] on input "checkbox" at bounding box center [873, 440] width 6 height 6
checkbox input "false"
click at [877, 456] on button "Checkout" at bounding box center [1011, 455] width 388 height 15
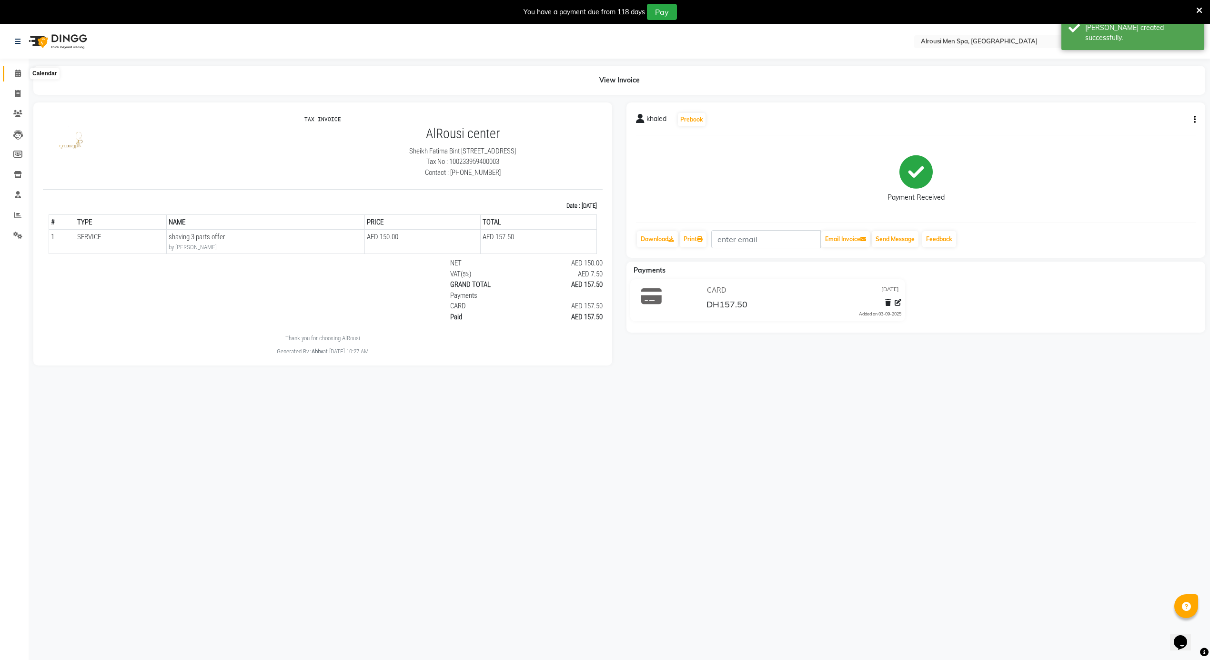
click at [19, 76] on icon at bounding box center [18, 73] width 6 height 7
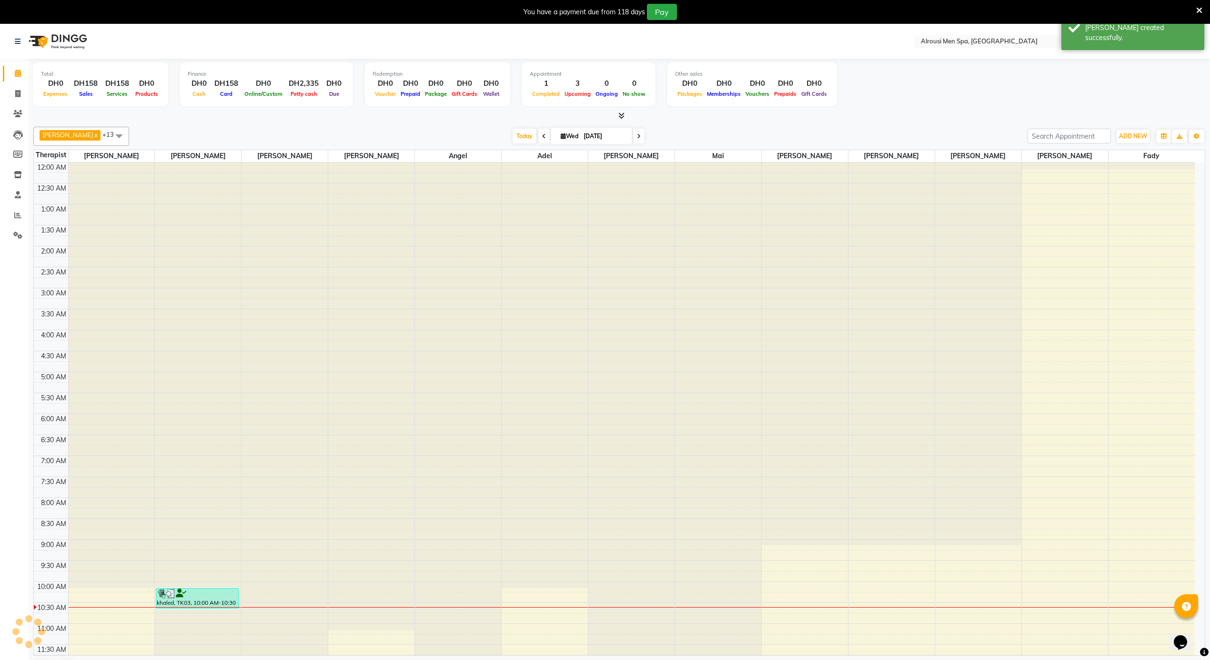
scroll to position [319, 0]
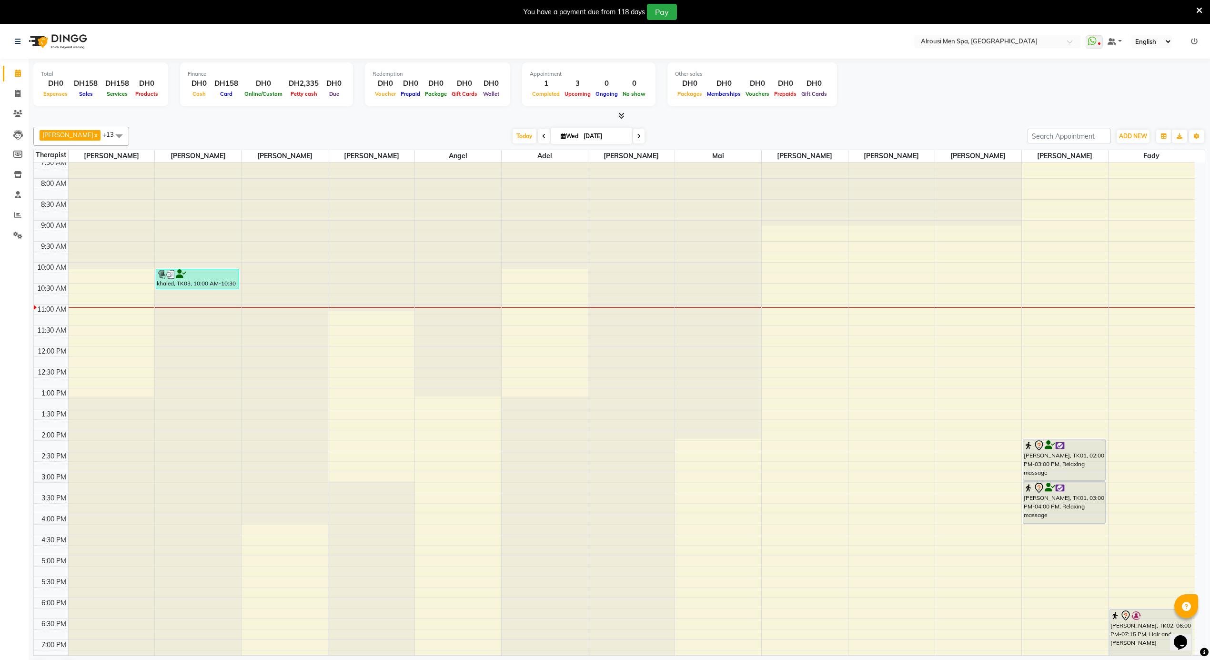
click at [374, 397] on div "12:00 AM 12:30 AM 1:00 AM 1:30 AM 2:00 AM 2:30 AM 3:00 AM 3:30 AM 4:00 AM 4:30 …" at bounding box center [614, 346] width 1161 height 1006
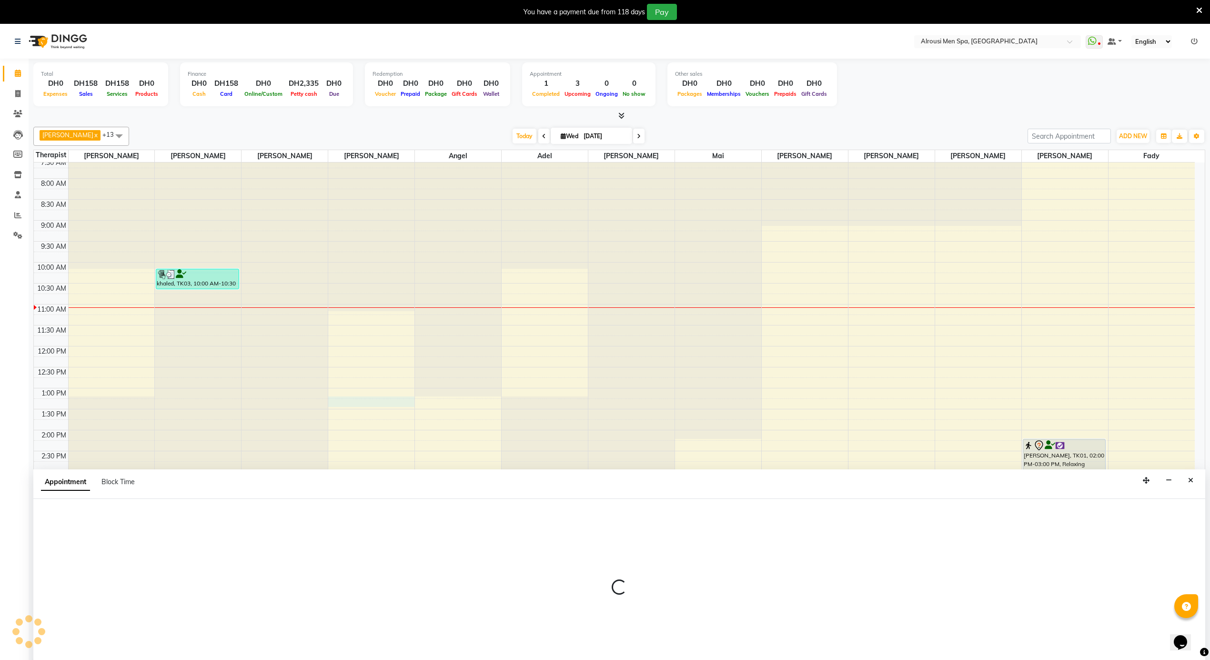
scroll to position [25, 0]
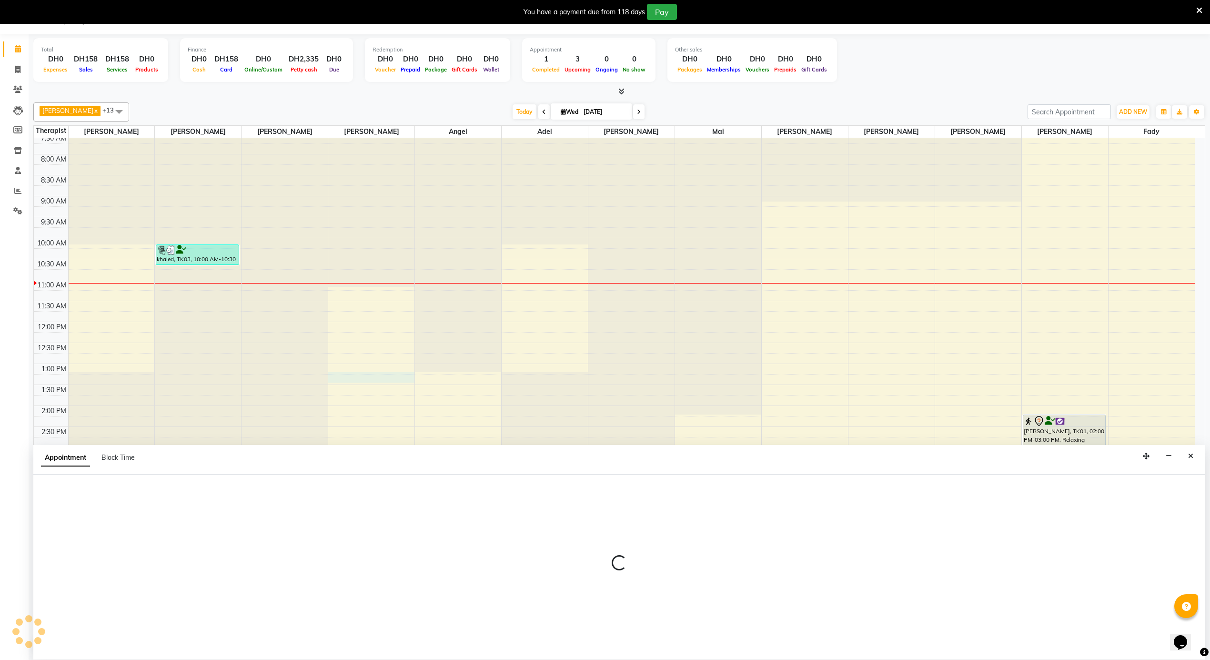
select select "38897"
select select "780"
select select "tentative"
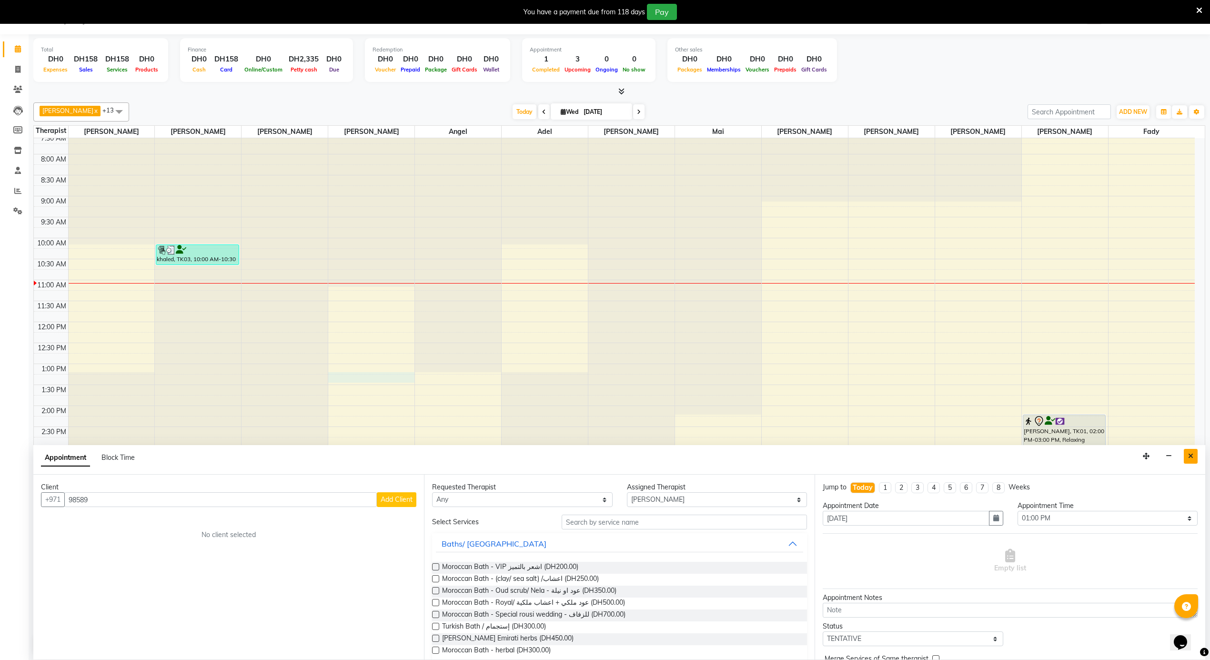
type input "98589"
click at [1193, 451] on button "Close" at bounding box center [1191, 456] width 14 height 15
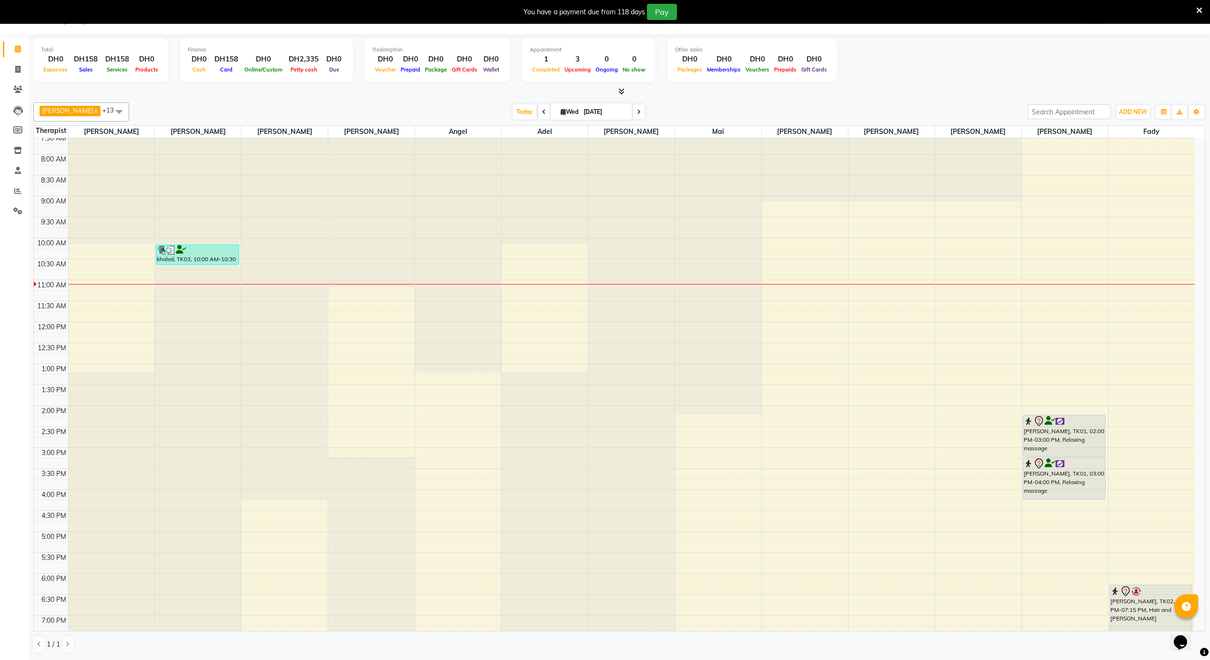
select select "38890"
select select "tentative"
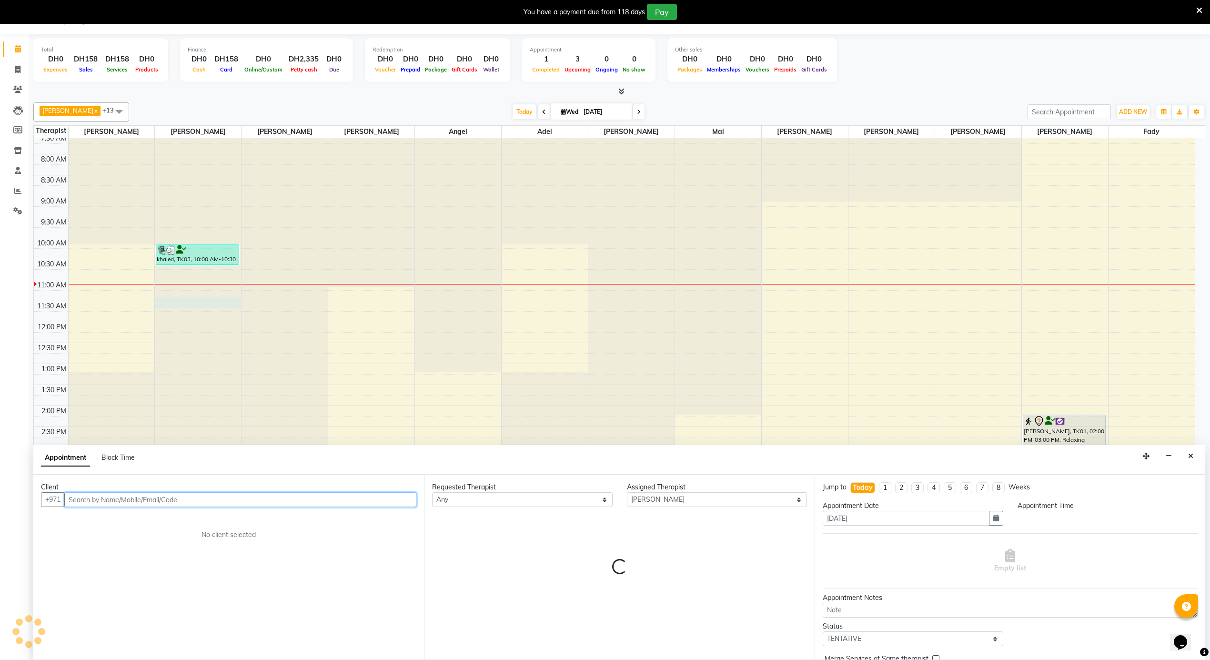
select select "675"
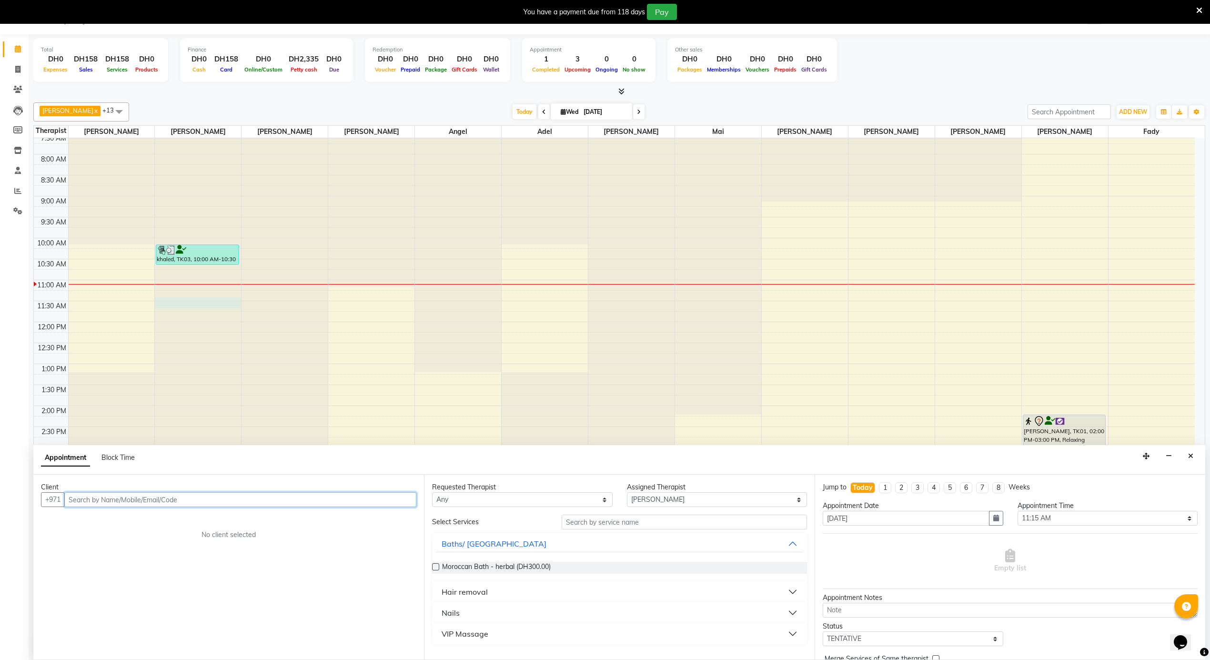
click at [176, 495] on input "text" at bounding box center [240, 499] width 352 height 15
type input "508598589"
click at [395, 500] on span "Add Client" at bounding box center [397, 499] width 32 height 9
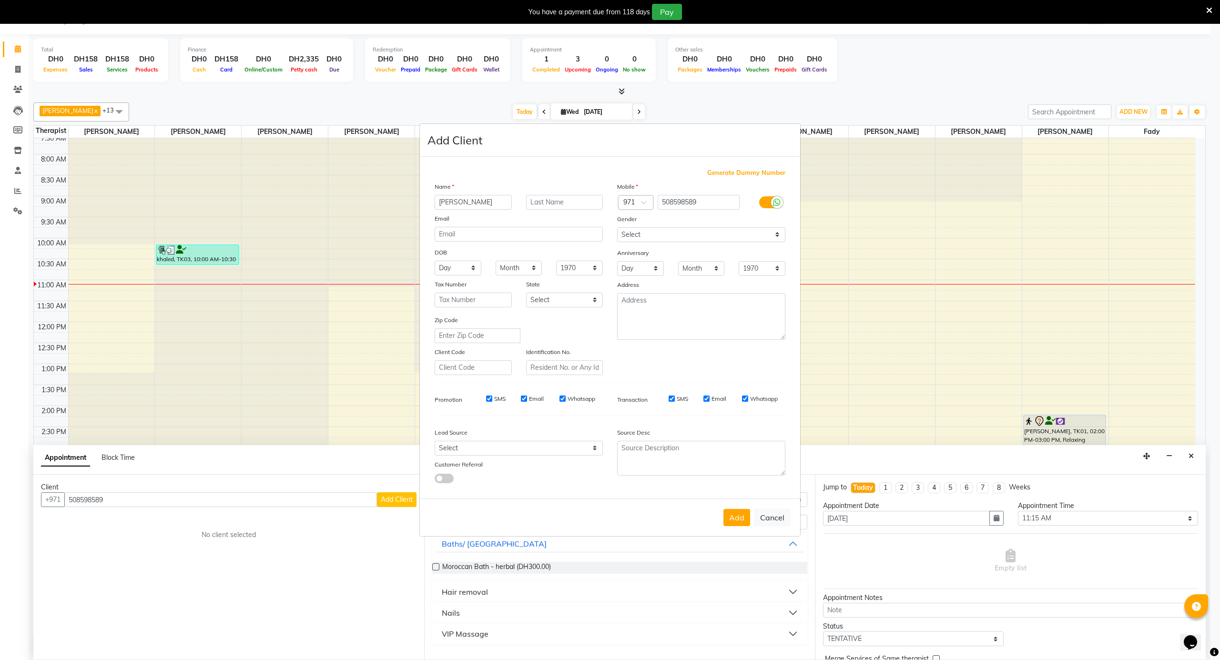
type input "ahmad"
click at [507, 446] on select "Select Walk-in Referral Internet Friend Word of Mouth Advertisement Facebook Ju…" at bounding box center [518, 448] width 168 height 15
select select "36500"
click at [434, 441] on select "Select Walk-in Referral Internet Friend Word of Mouth Advertisement Facebook Ju…" at bounding box center [518, 448] width 168 height 15
click at [734, 509] on button "Add" at bounding box center [736, 517] width 27 height 17
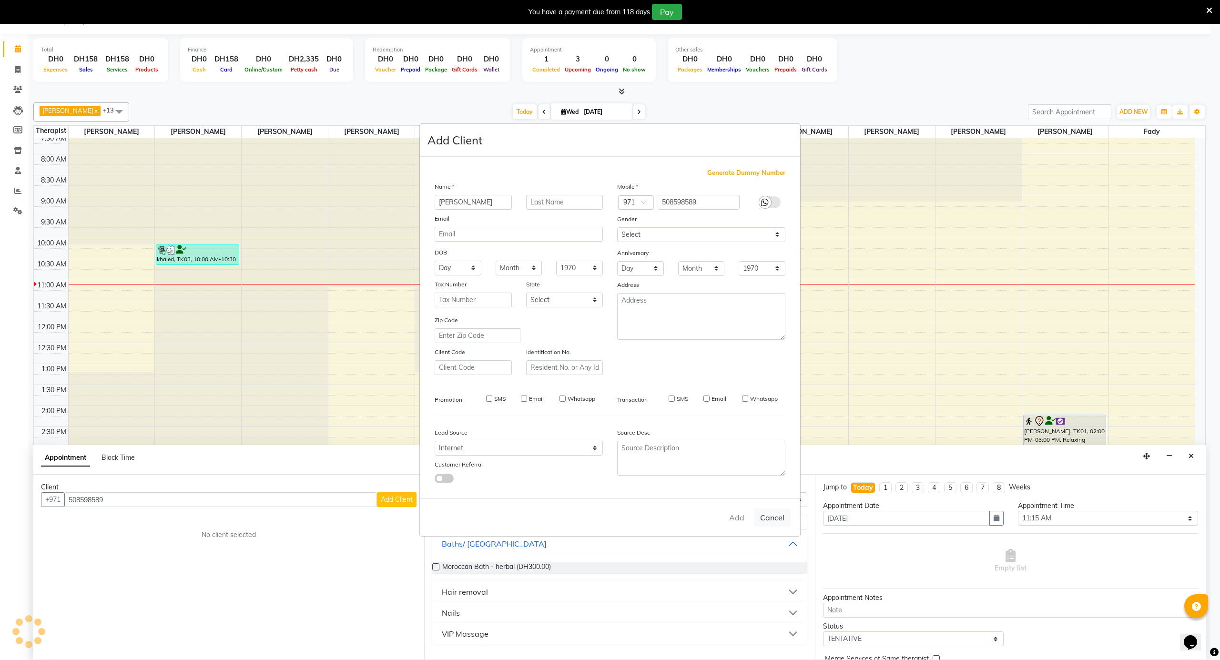
select select
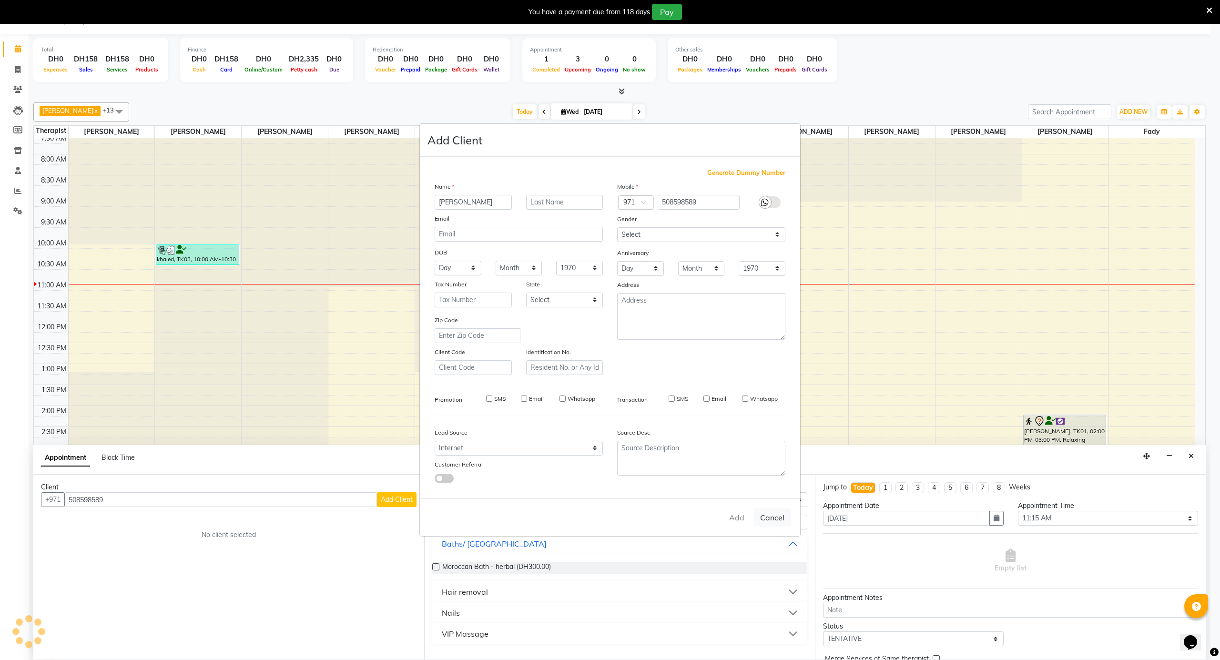
select select
checkbox input "false"
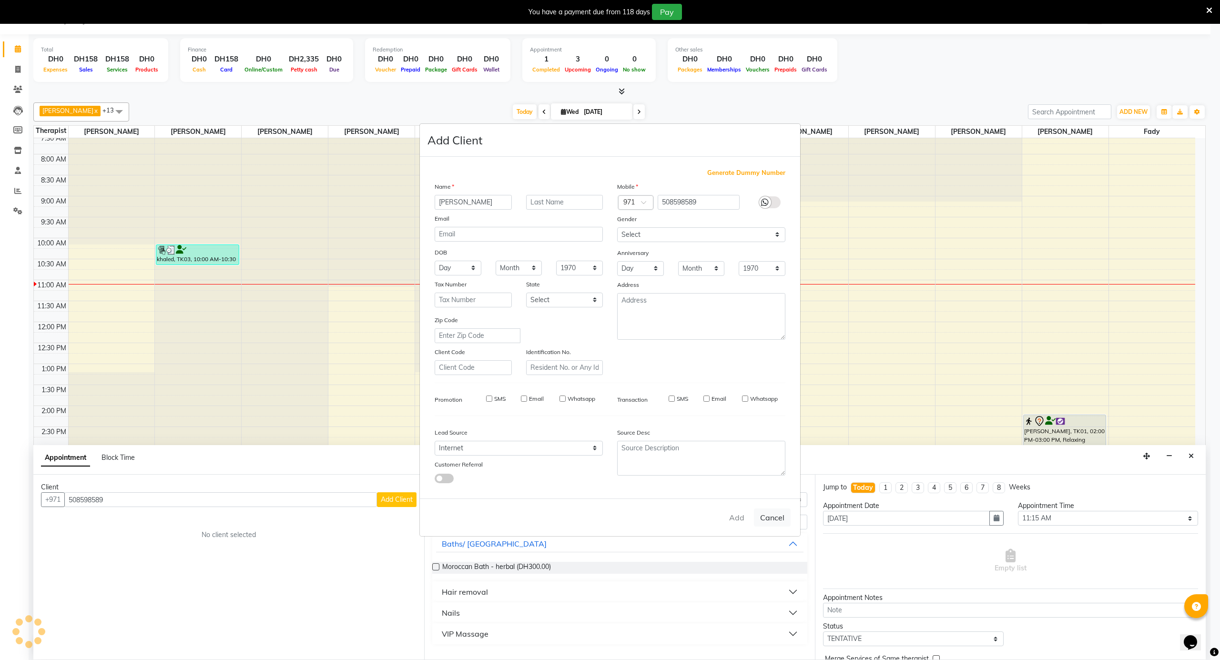
checkbox input "false"
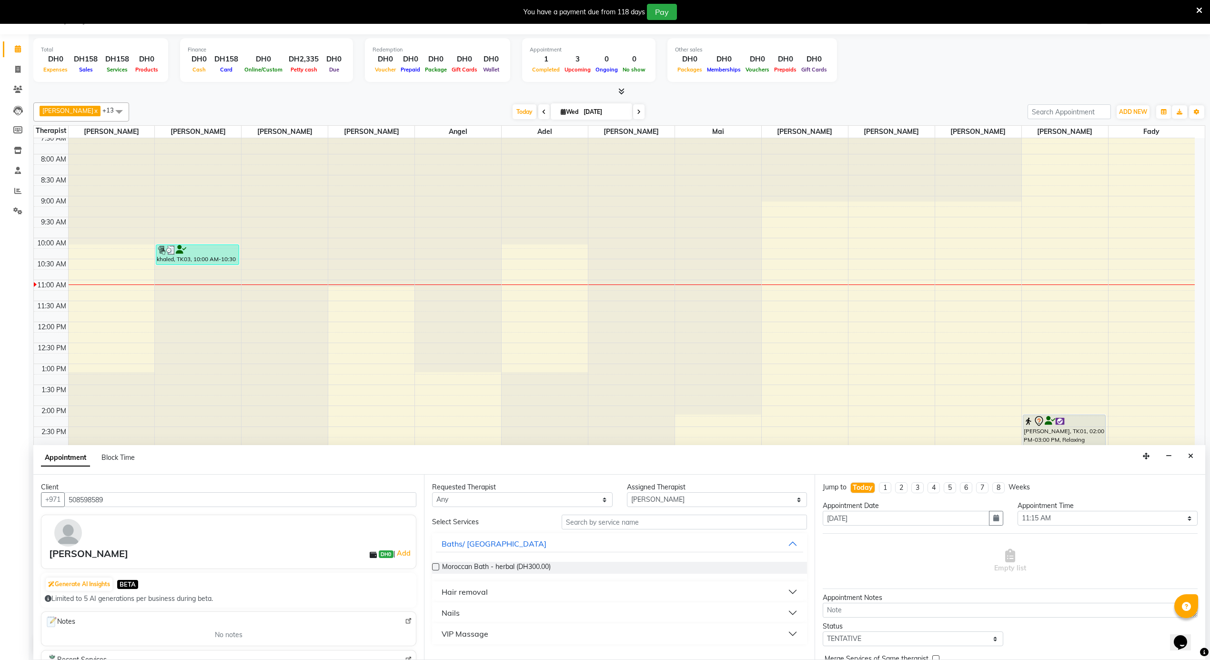
click at [469, 593] on div "Hair removal" at bounding box center [465, 591] width 46 height 11
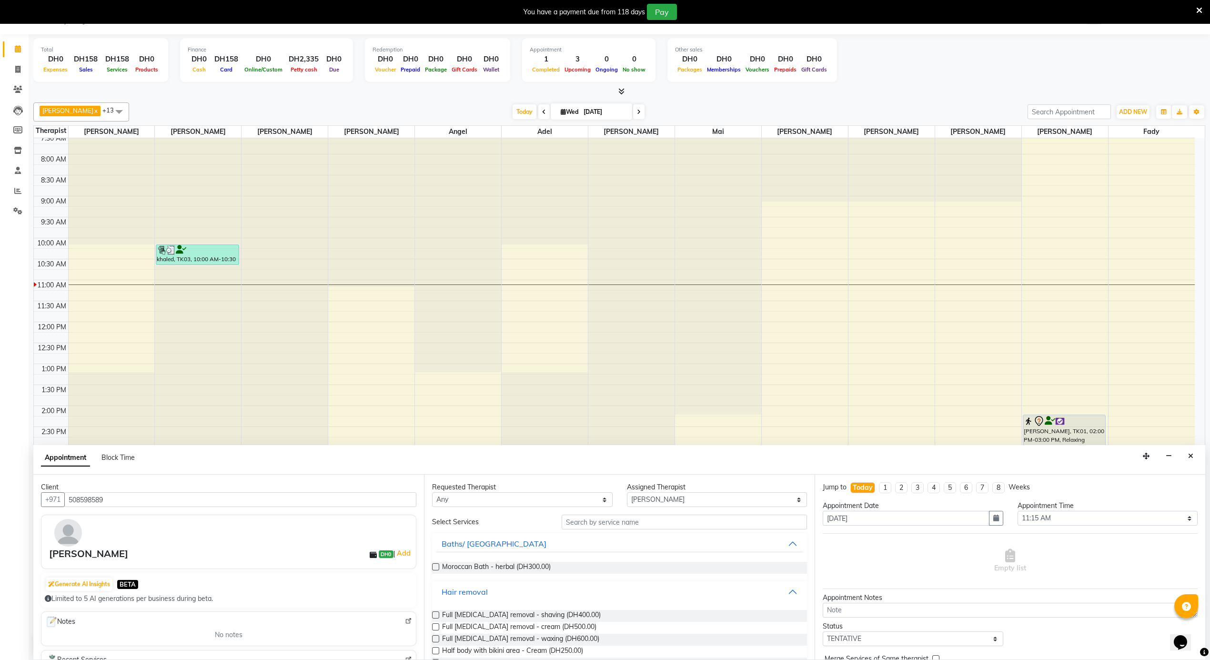
scroll to position [270, 0]
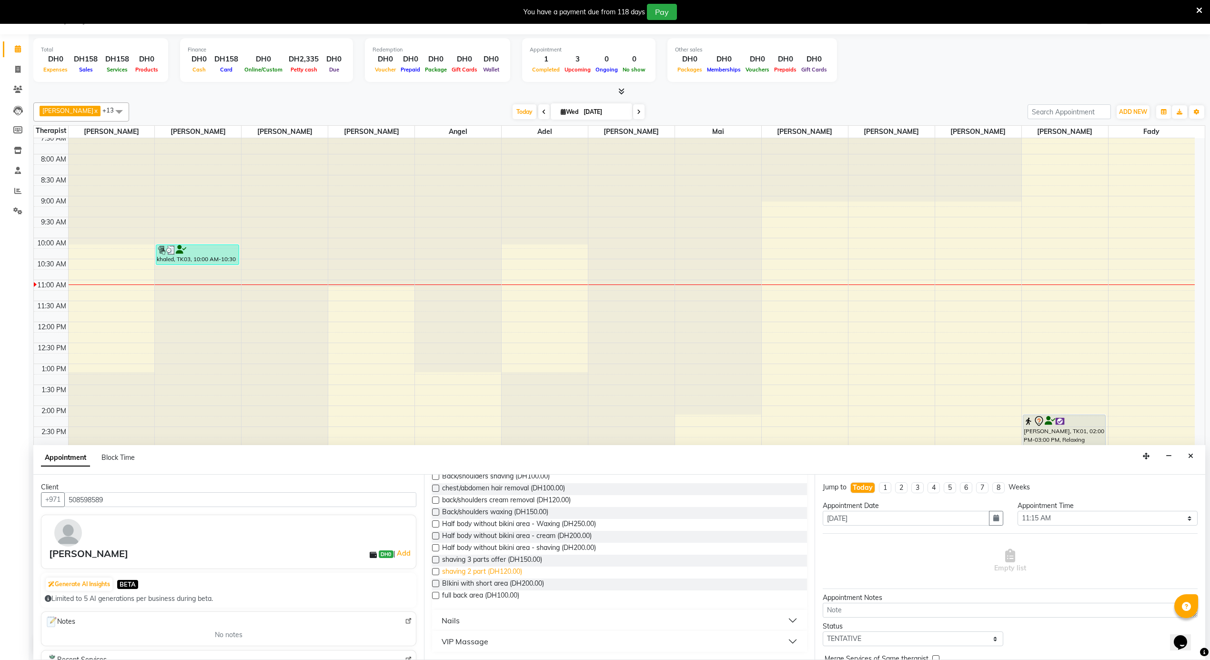
click at [502, 568] on span "shaving 2 part (DH120.00)" at bounding box center [482, 572] width 80 height 12
checkbox input "false"
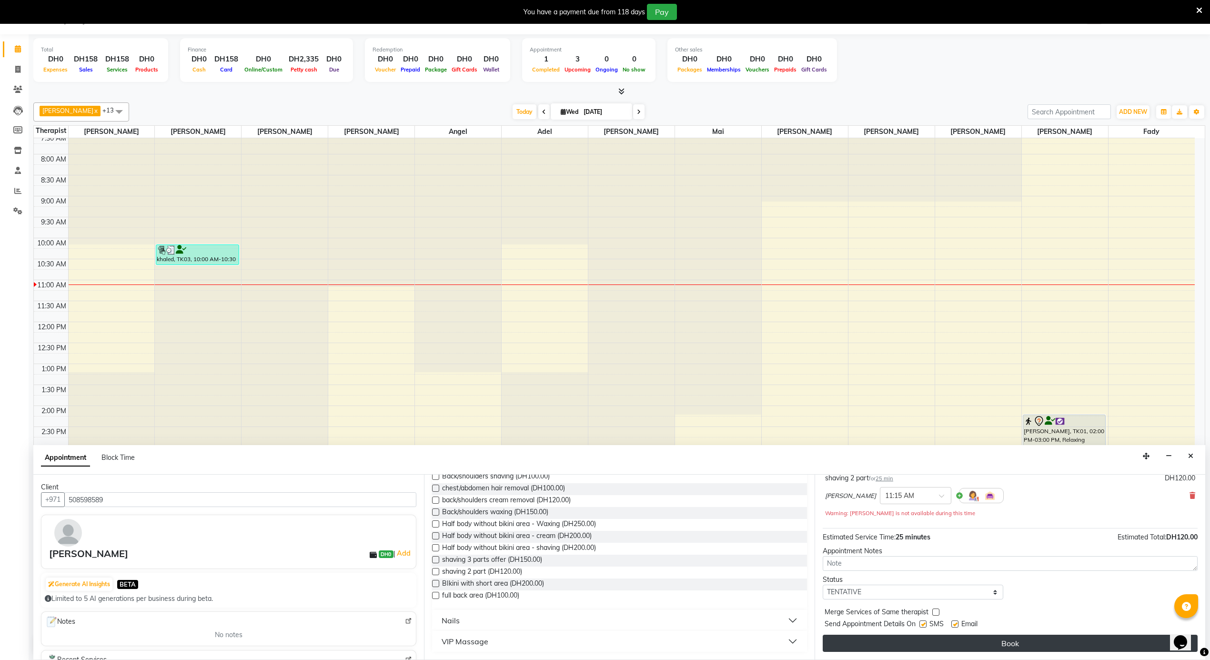
scroll to position [68, 0]
click at [892, 649] on button "Book" at bounding box center [1010, 643] width 375 height 17
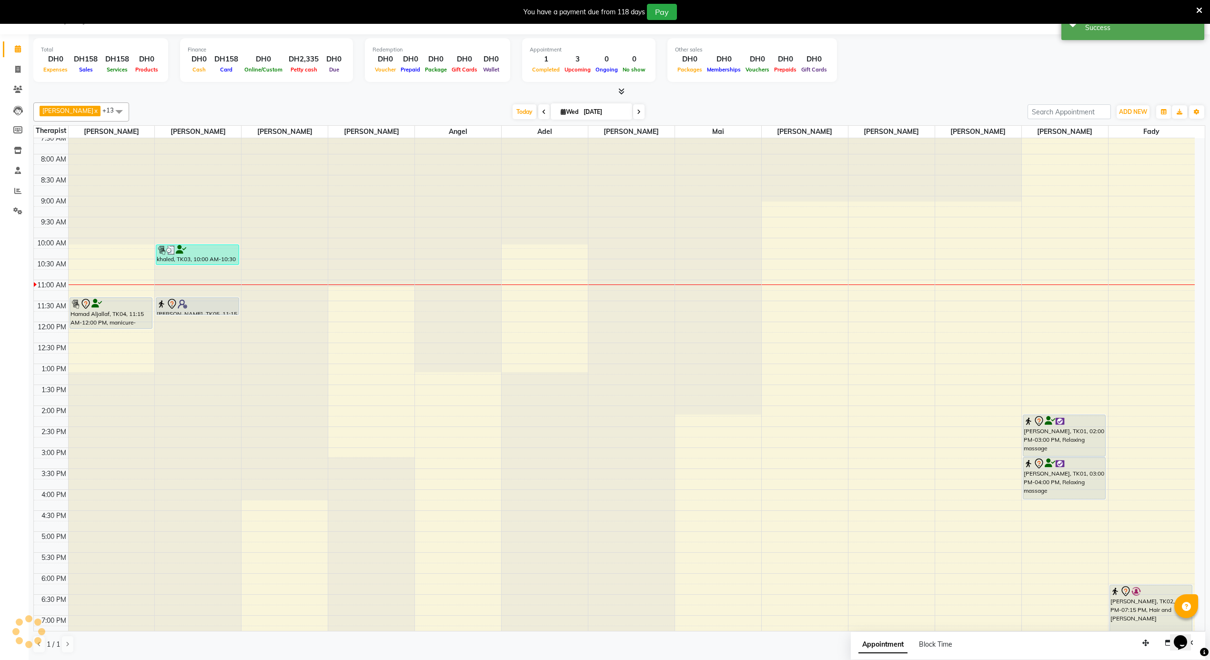
scroll to position [0, 0]
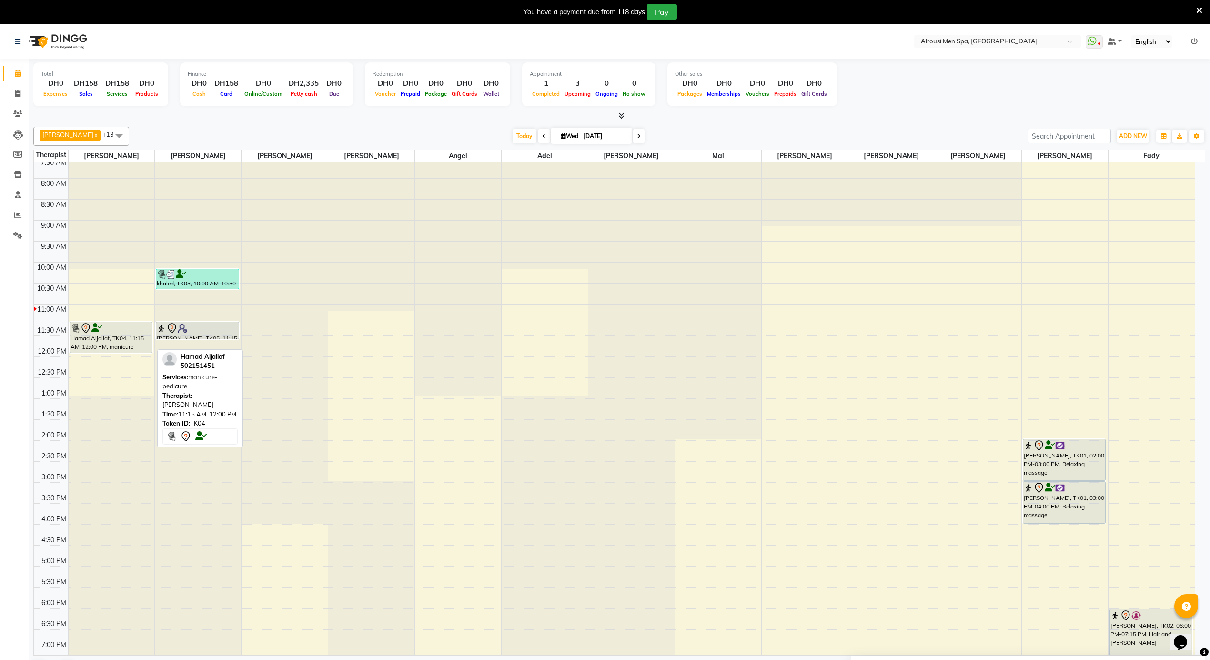
click at [98, 328] on icon at bounding box center [96, 328] width 10 height 0
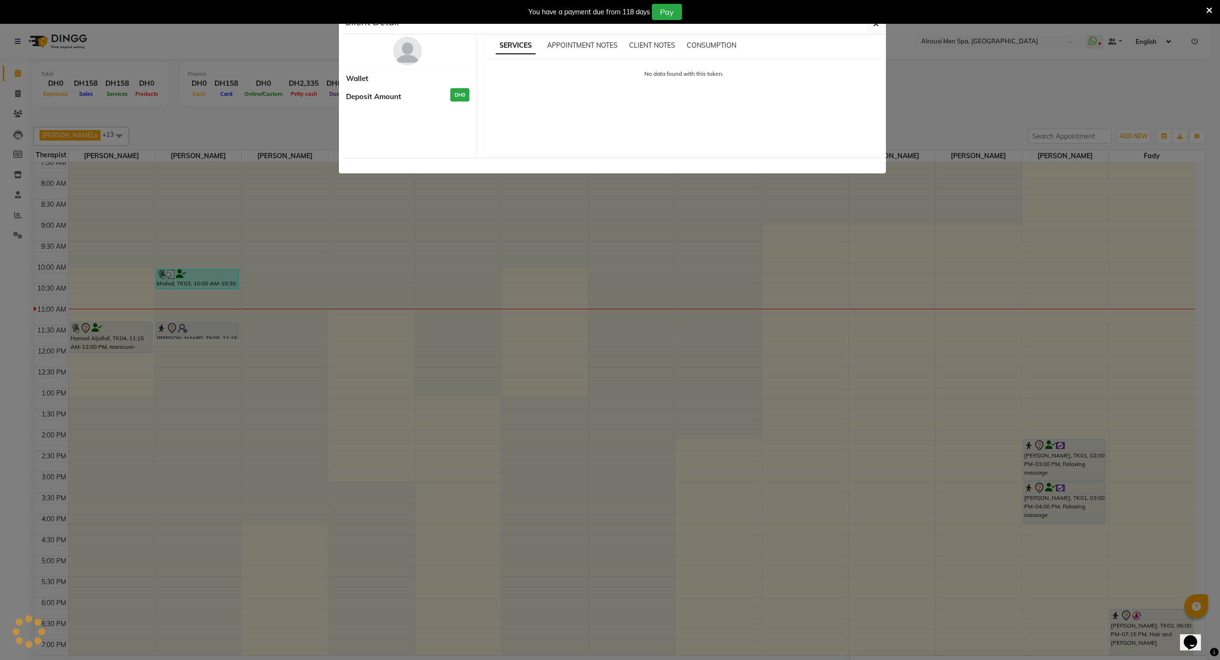
select select "7"
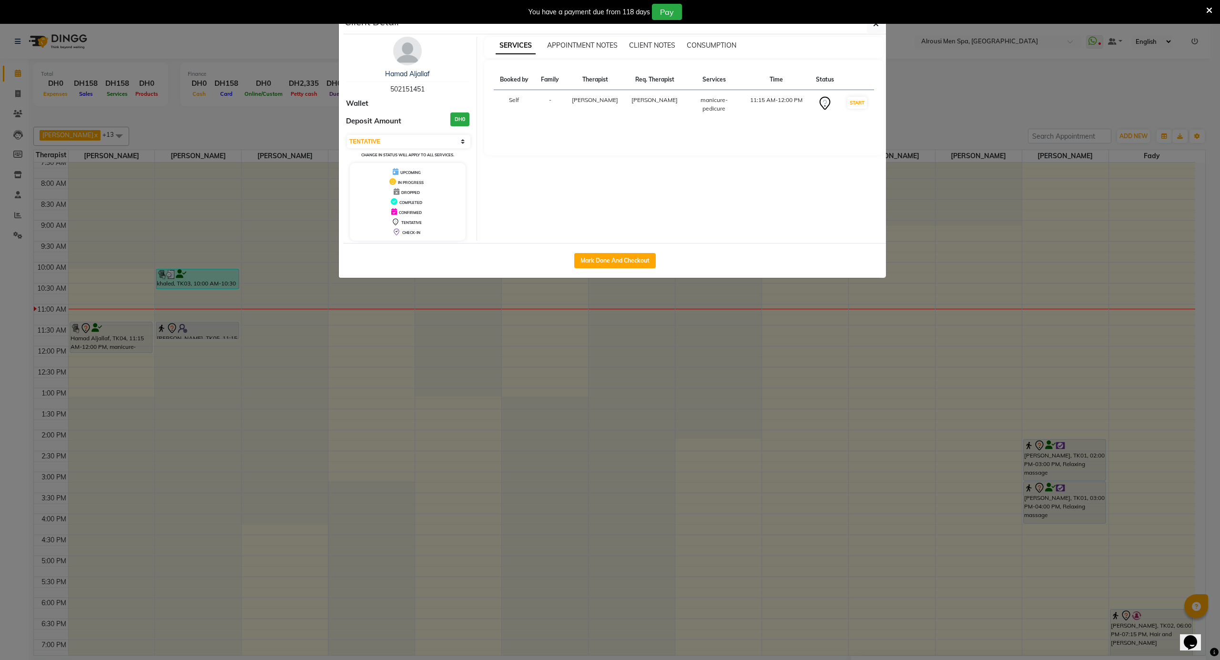
click at [403, 54] on img at bounding box center [407, 51] width 29 height 29
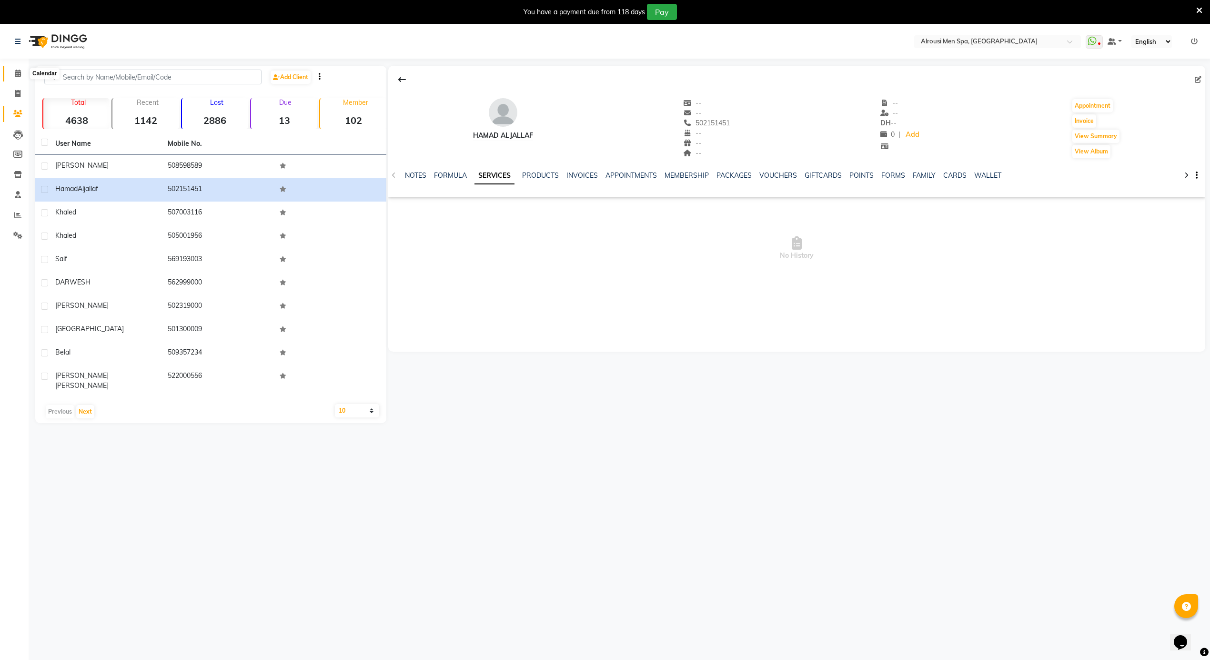
click at [19, 75] on icon at bounding box center [18, 73] width 6 height 7
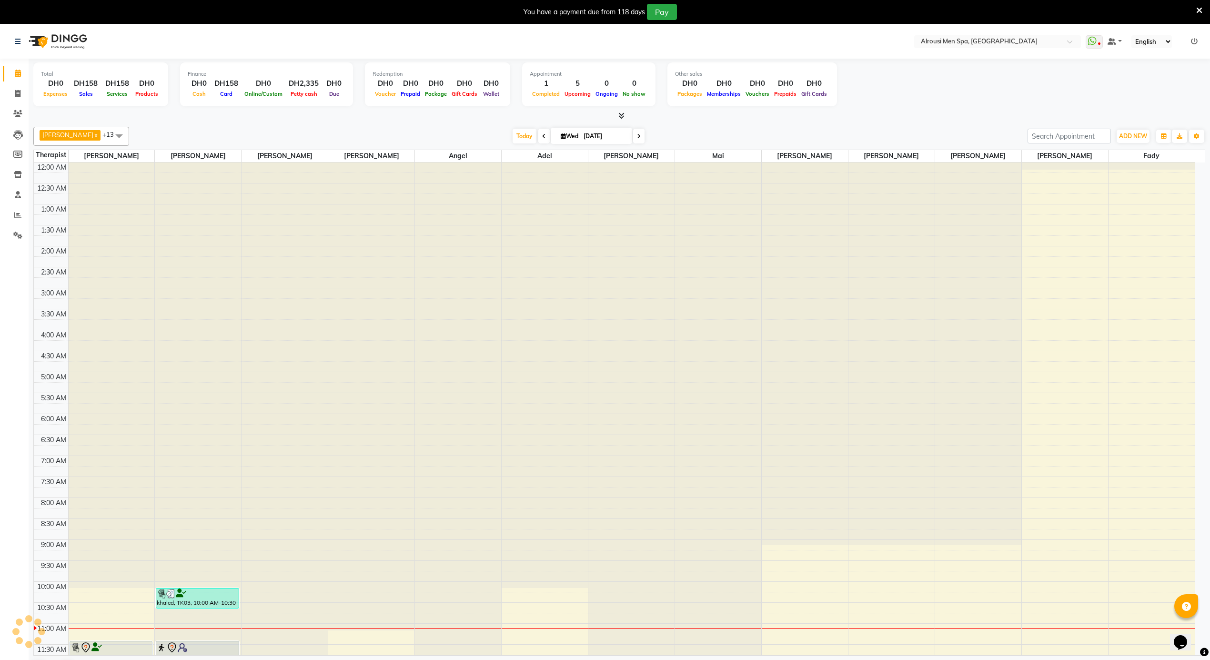
scroll to position [256, 0]
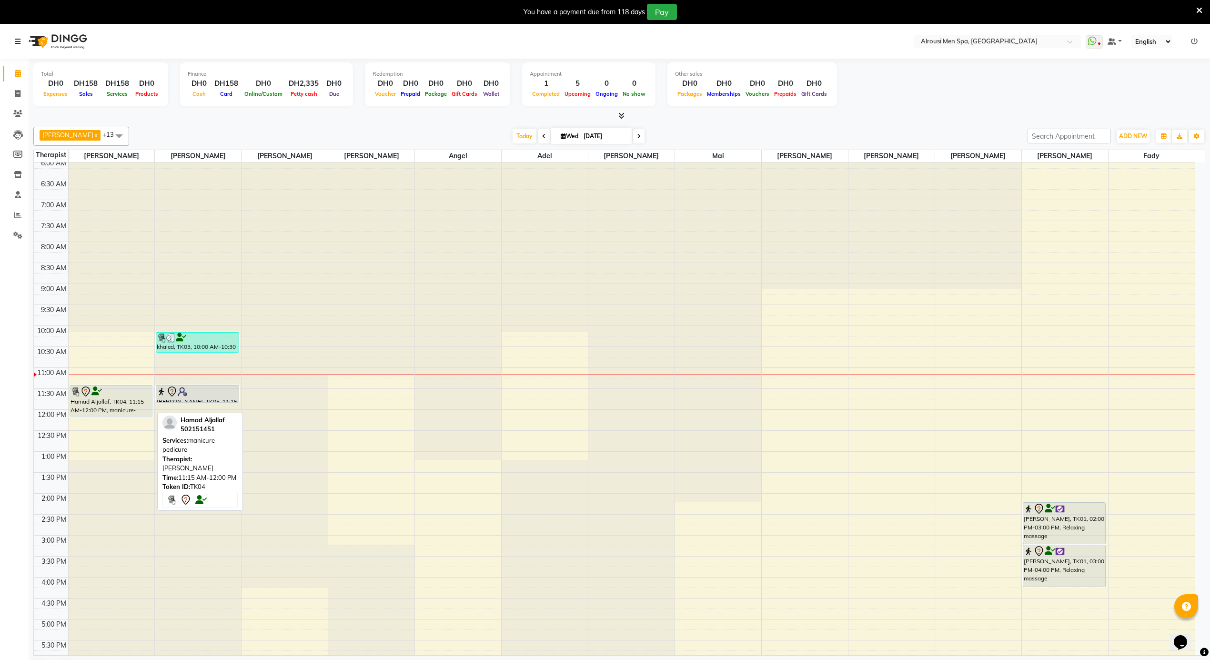
click at [88, 397] on icon at bounding box center [85, 391] width 11 height 11
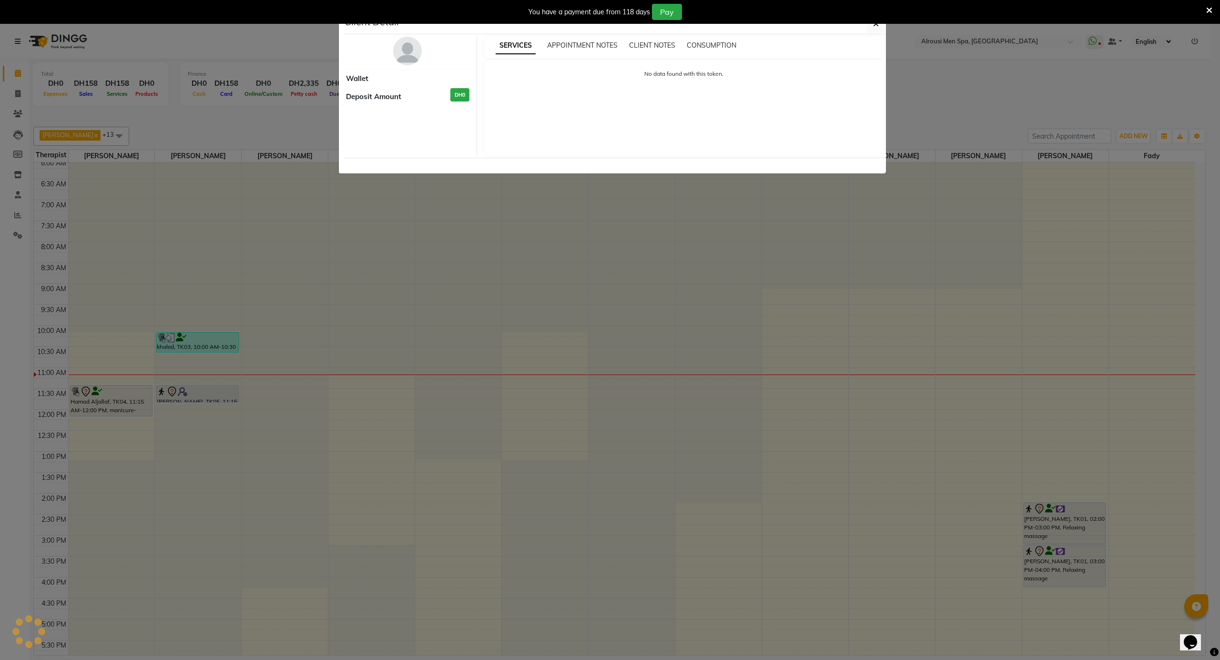
select select "7"
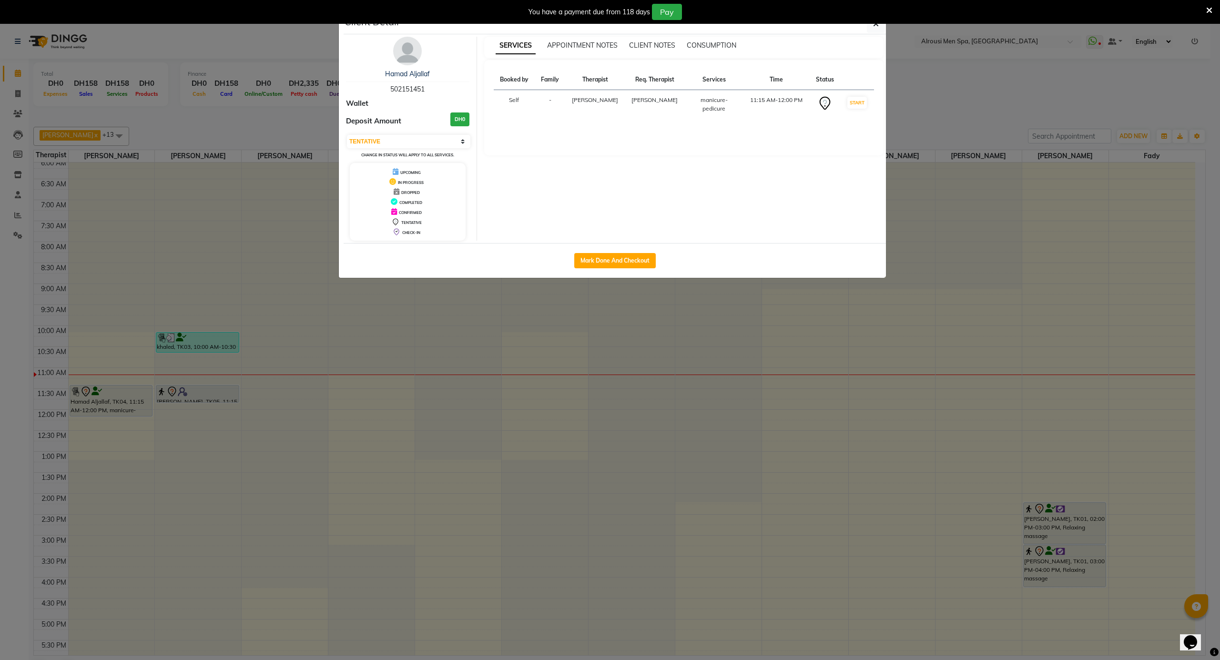
click at [403, 51] on img at bounding box center [407, 51] width 29 height 29
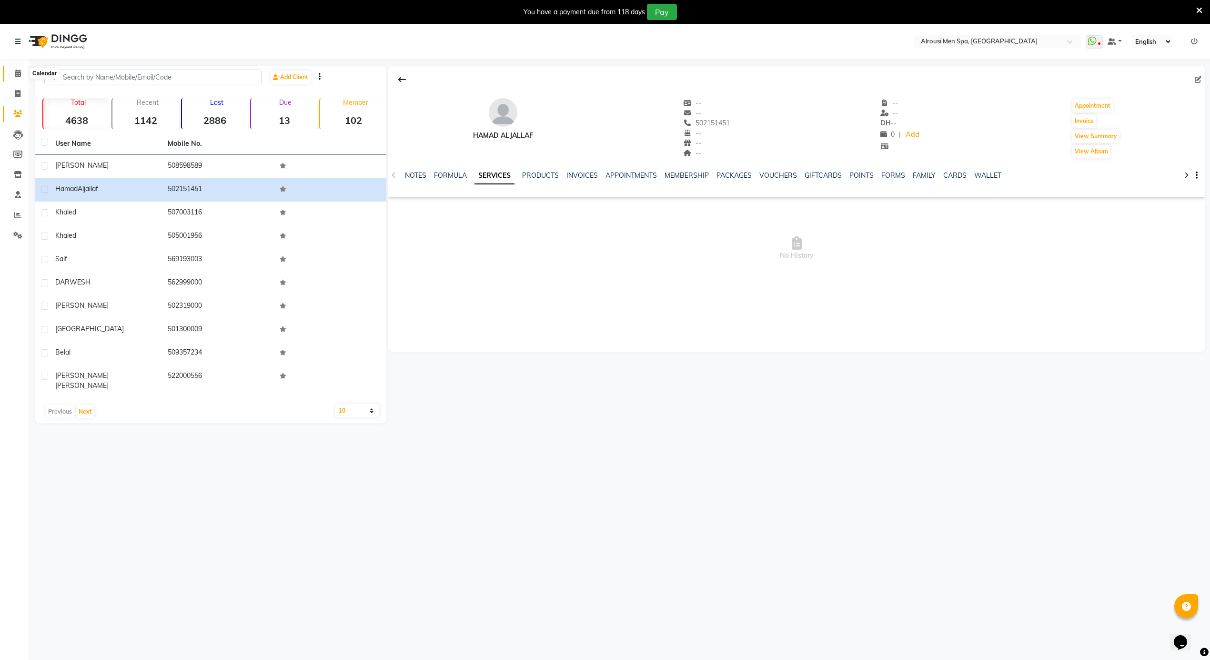
click at [16, 76] on icon at bounding box center [18, 73] width 6 height 7
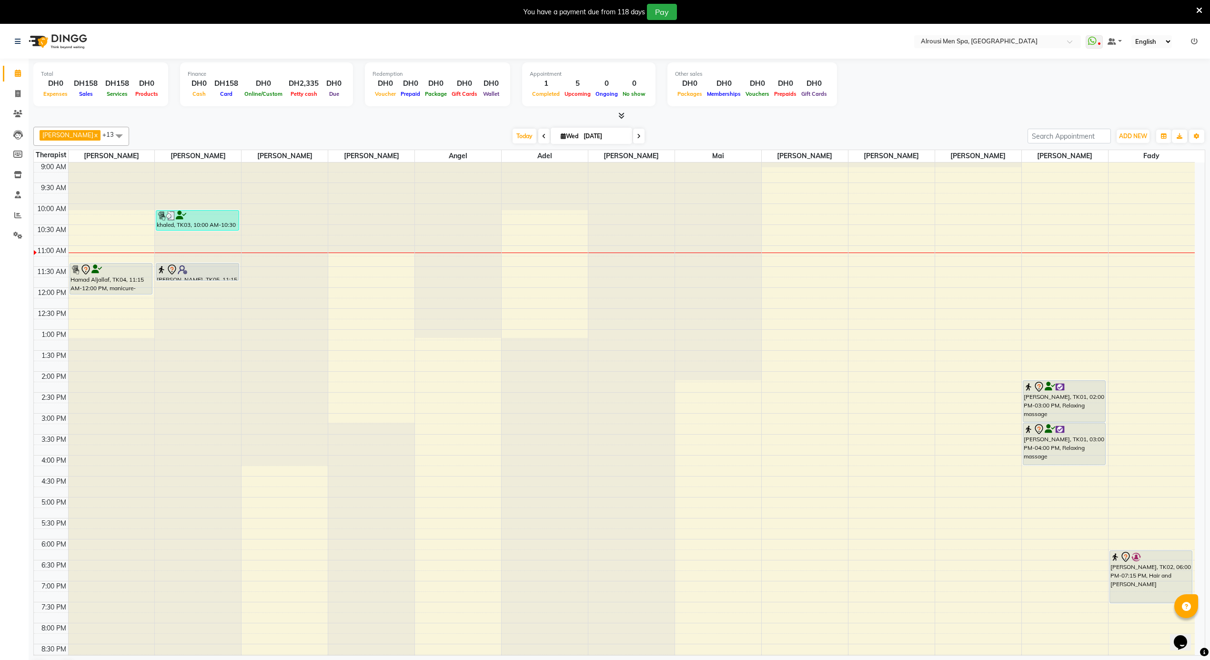
scroll to position [319, 0]
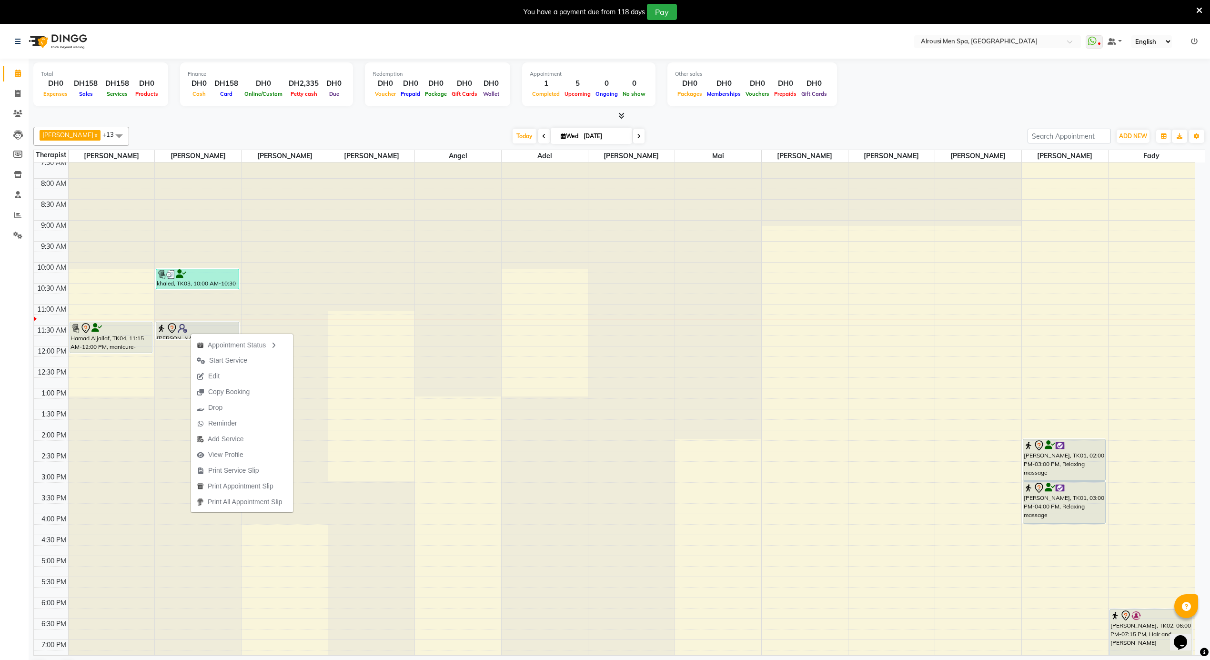
click at [221, 361] on span "Start Service" at bounding box center [228, 360] width 38 height 10
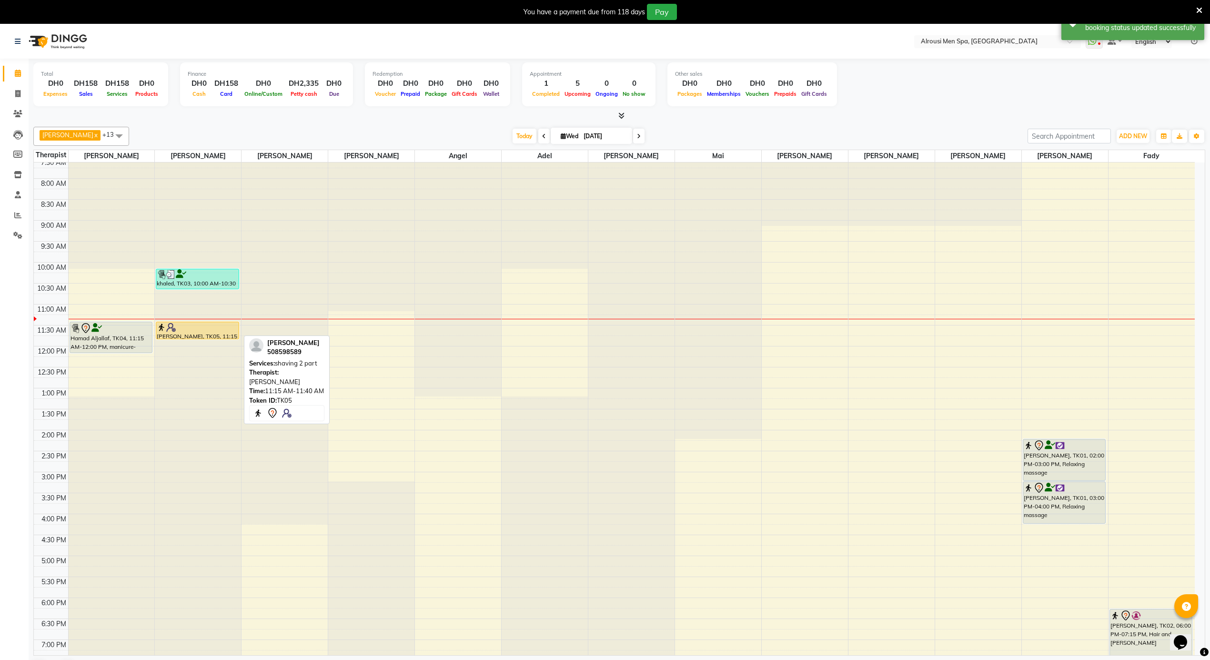
click at [191, 328] on div at bounding box center [197, 328] width 81 height 10
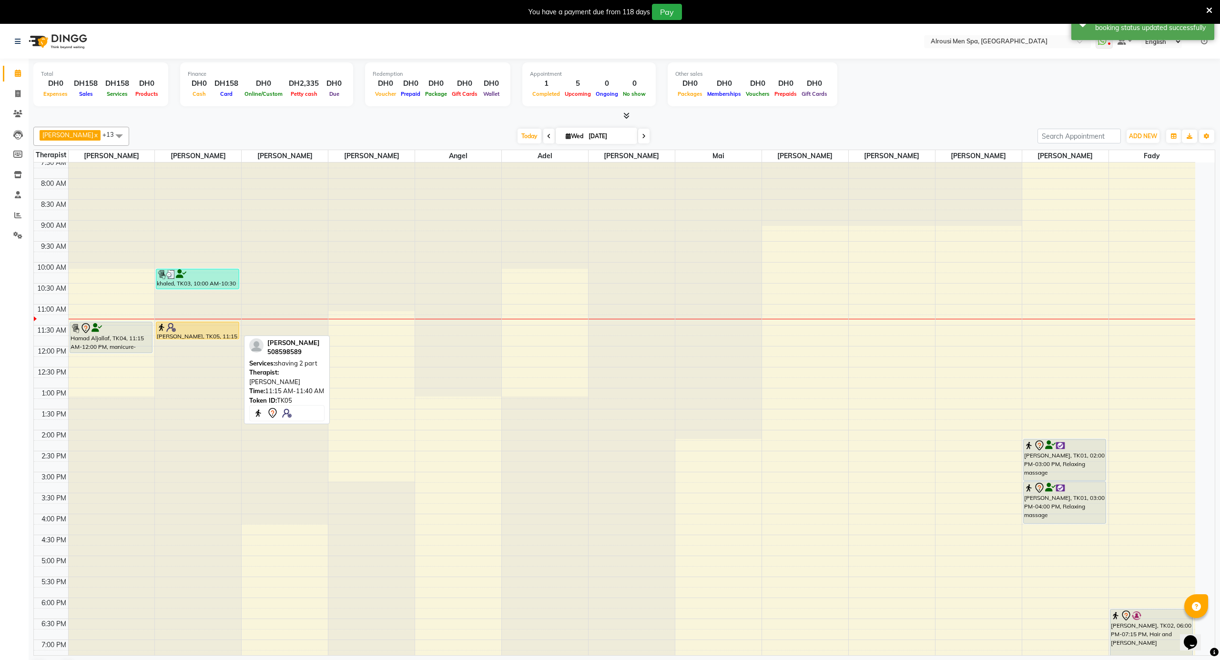
select select "1"
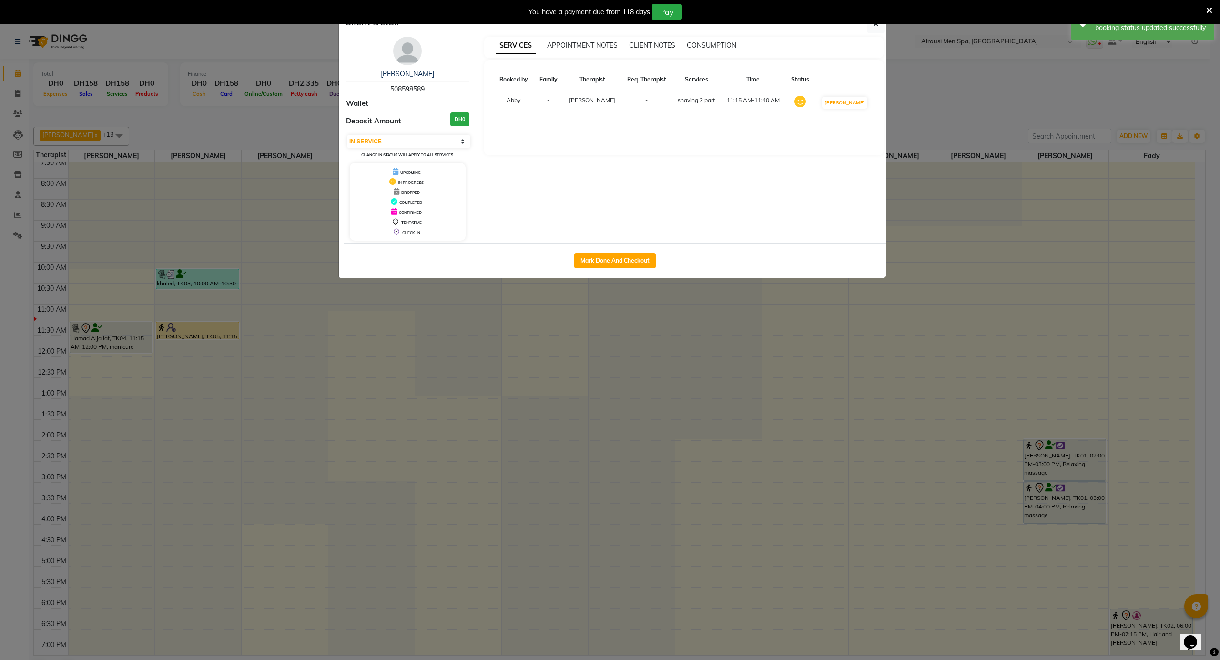
click at [406, 49] on img at bounding box center [407, 51] width 29 height 29
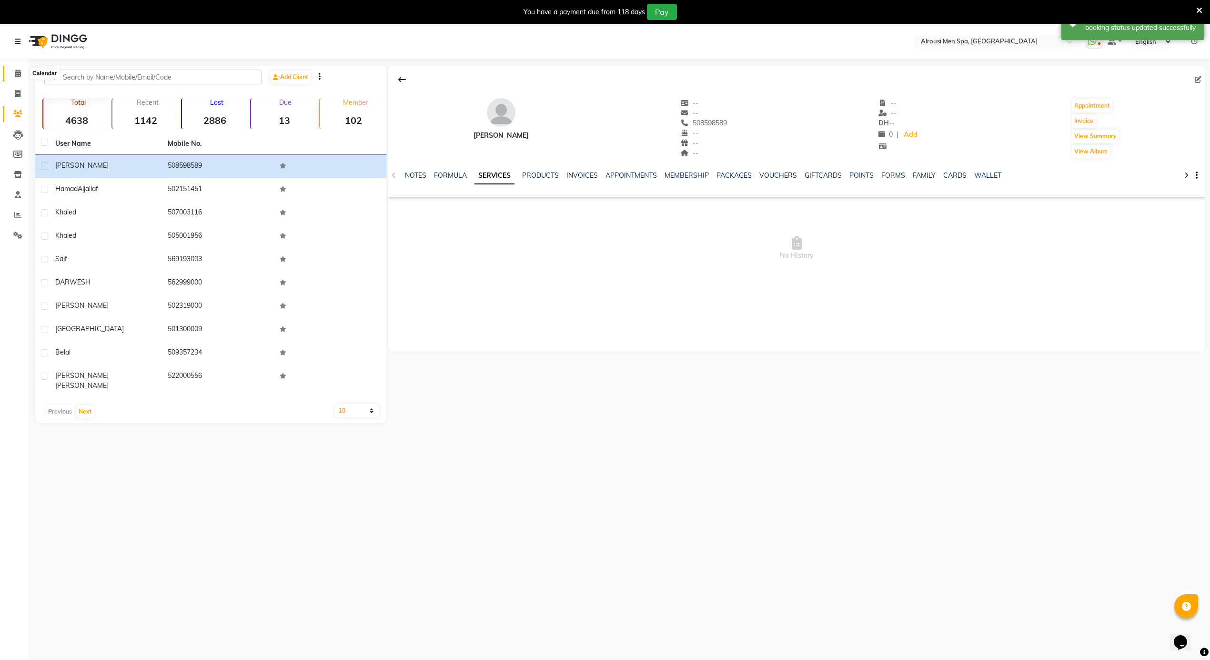
click at [21, 72] on span at bounding box center [18, 73] width 17 height 11
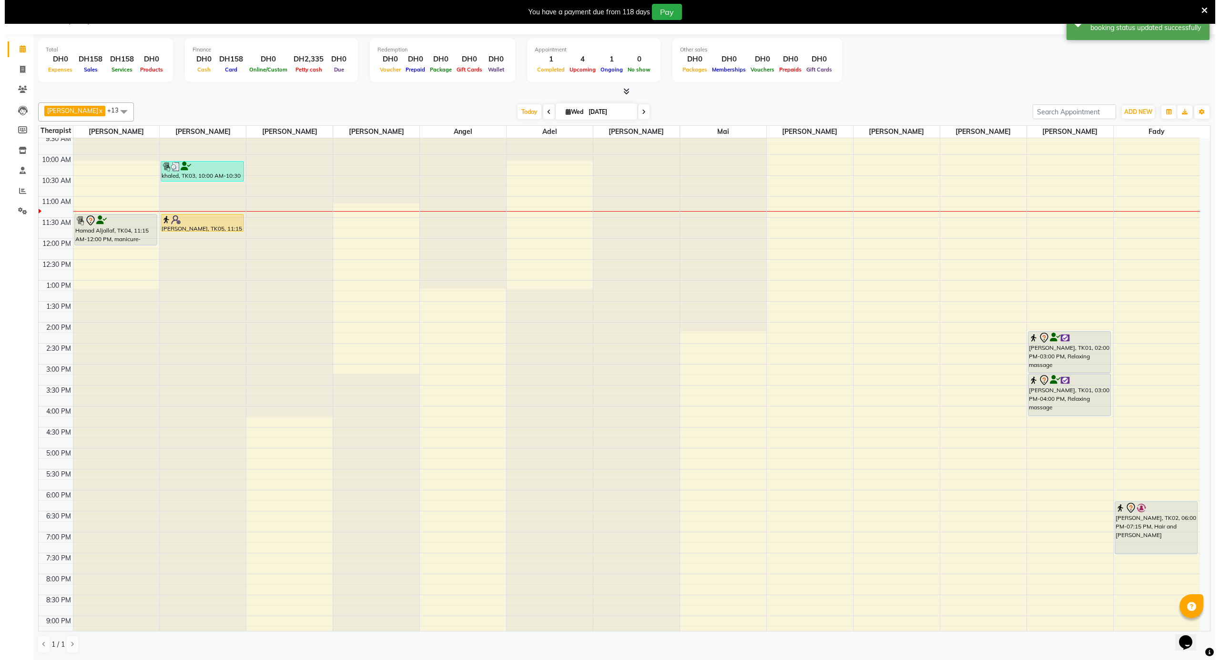
scroll to position [280, 0]
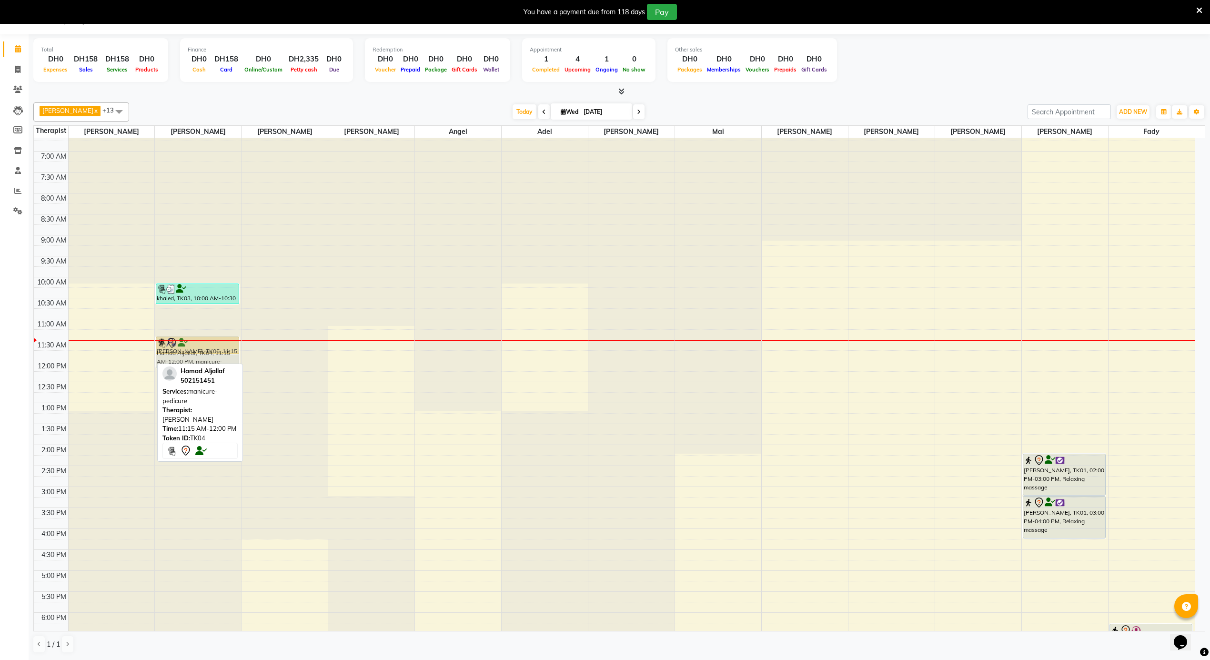
drag, startPoint x: 94, startPoint y: 352, endPoint x: 161, endPoint y: 357, distance: 66.4
click at [161, 357] on tr "Hamad Aljallaf, TK04, 11:15 AM-12:00 PM, manicure-pedicure khaled, TK03, 10:00 …" at bounding box center [614, 361] width 1161 height 1006
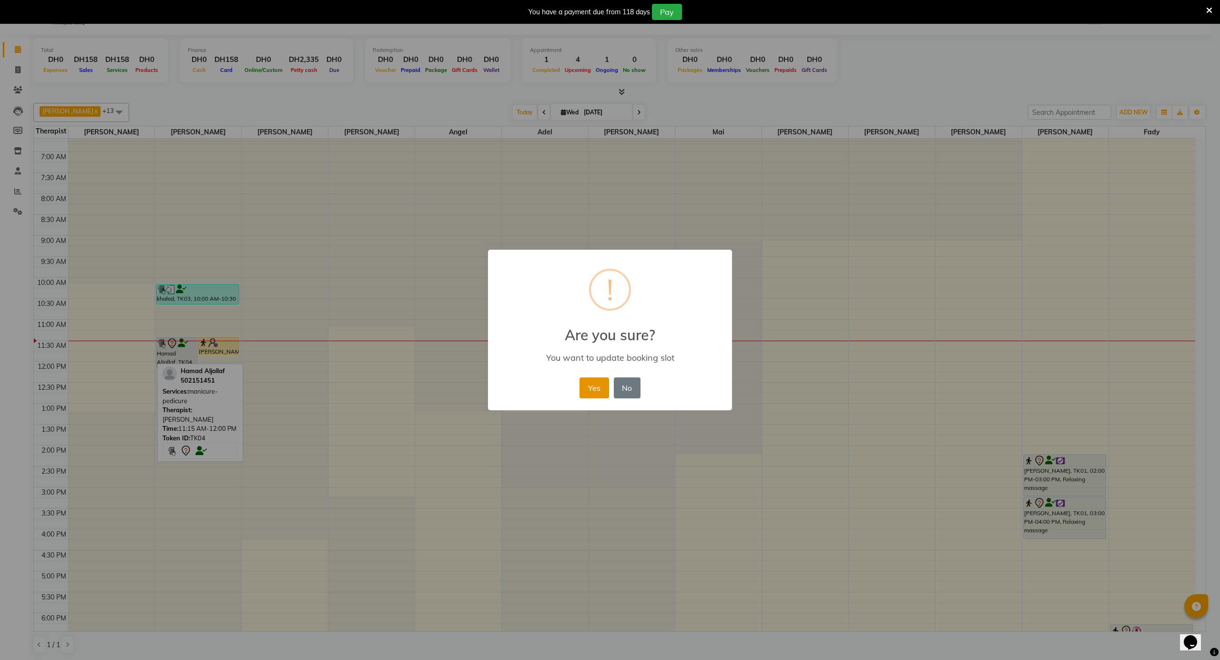
click at [592, 387] on button "Yes" at bounding box center [593, 387] width 29 height 21
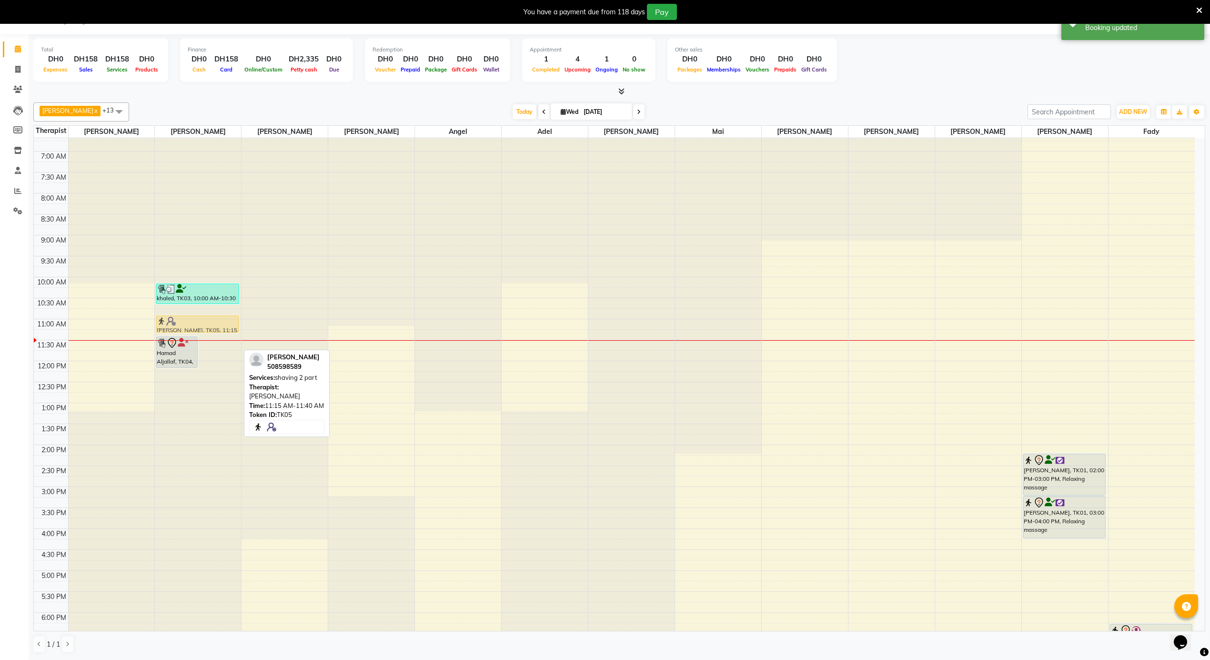
drag, startPoint x: 224, startPoint y: 351, endPoint x: 223, endPoint y: 334, distance: 16.2
click at [223, 334] on div "Hamad Aljallaf, TK04, 11:15 AM-12:00 PM, manicure-pedicure ahmad, TK05, 11:15 A…" at bounding box center [198, 361] width 86 height 1006
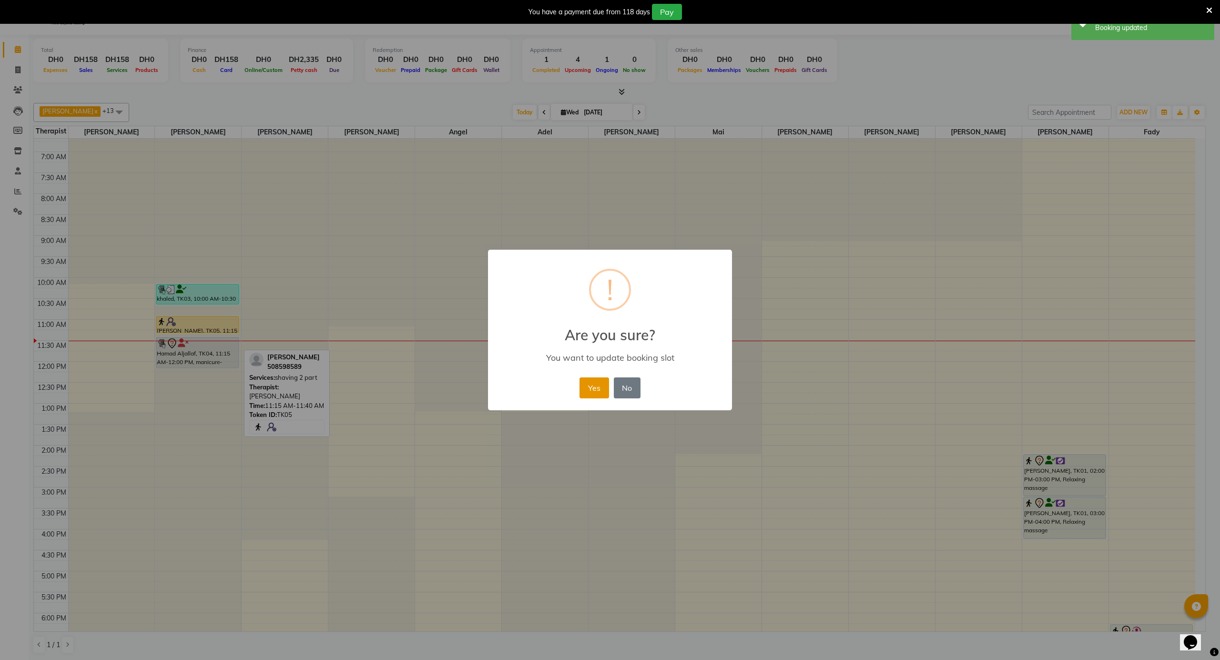
click at [598, 385] on button "Yes" at bounding box center [593, 387] width 29 height 21
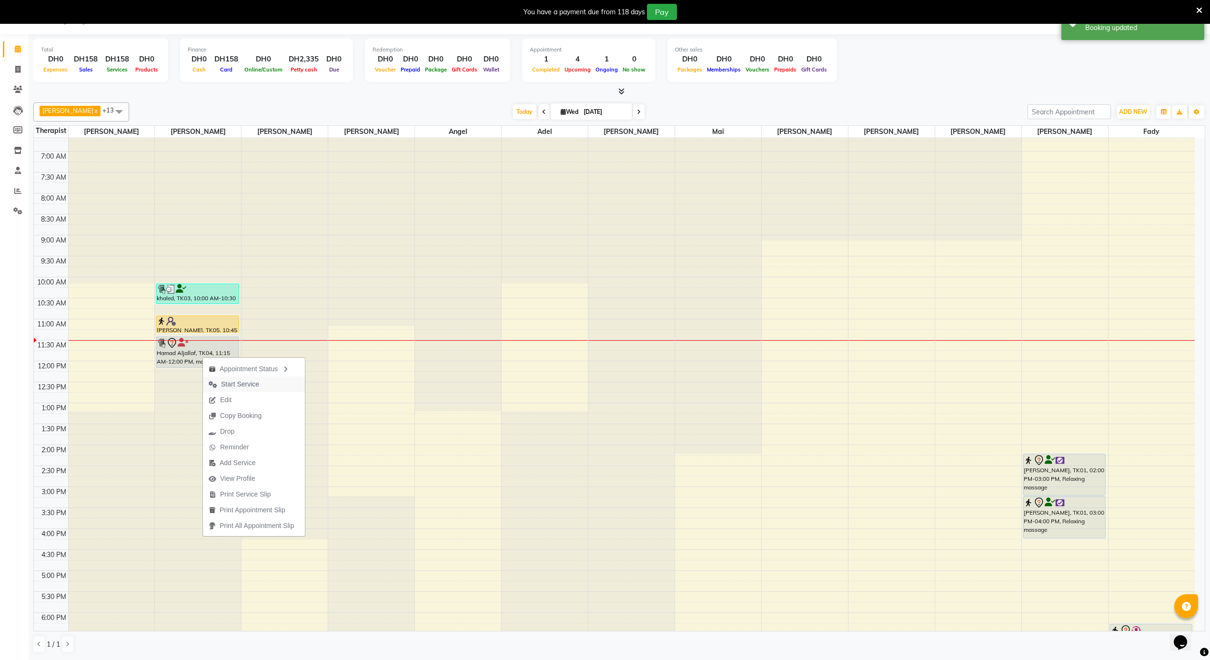
click at [231, 390] on span "Start Service" at bounding box center [234, 384] width 62 height 16
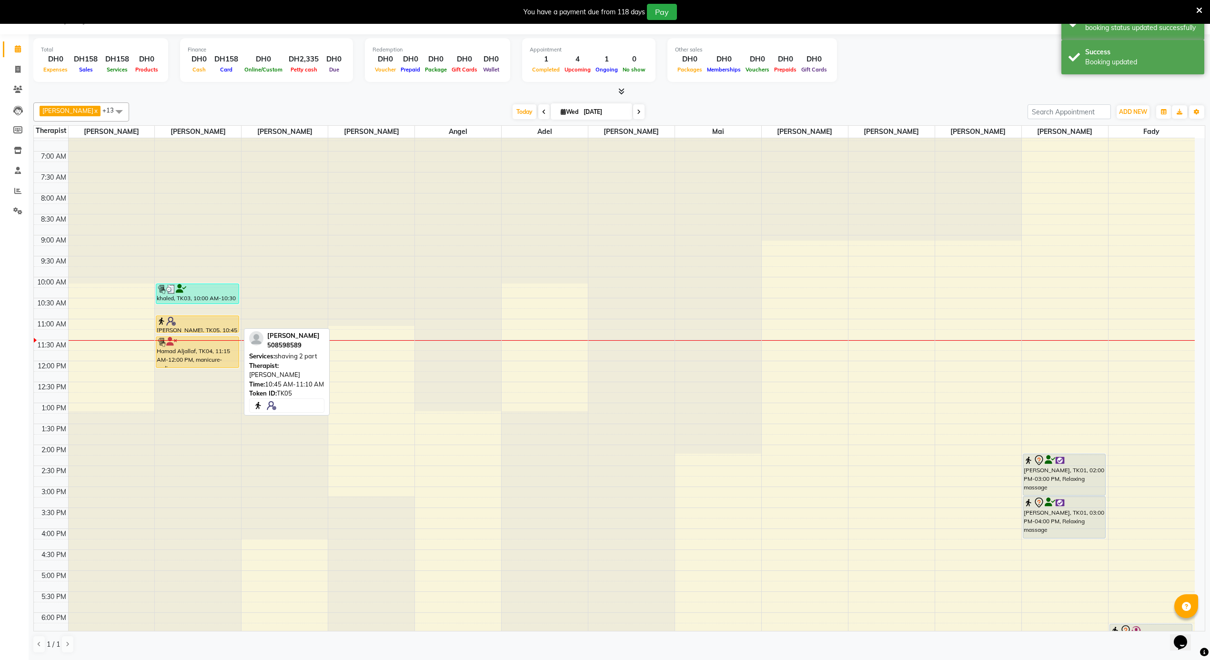
click at [183, 323] on div at bounding box center [197, 321] width 81 height 10
select select "1"
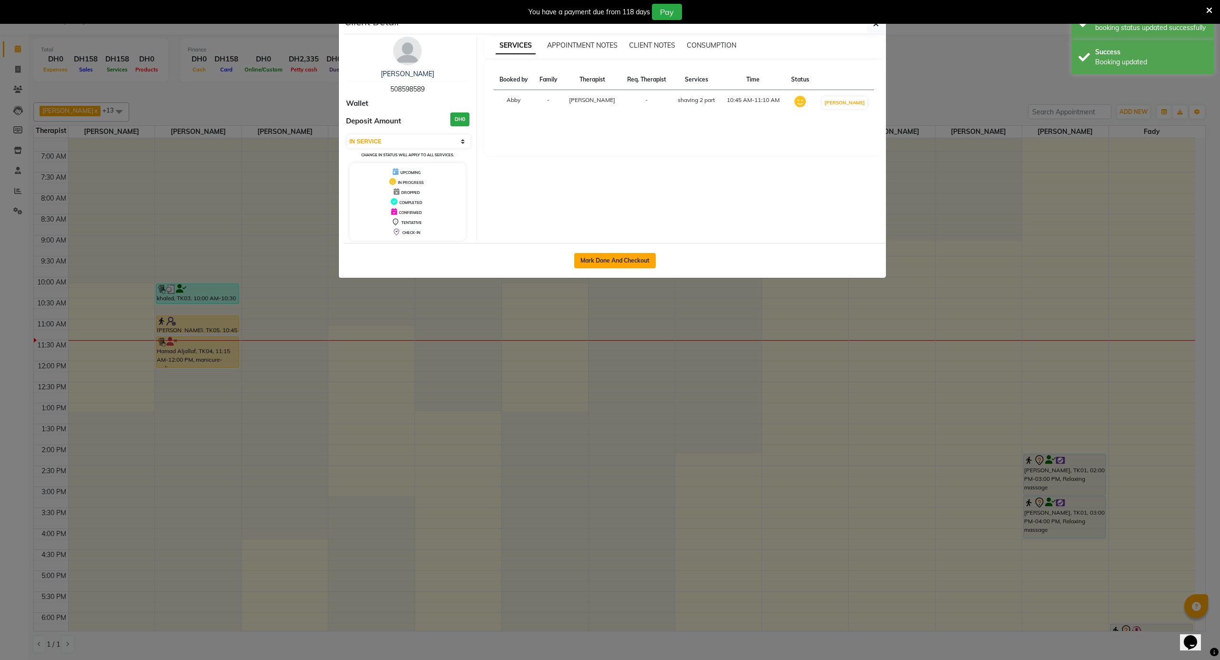
click at [601, 254] on button "Mark Done And Checkout" at bounding box center [614, 260] width 81 height 15
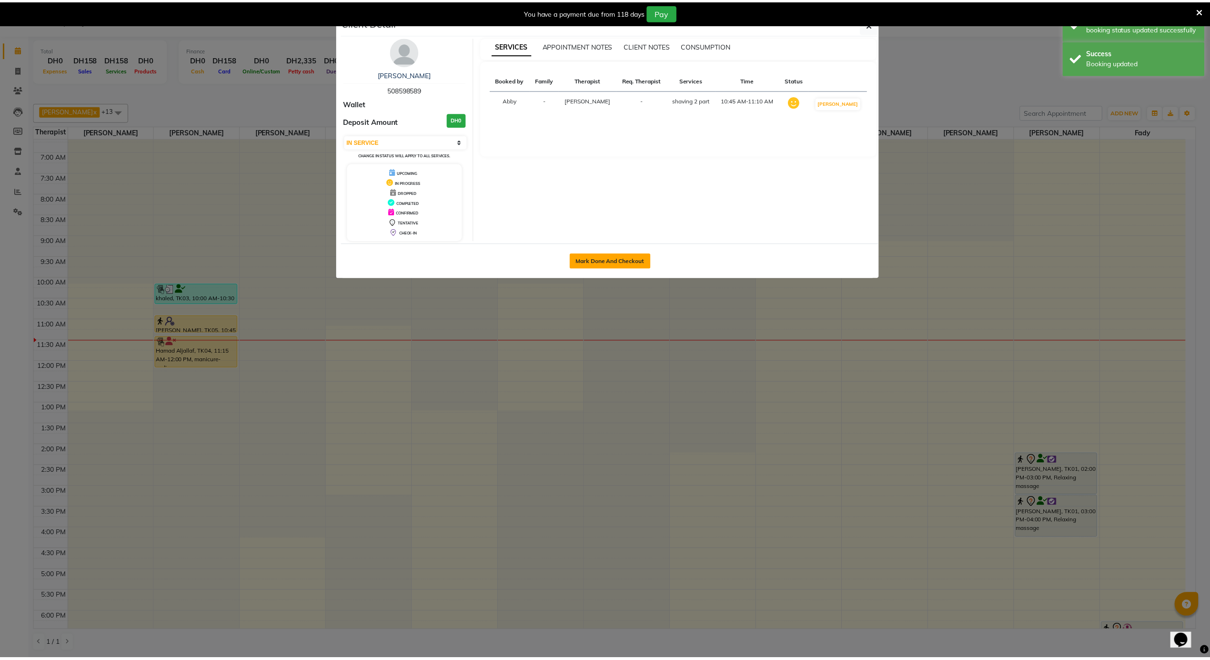
scroll to position [24, 0]
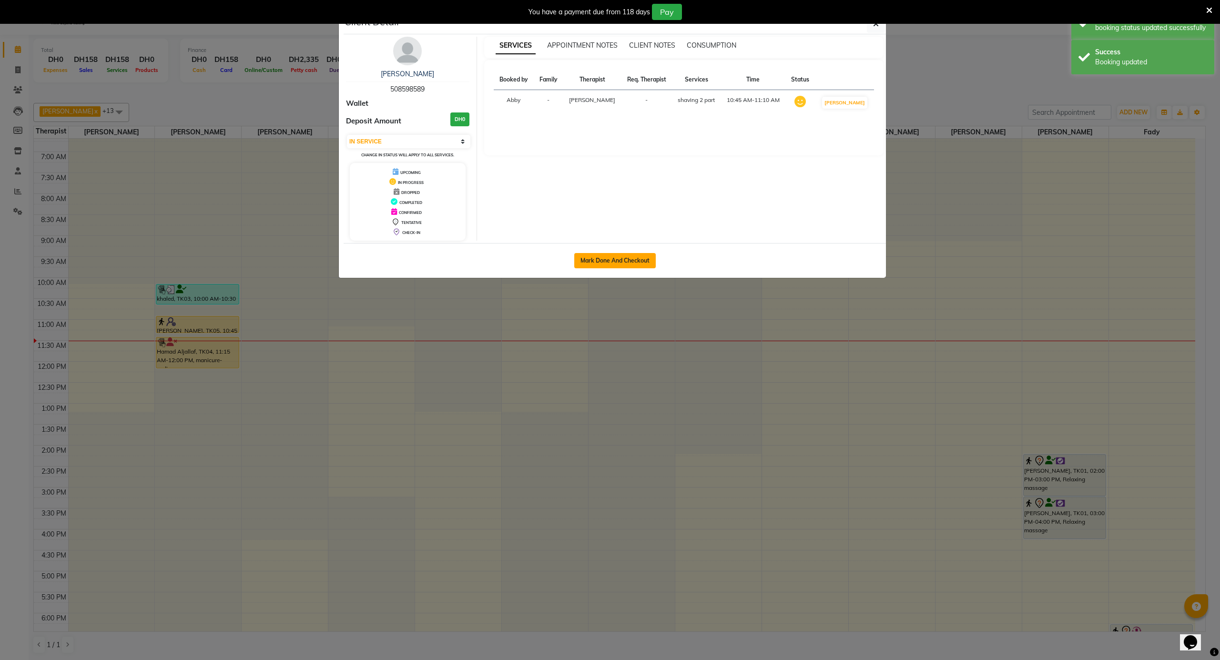
select select "service"
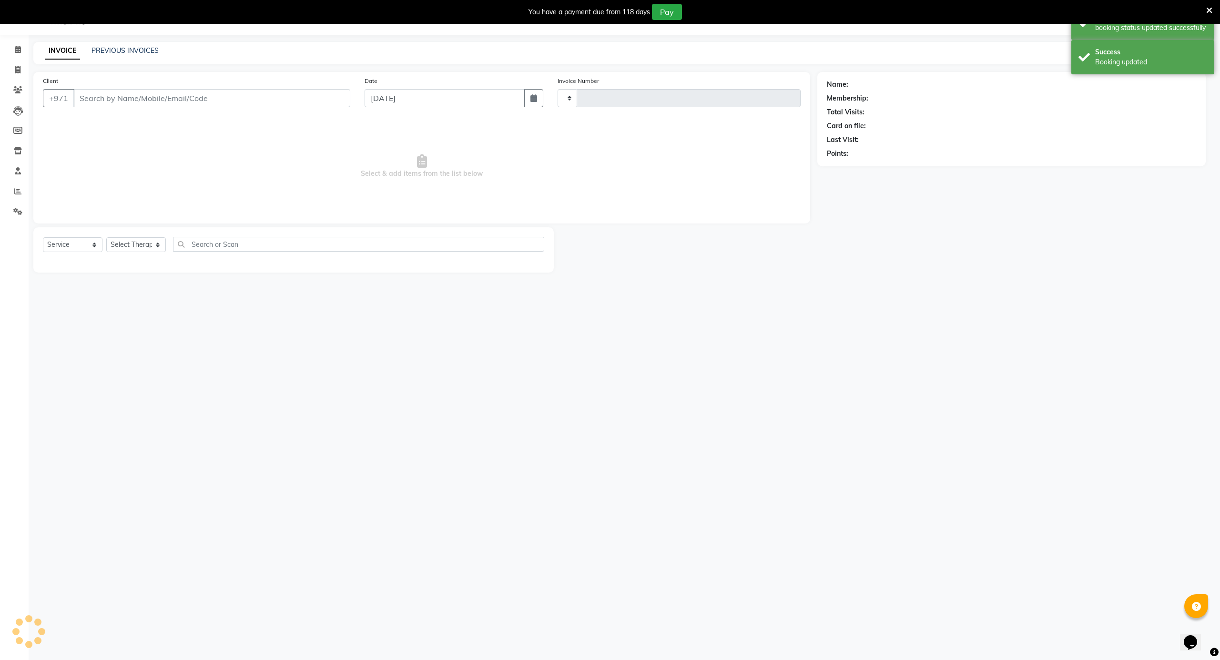
type input "3591"
select select "5688"
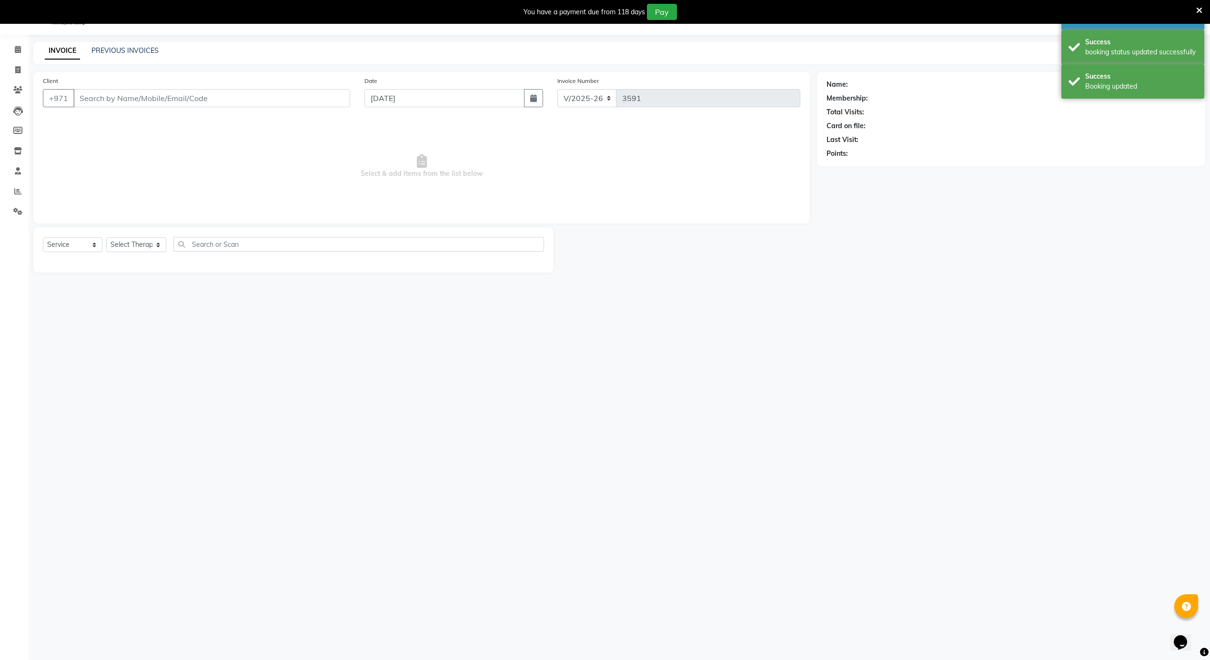
type input "508598589"
select select "38890"
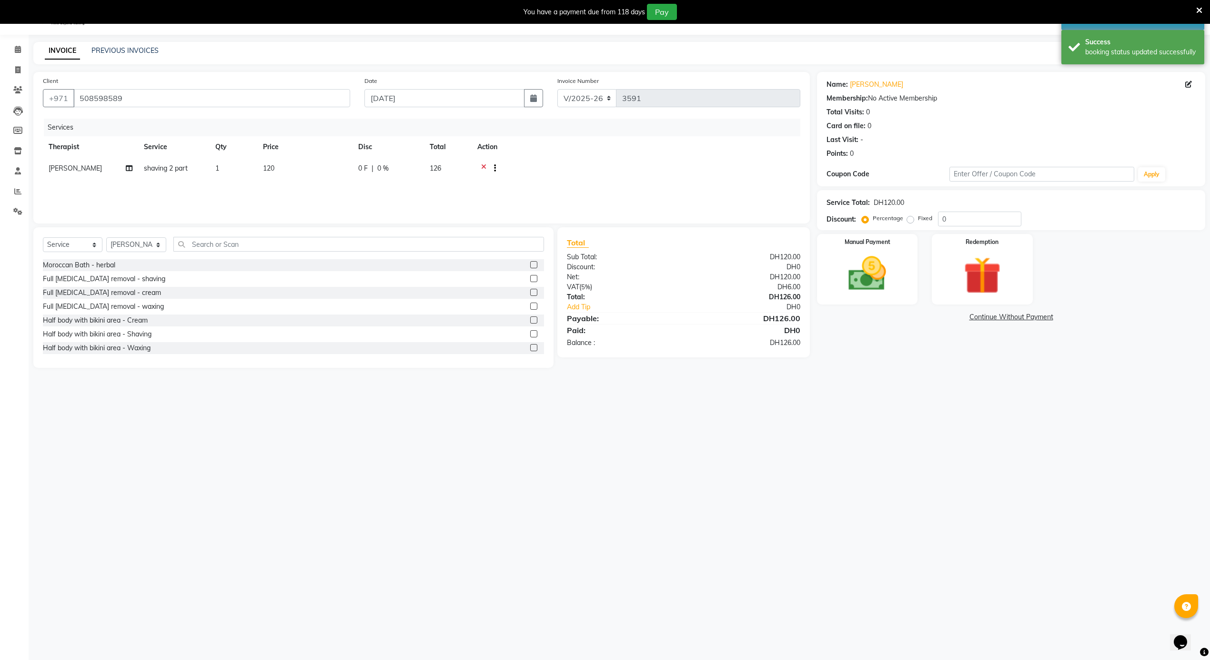
click at [162, 172] on span "shaving 2 part" at bounding box center [166, 168] width 44 height 9
select select "38890"
click at [181, 176] on span "shaving 2 part" at bounding box center [174, 171] width 44 height 9
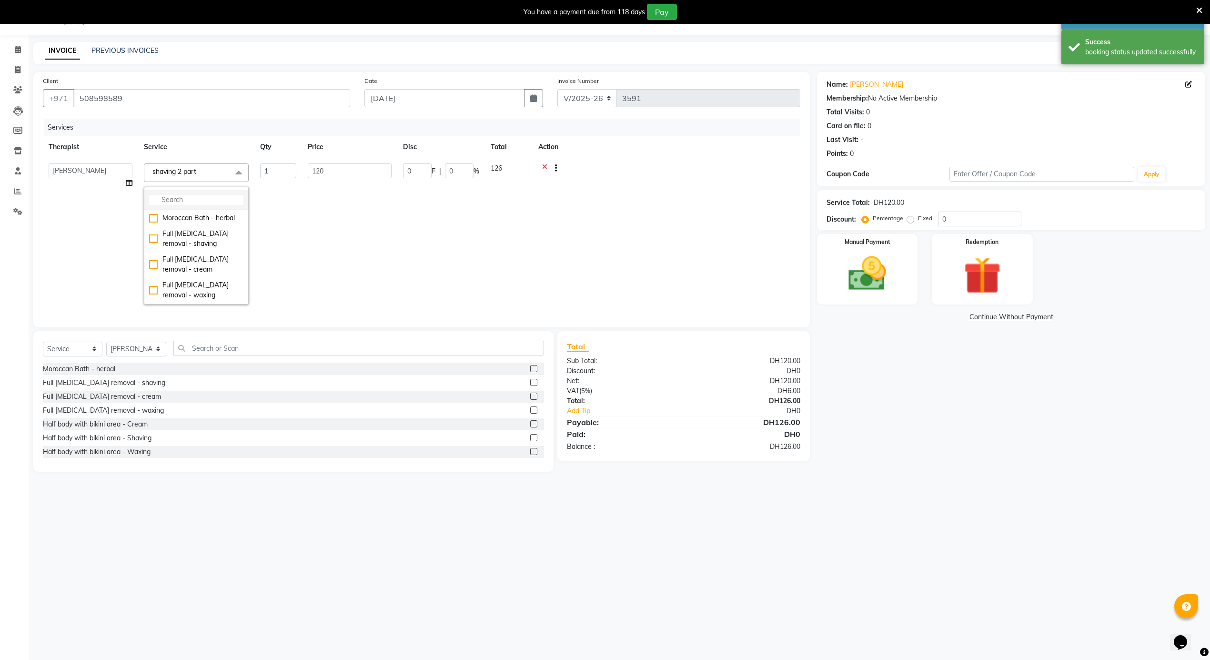
click at [188, 202] on input "multiselect-search" at bounding box center [196, 200] width 94 height 10
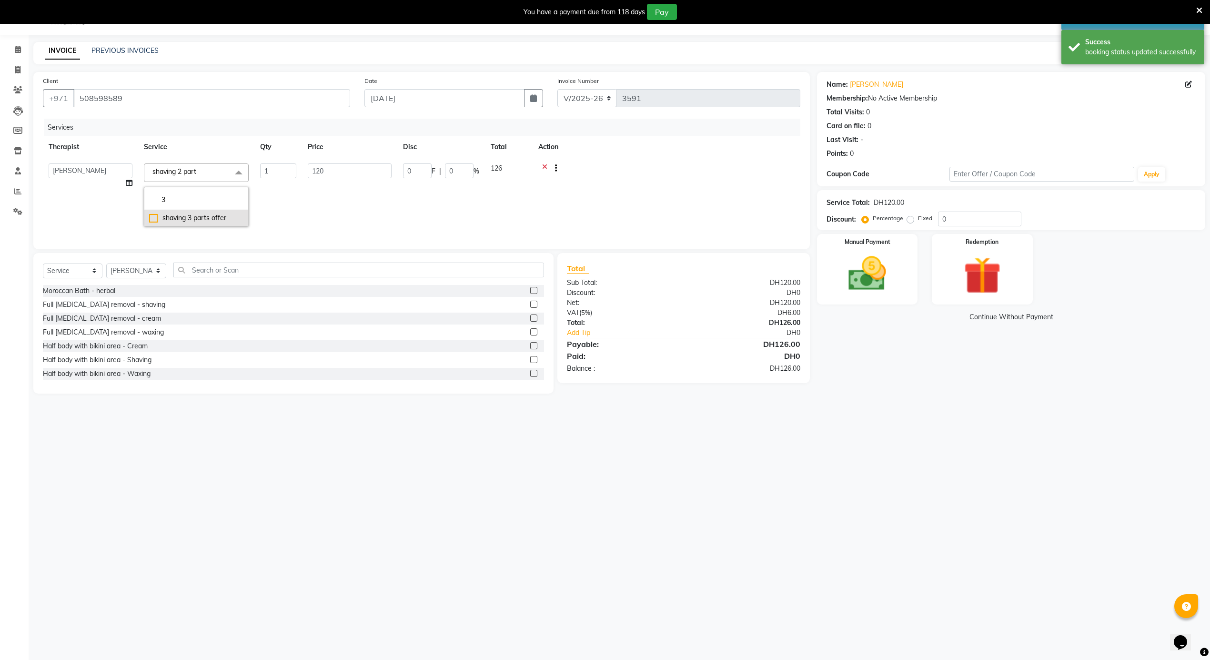
type input "3"
click at [196, 214] on div "shaving 3 parts offer" at bounding box center [196, 218] width 94 height 10
checkbox input "true"
type input "150"
click at [387, 210] on td "150" at bounding box center [349, 195] width 95 height 74
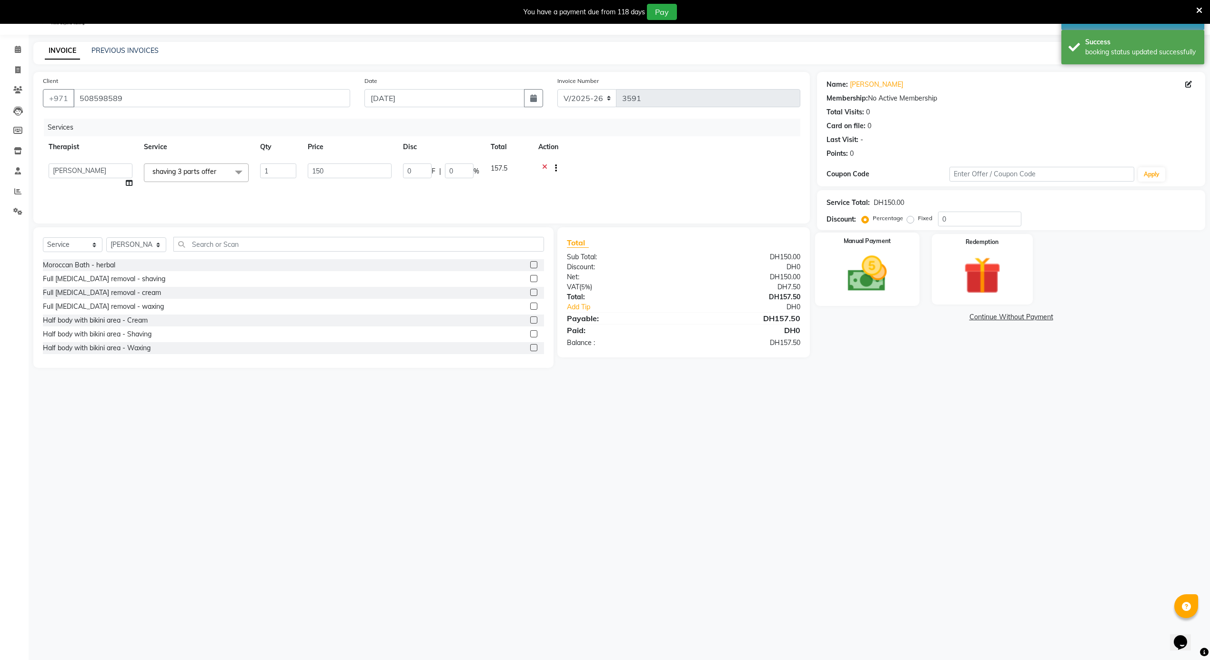
click at [858, 274] on img at bounding box center [868, 274] width 64 height 45
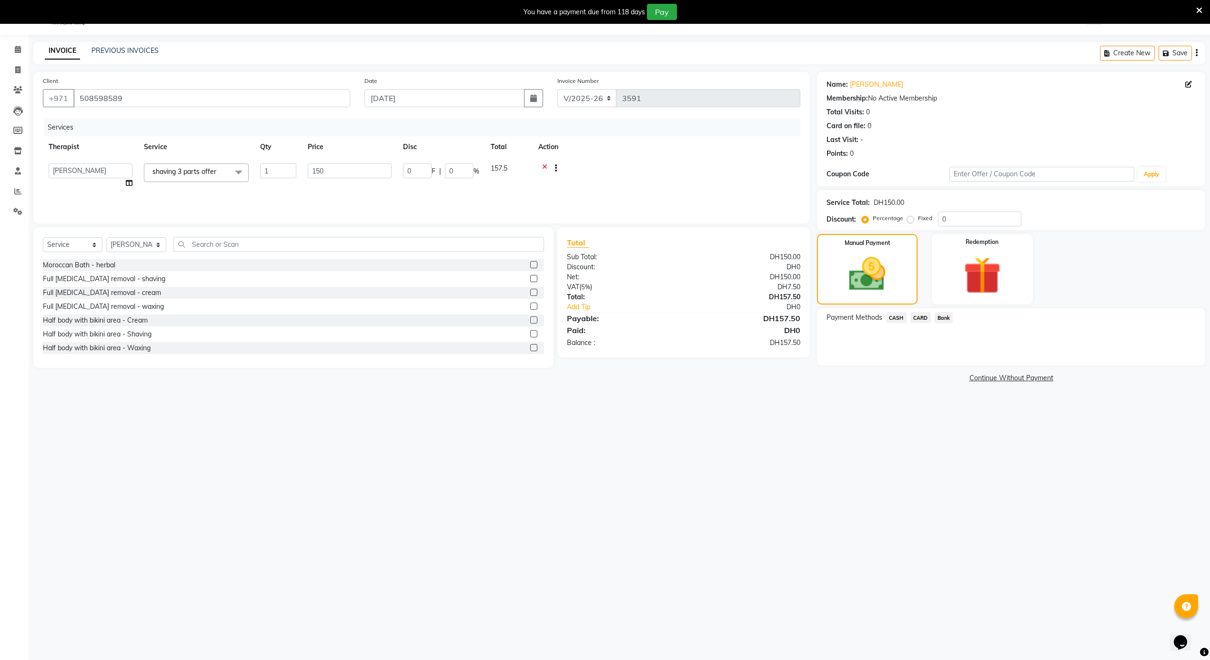
click at [926, 317] on span "CARD" at bounding box center [920, 317] width 20 height 11
click at [1006, 366] on button "Add Payment" at bounding box center [1075, 368] width 242 height 15
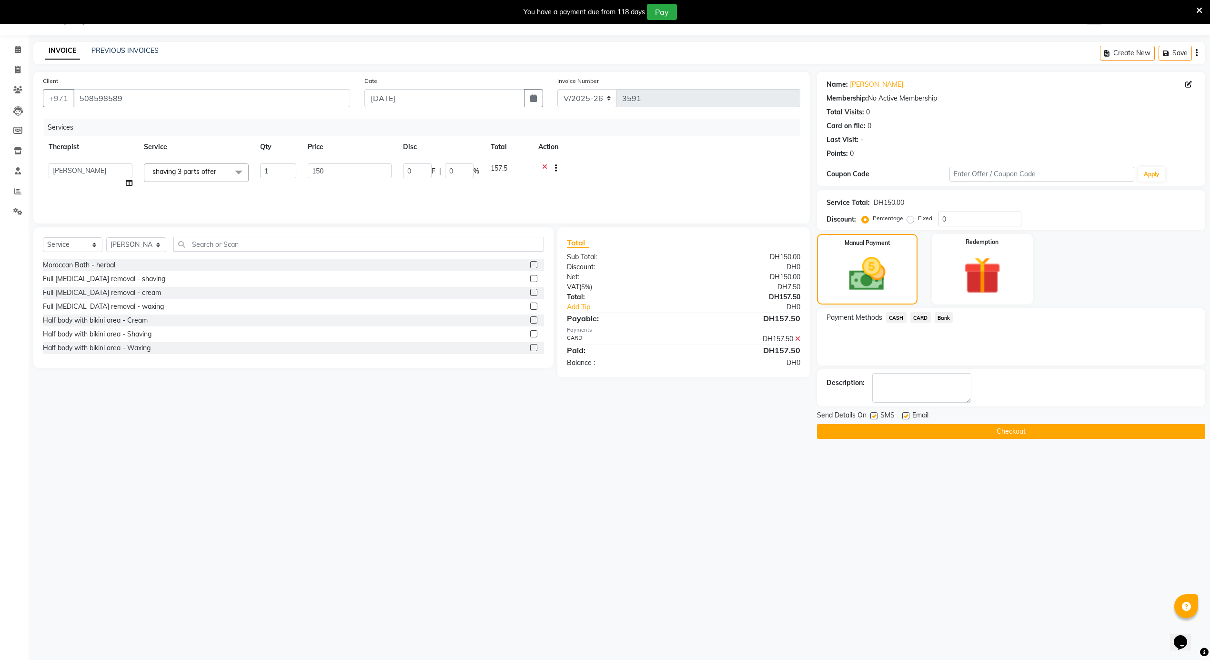
click at [878, 420] on div "SMS" at bounding box center [886, 416] width 32 height 12
click at [877, 417] on label at bounding box center [873, 415] width 7 height 7
click at [877, 417] on input "checkbox" at bounding box center [873, 416] width 6 height 6
checkbox input "false"
click at [882, 431] on button "Checkout" at bounding box center [1011, 431] width 388 height 15
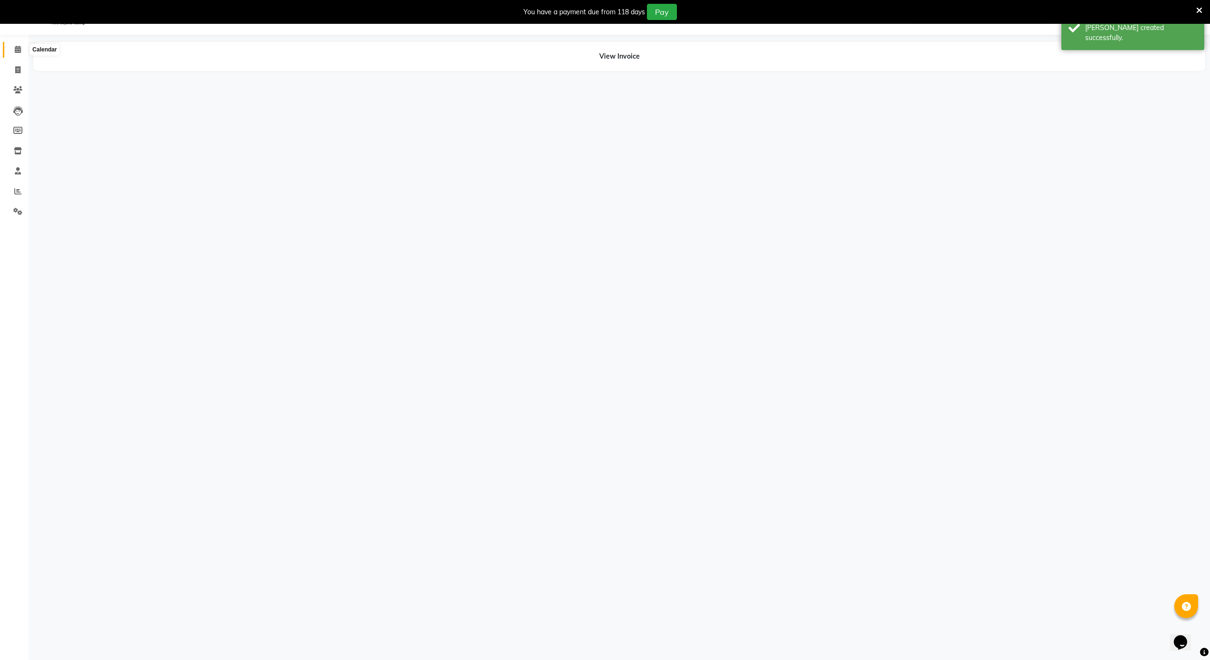
click at [20, 50] on icon at bounding box center [18, 49] width 6 height 7
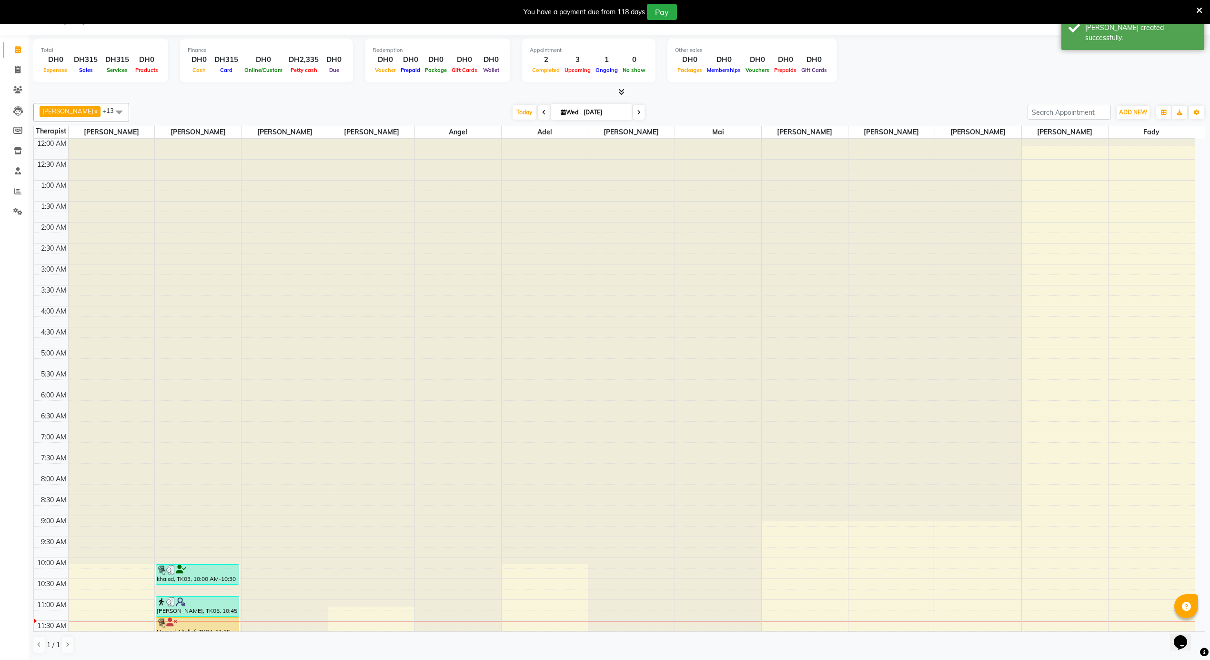
scroll to position [256, 0]
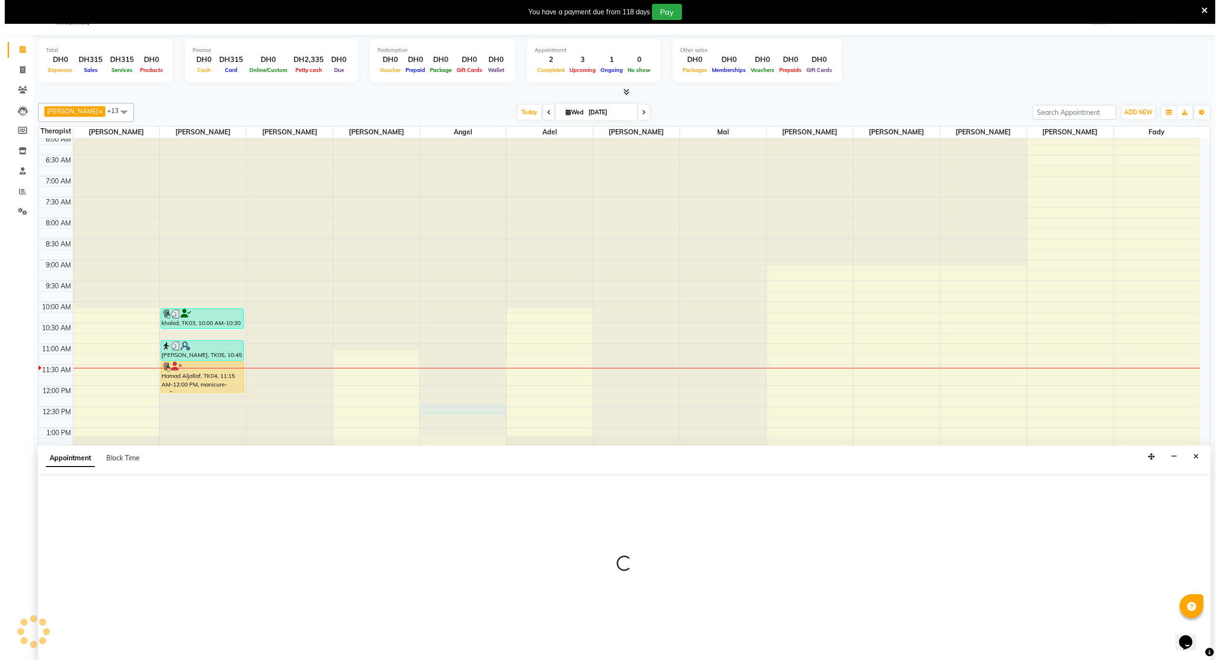
scroll to position [25, 0]
select select "39165"
select select "735"
select select "tentative"
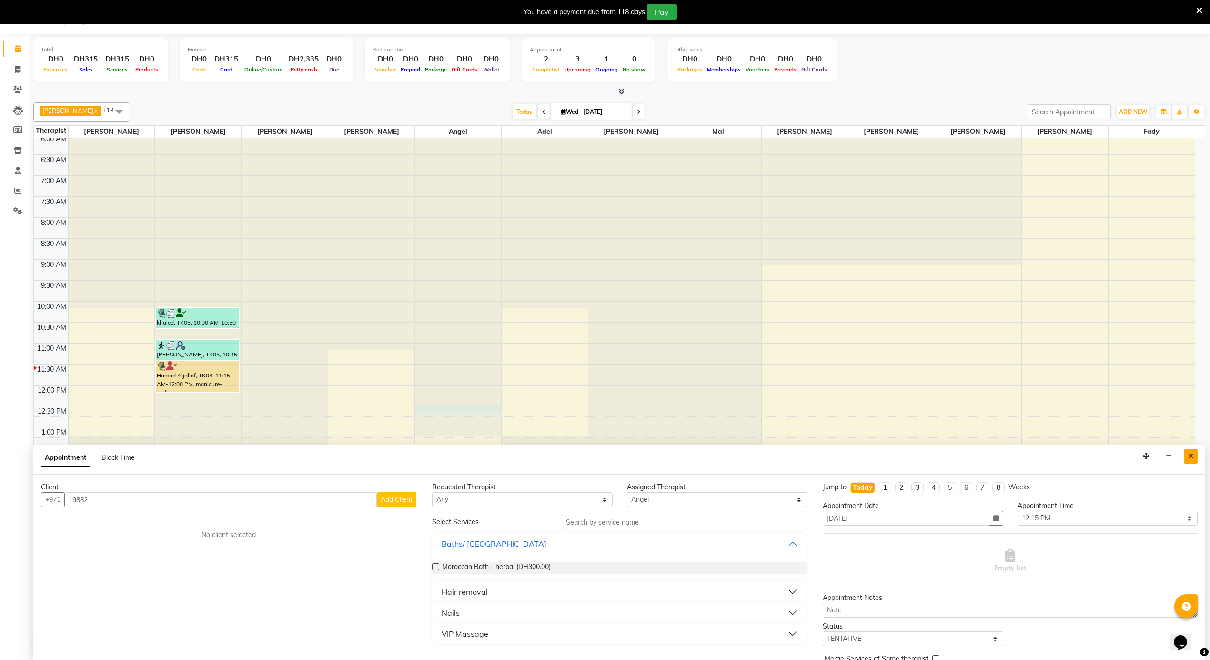
type input "19882"
click at [1193, 458] on icon "Close" at bounding box center [1190, 456] width 5 height 7
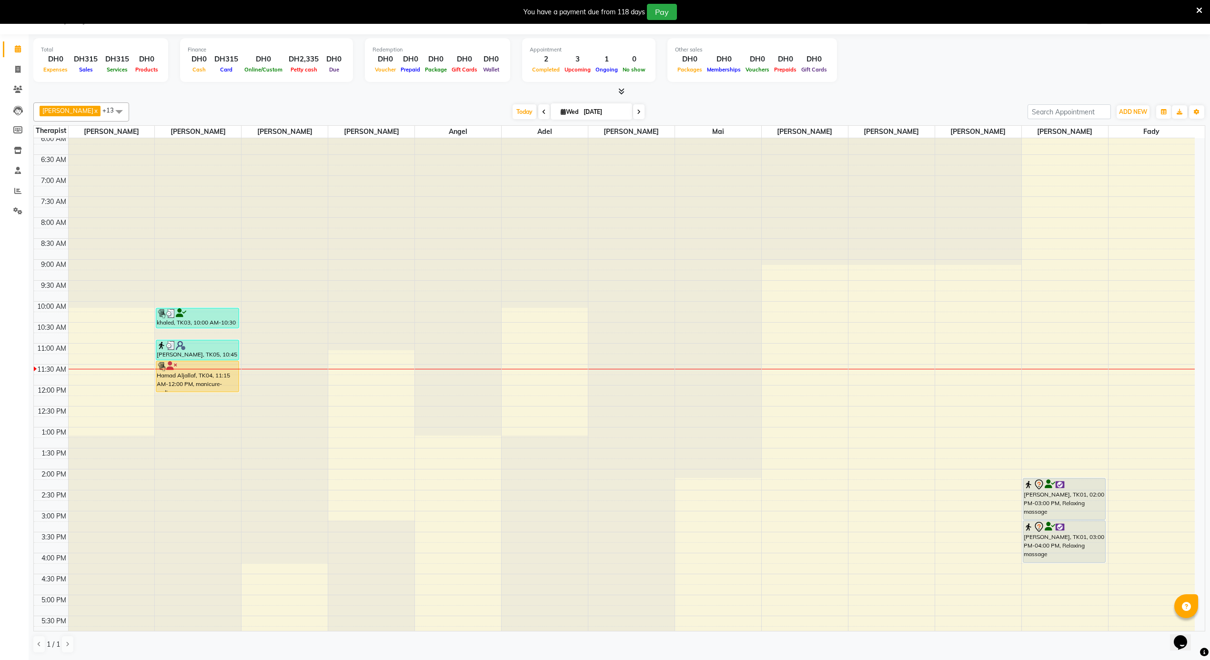
click at [375, 390] on div "12:00 AM 12:30 AM 1:00 AM 1:30 AM 2:00 AM 2:30 AM 3:00 AM 3:30 AM 4:00 AM 4:30 …" at bounding box center [614, 385] width 1161 height 1006
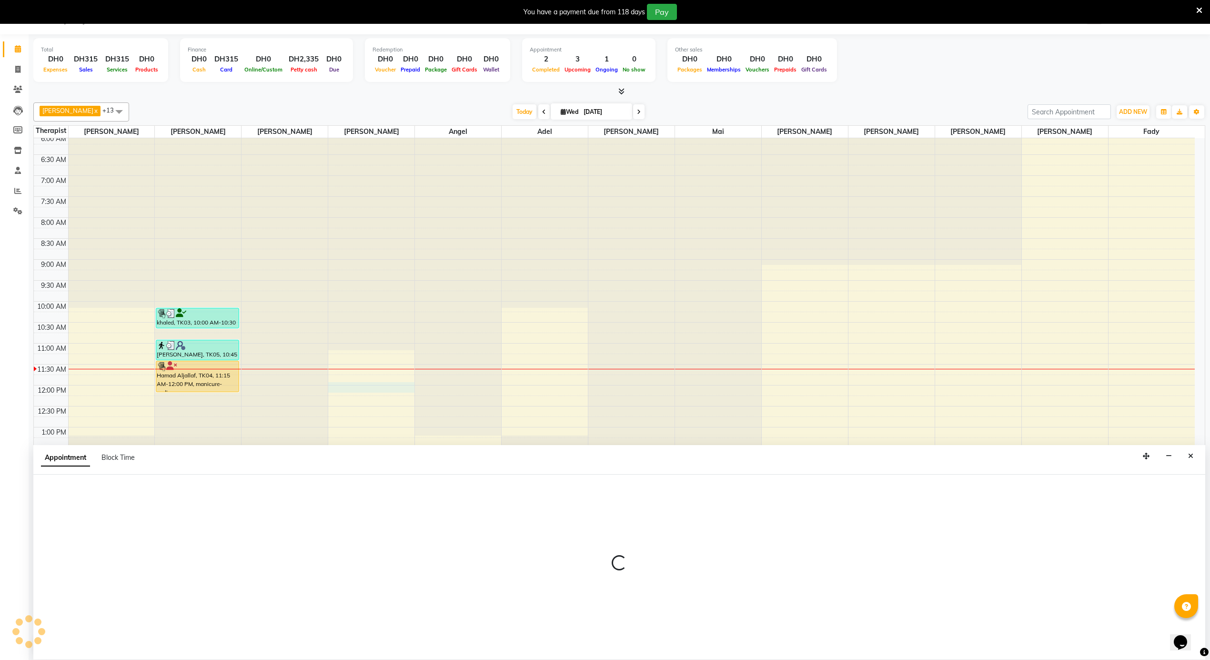
select select "38897"
select select "705"
select select "tentative"
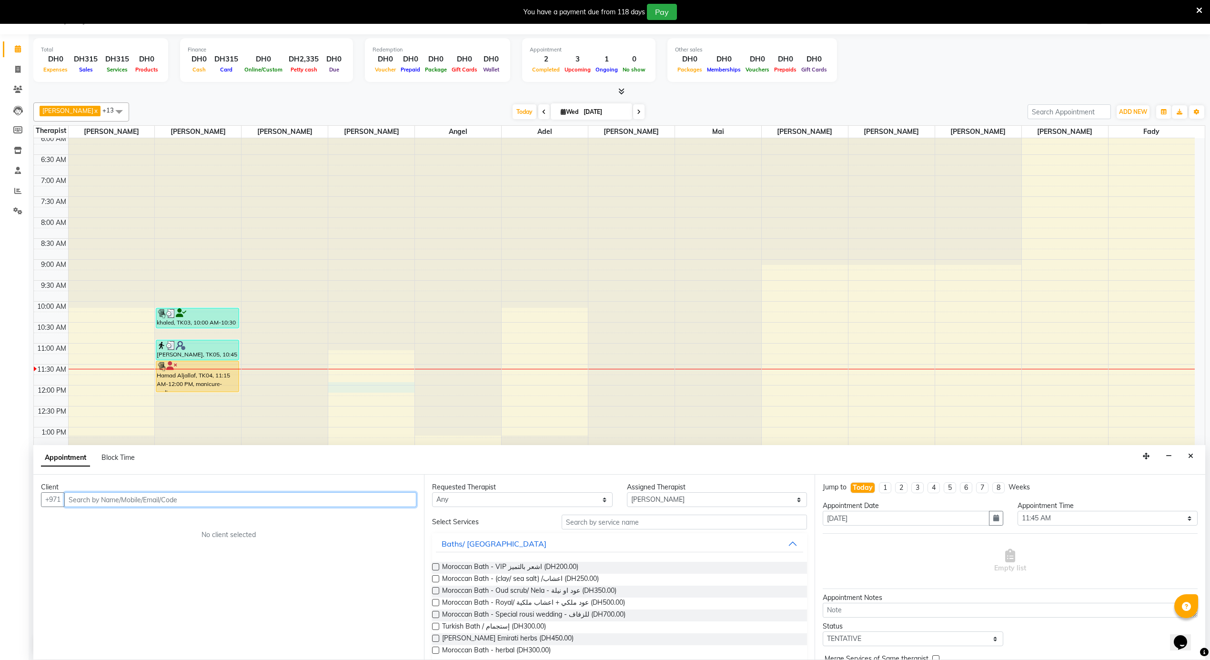
click at [115, 503] on input "text" at bounding box center [240, 499] width 352 height 15
click at [67, 500] on input "55603631" at bounding box center [220, 499] width 313 height 15
type input "55603631"
click at [398, 504] on span "Add Client" at bounding box center [397, 499] width 32 height 9
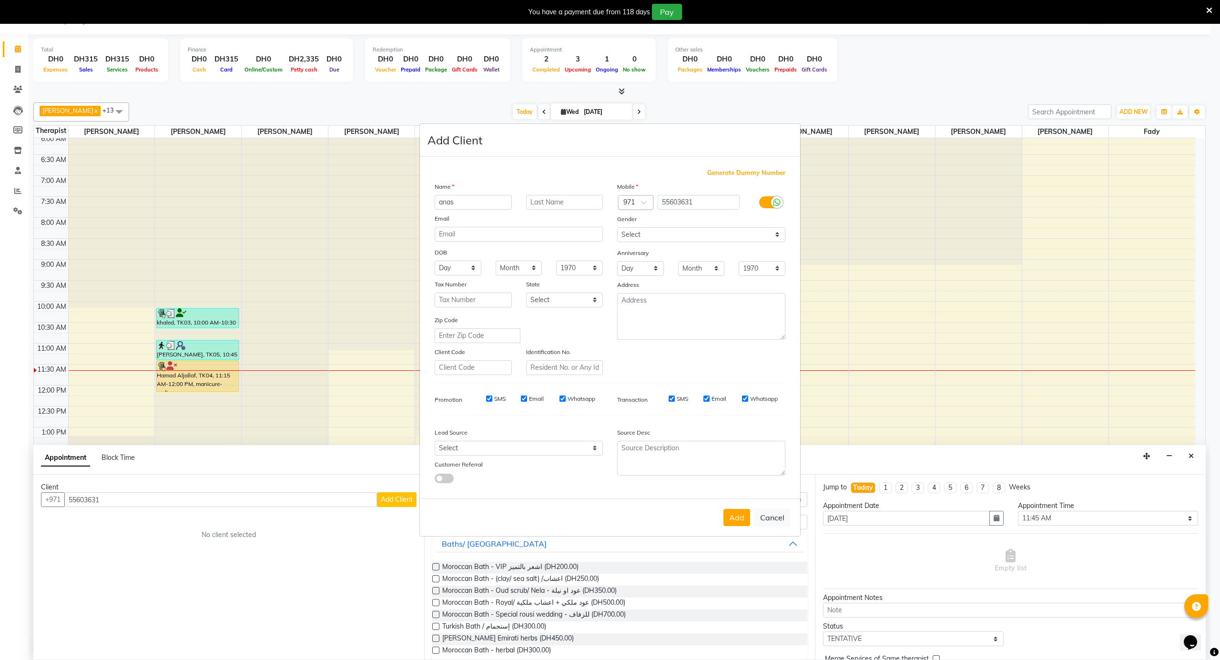
type input "anas"
click at [634, 202] on div at bounding box center [635, 203] width 34 height 10
type input "974"
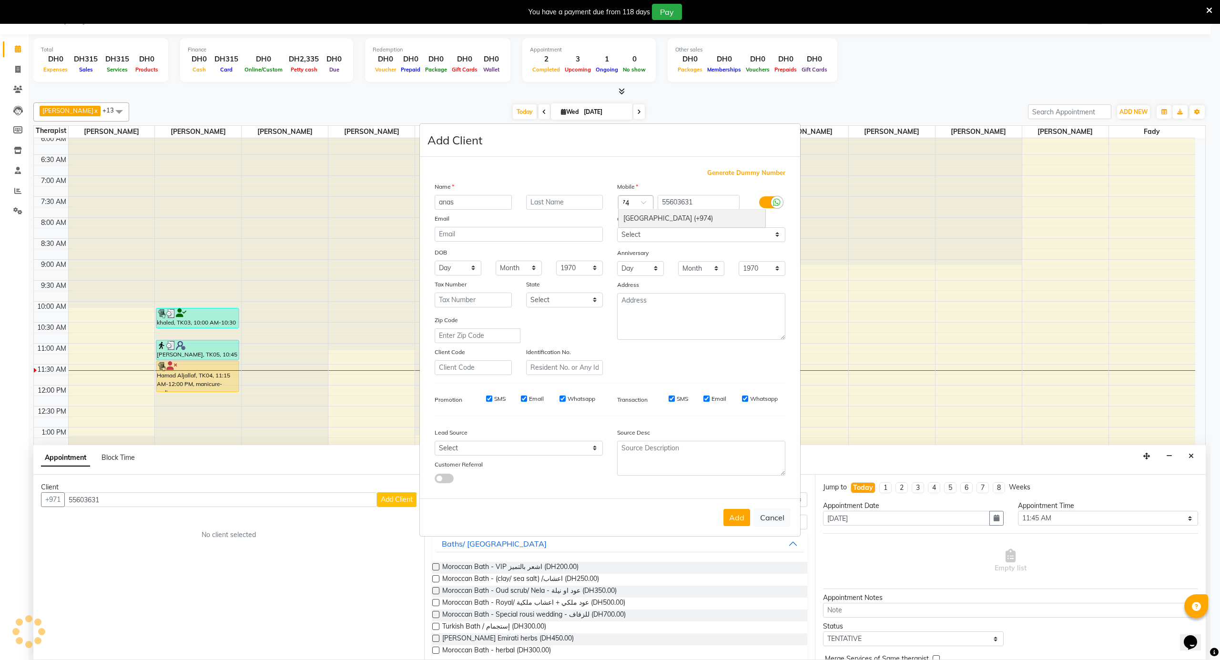
click at [638, 217] on div "Qatar (+974)" at bounding box center [691, 219] width 147 height 18
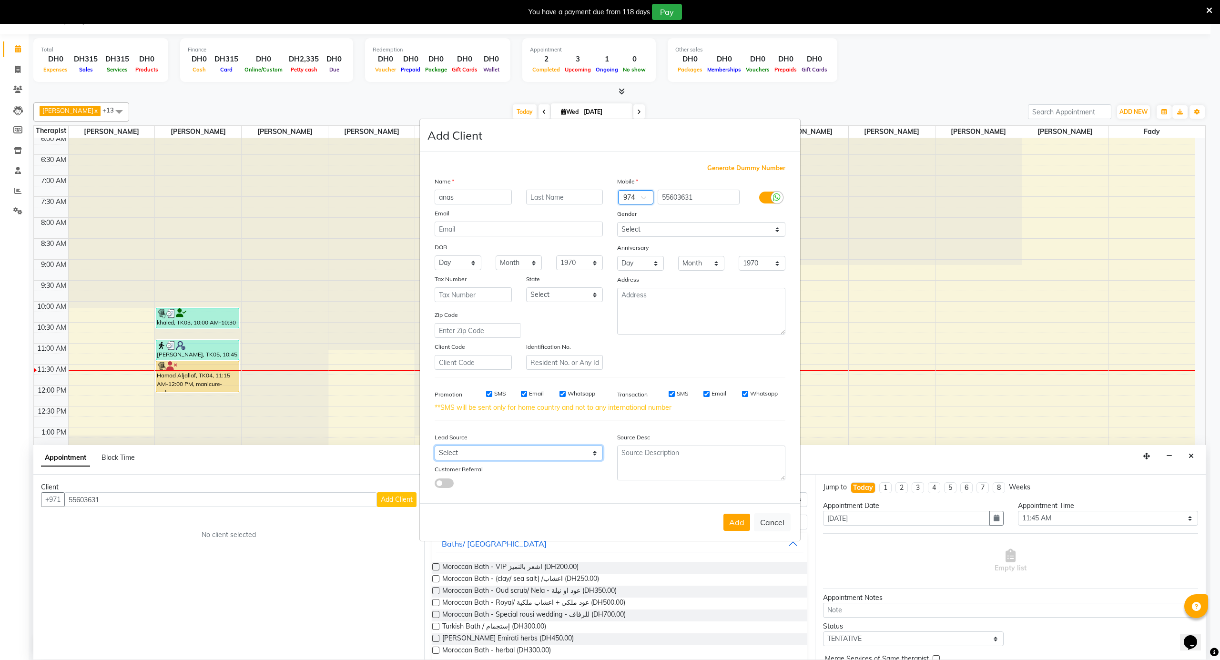
click at [471, 454] on select "Select Walk-in Referral Internet Friend Word of Mouth Advertisement Facebook Ju…" at bounding box center [518, 452] width 168 height 15
select select "36500"
click at [434, 445] on select "Select Walk-in Referral Internet Friend Word of Mouth Advertisement Facebook Ju…" at bounding box center [518, 452] width 168 height 15
click at [734, 518] on button "Add" at bounding box center [736, 522] width 27 height 17
select select
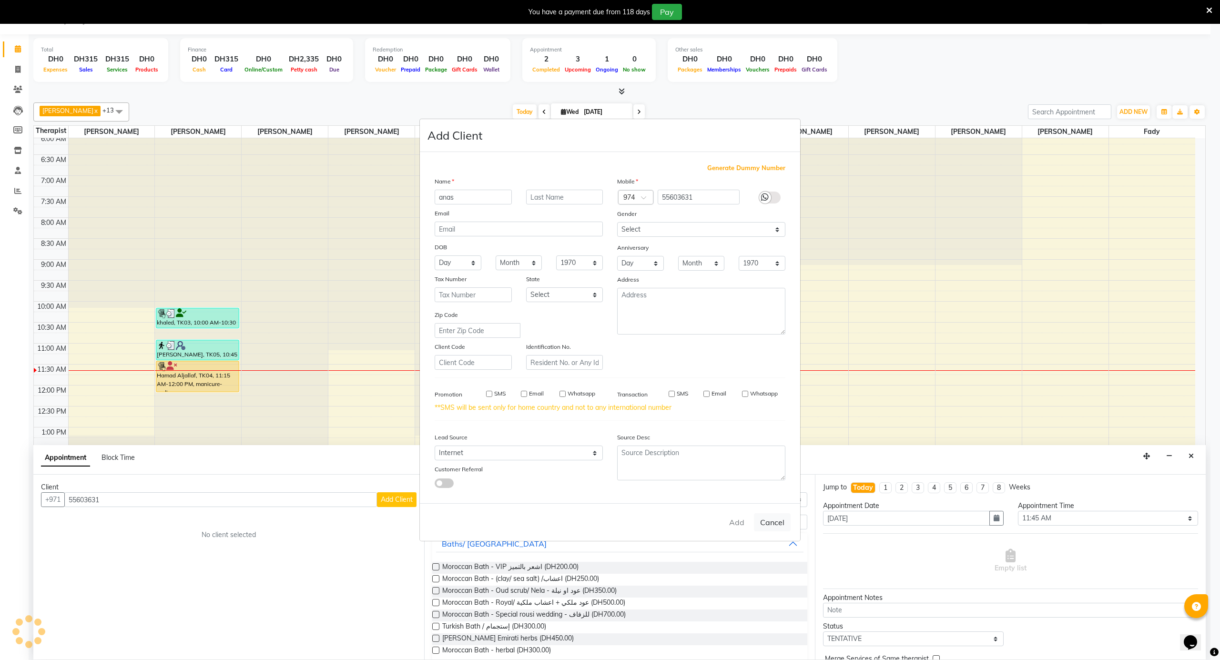
select select
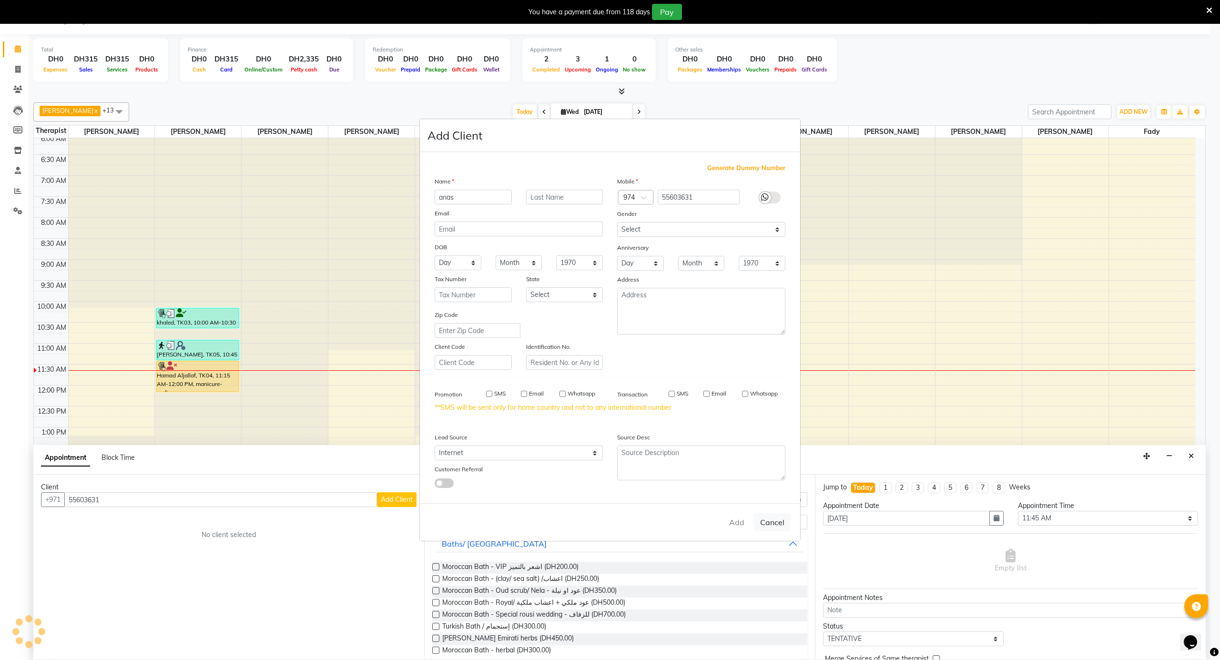
select select
checkbox input "false"
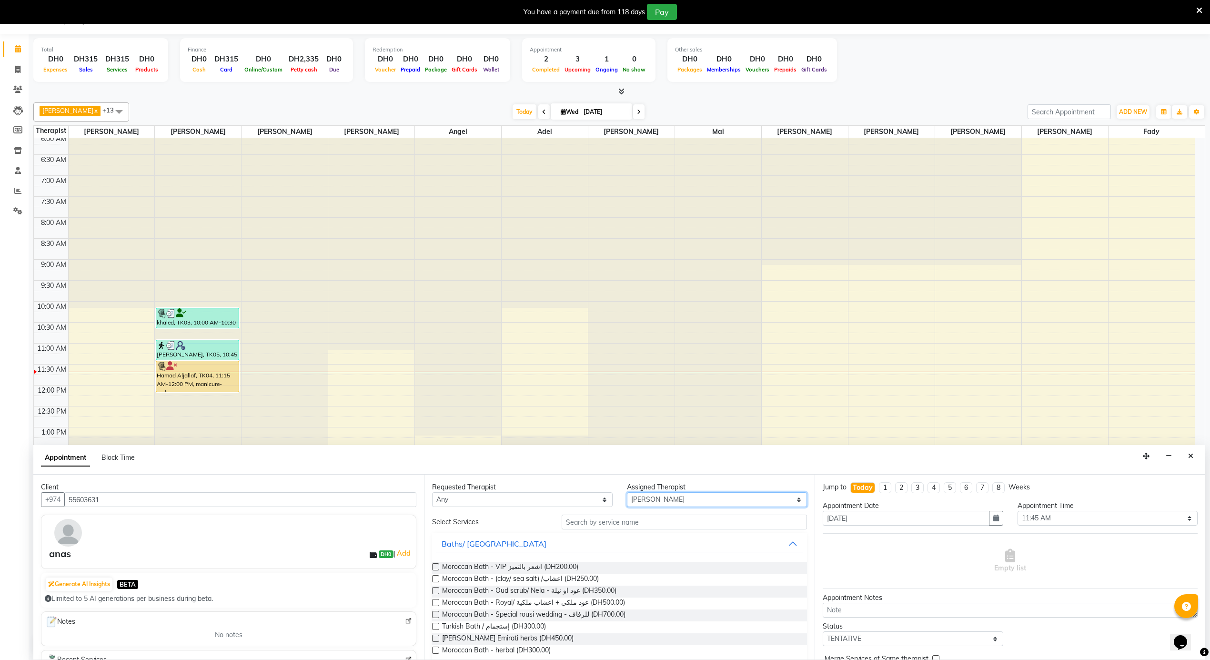
click at [652, 502] on select "Select Adel Angel Ayub Aziz cindy Diane Fady John kim Mai Mitch Mohamed steve A…" at bounding box center [717, 499] width 181 height 15
select select "43429"
click at [627, 493] on select "Select Adel Angel Ayub Aziz cindy Diane Fady John kim Mai Mitch Mohamed steve A…" at bounding box center [717, 499] width 181 height 15
click at [588, 578] on span "Moroccan Bath - (clay/ sea salt) /اعشاب (DH250.00)" at bounding box center [520, 580] width 157 height 12
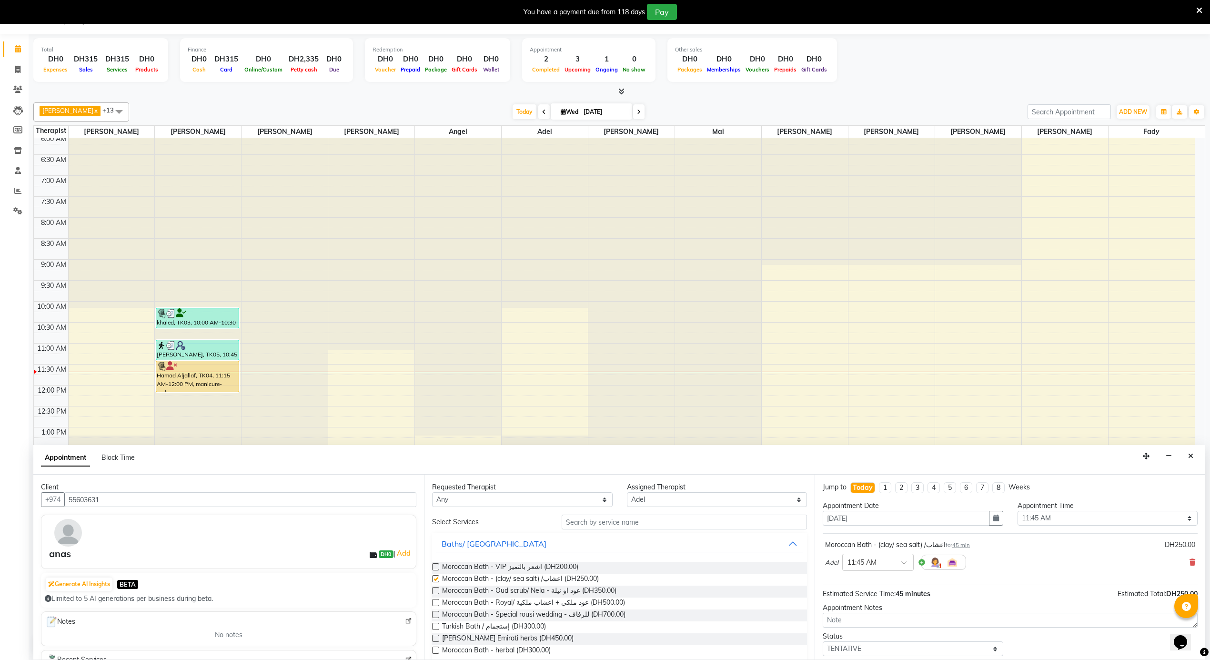
checkbox input "false"
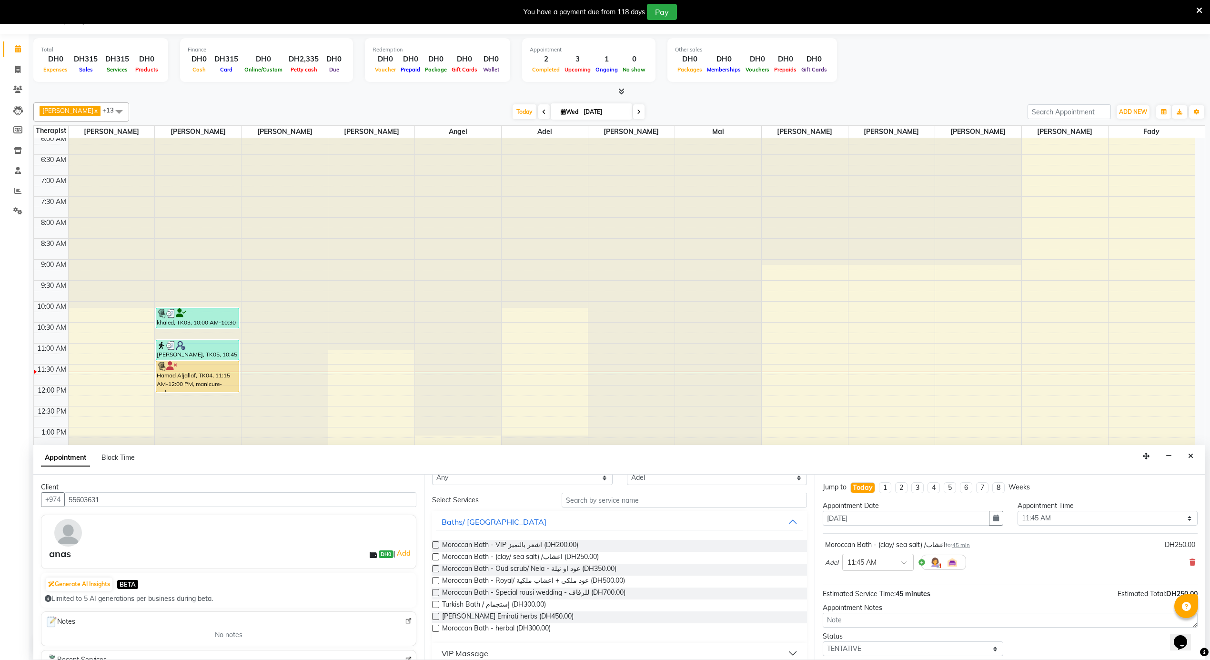
scroll to position [33, 0]
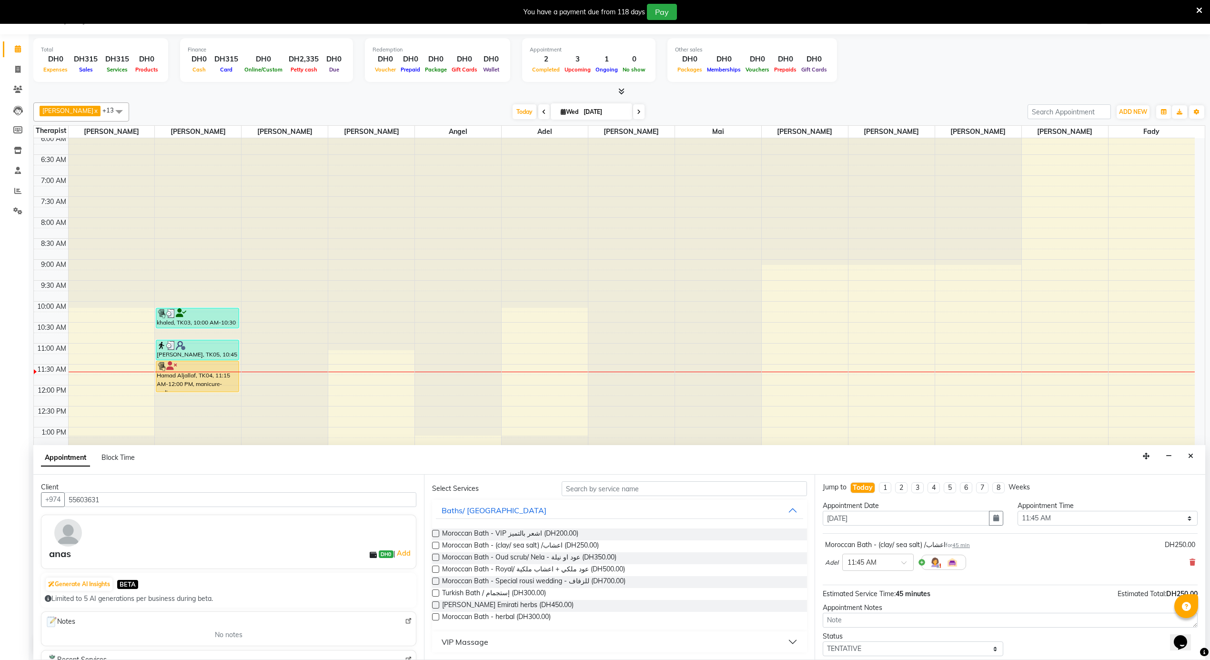
drag, startPoint x: 474, startPoint y: 633, endPoint x: 479, endPoint y: 635, distance: 5.9
click at [475, 633] on div "VIP Massage" at bounding box center [619, 641] width 375 height 21
click at [460, 643] on div "VIP Massage" at bounding box center [465, 641] width 47 height 11
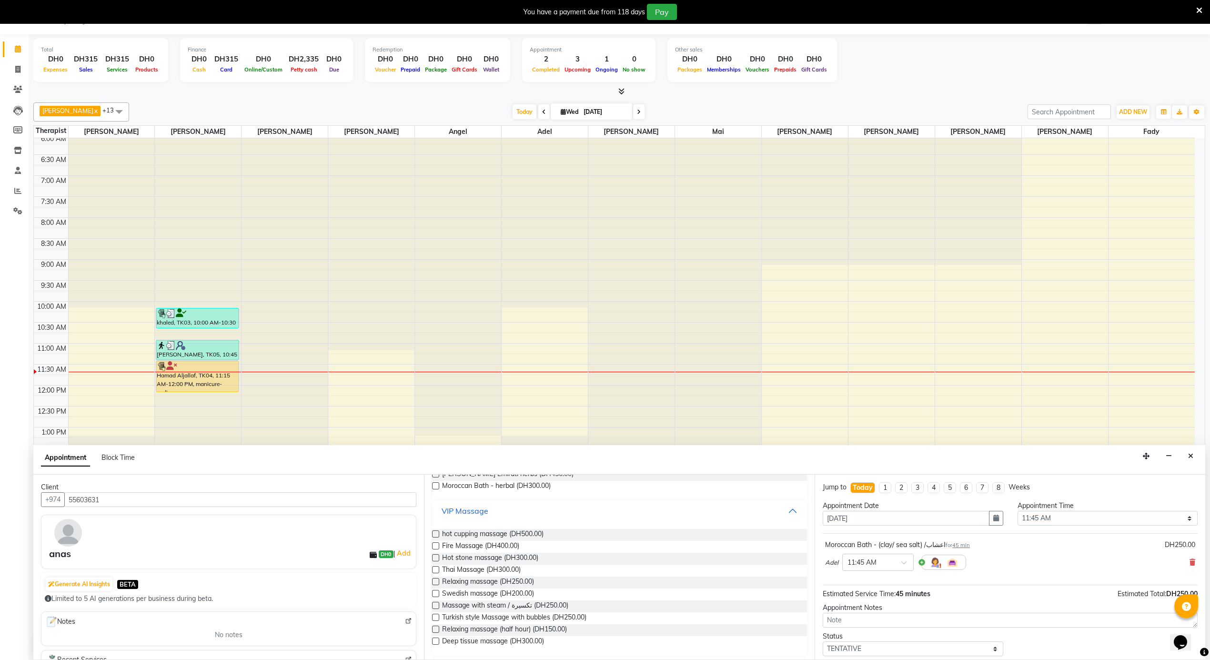
scroll to position [166, 0]
click at [515, 584] on span "Relaxing massage (DH250.00)" at bounding box center [488, 581] width 92 height 12
checkbox input "false"
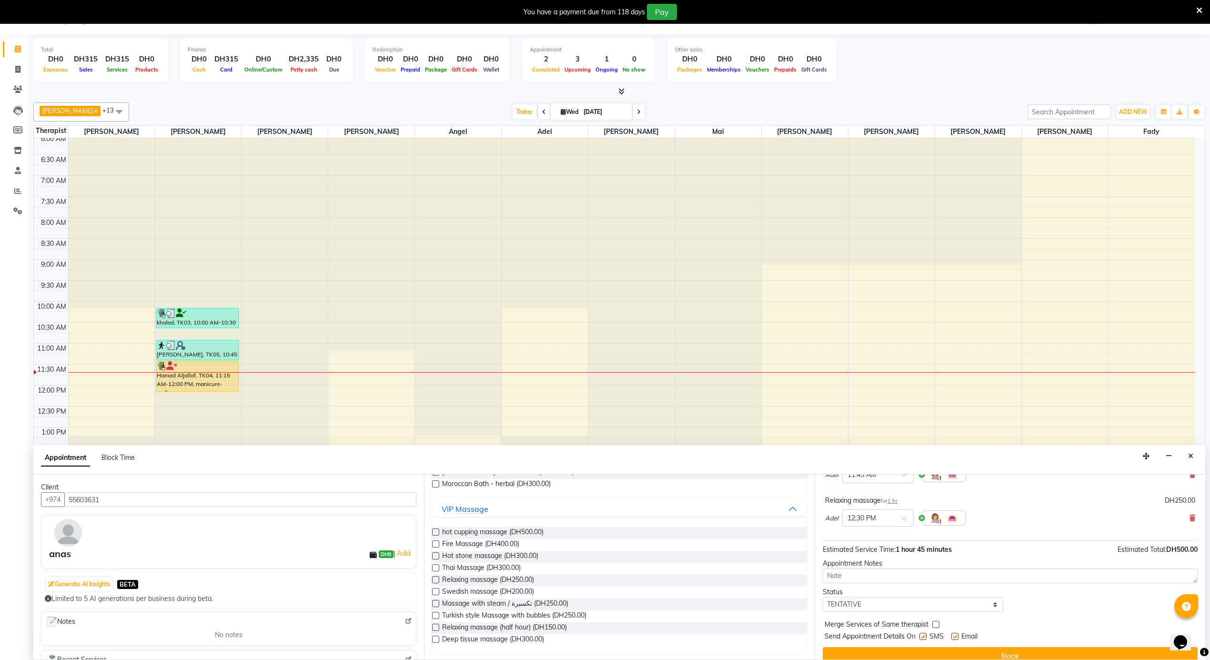
scroll to position [101, 0]
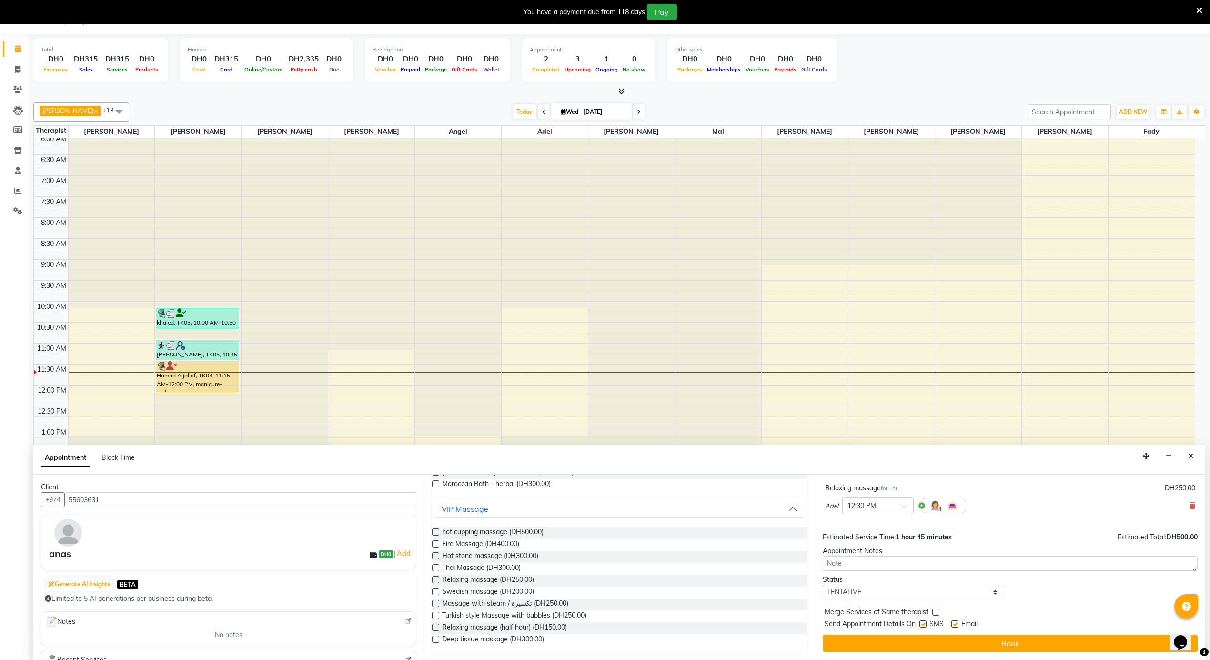
click at [923, 626] on label at bounding box center [922, 623] width 7 height 7
click at [923, 626] on input "checkbox" at bounding box center [922, 625] width 6 height 6
click at [923, 626] on label at bounding box center [922, 623] width 7 height 7
click at [923, 626] on input "checkbox" at bounding box center [922, 625] width 6 height 6
checkbox input "true"
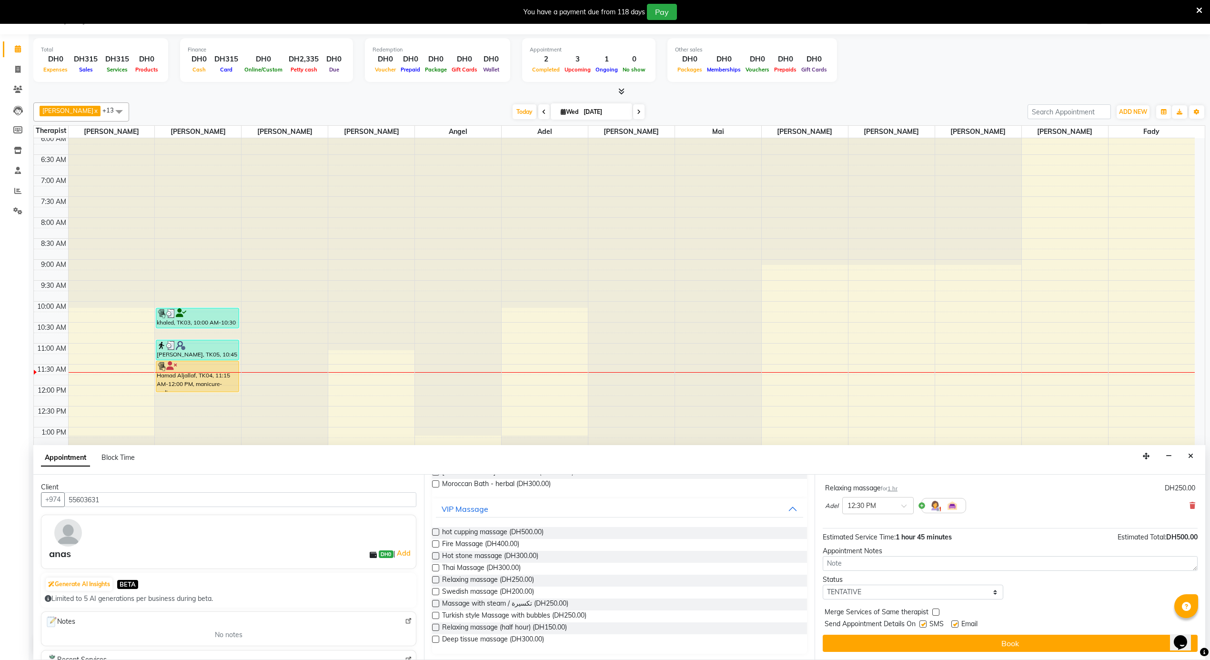
drag, startPoint x: 922, startPoint y: 638, endPoint x: 917, endPoint y: 639, distance: 5.7
click at [921, 639] on button "Book" at bounding box center [1010, 643] width 375 height 17
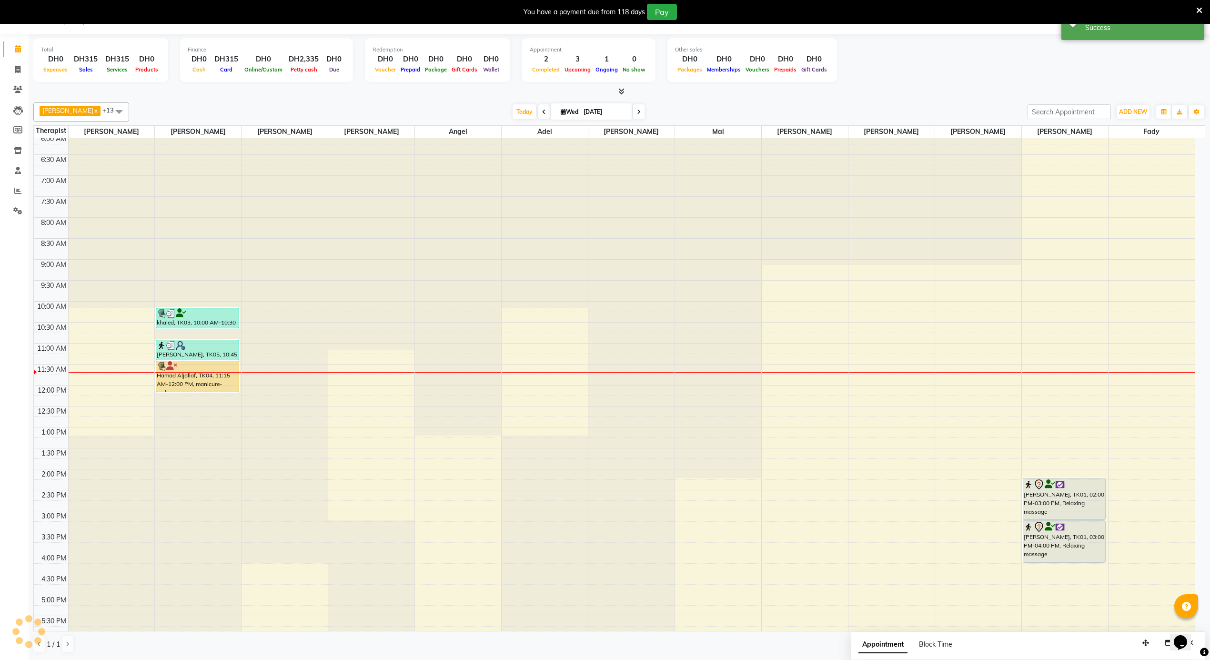
scroll to position [0, 0]
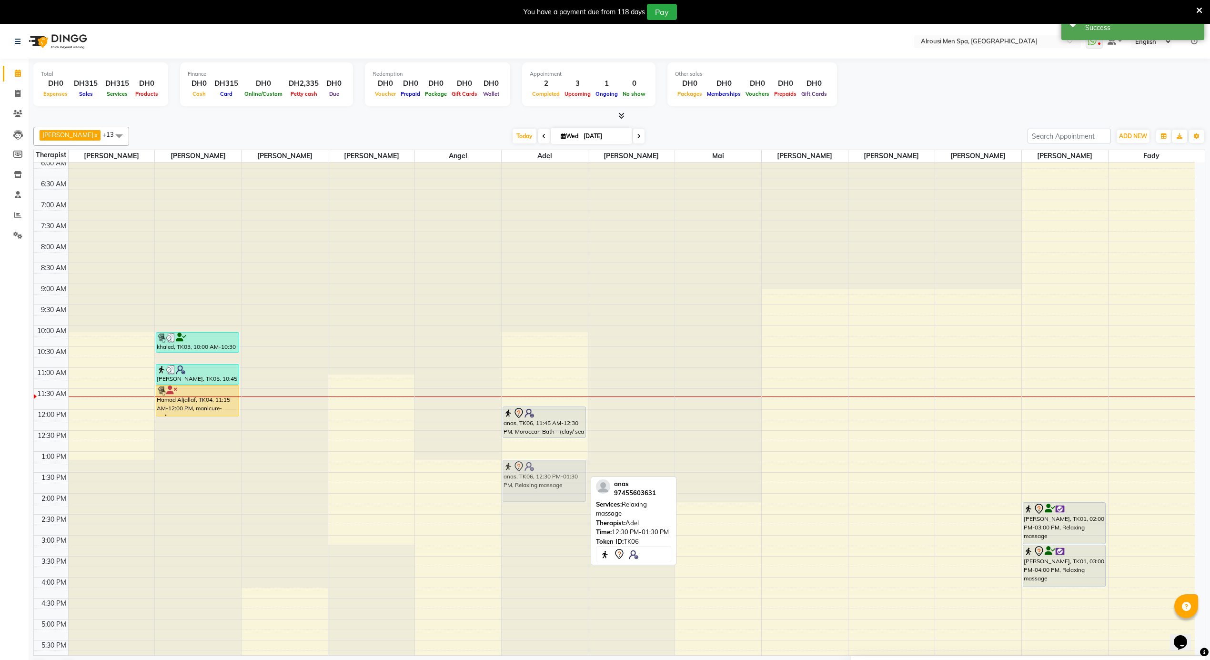
drag, startPoint x: 536, startPoint y: 455, endPoint x: 532, endPoint y: 475, distance: 20.1
click at [532, 475] on div "anas, TK06, 11:45 AM-12:30 PM, Moroccan Bath - (clay/ sea salt) /اعشاب anas, TK…" at bounding box center [545, 410] width 86 height 1006
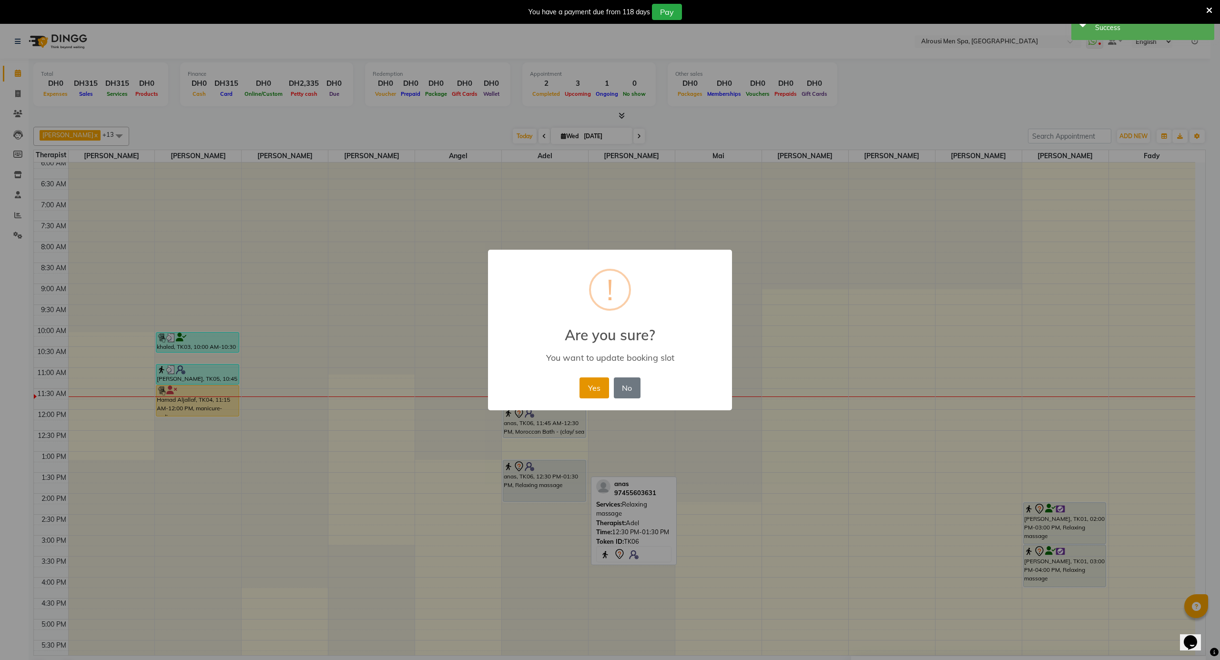
click at [589, 390] on button "Yes" at bounding box center [593, 387] width 29 height 21
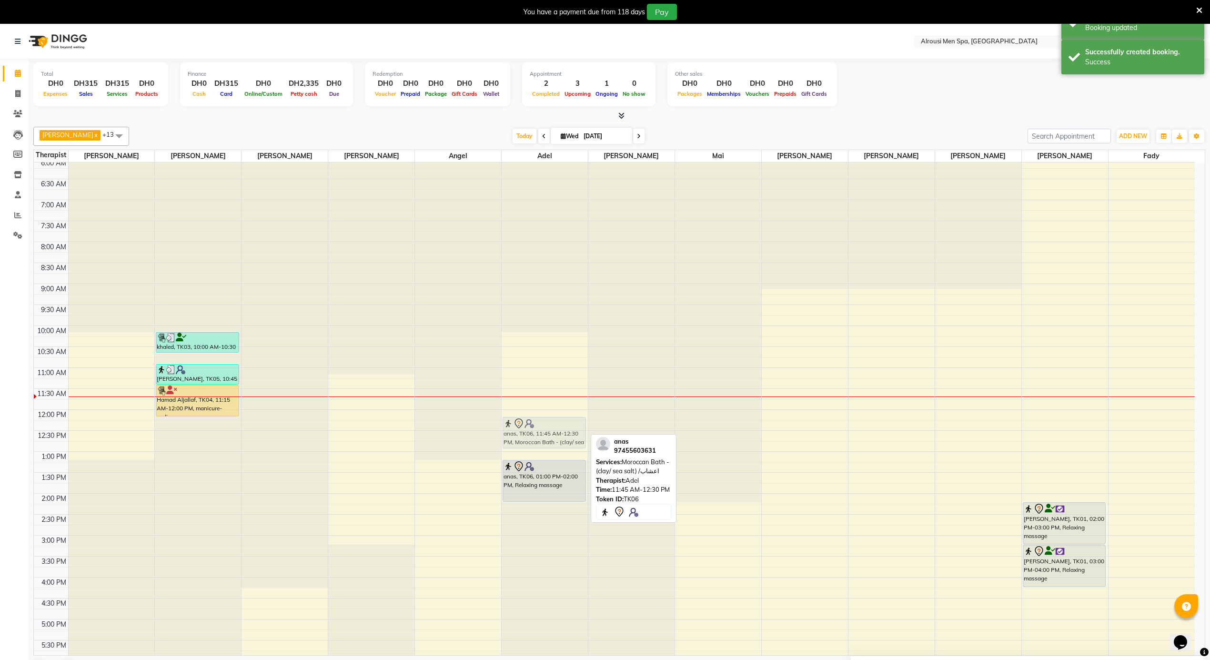
drag, startPoint x: 538, startPoint y: 418, endPoint x: 538, endPoint y: 429, distance: 11.0
click at [538, 429] on div "anas, TK06, 11:45 AM-12:30 PM, Moroccan Bath - (clay/ sea salt) /اعشاب anas, TK…" at bounding box center [545, 410] width 86 height 1006
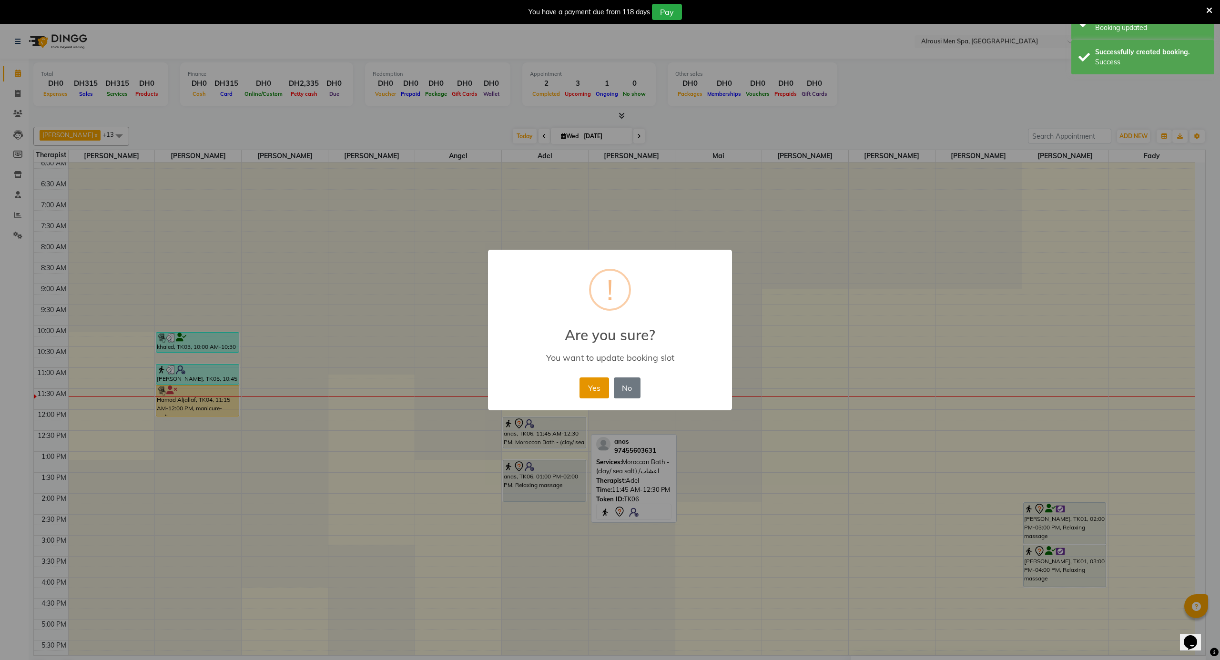
click at [586, 393] on button "Yes" at bounding box center [593, 387] width 29 height 21
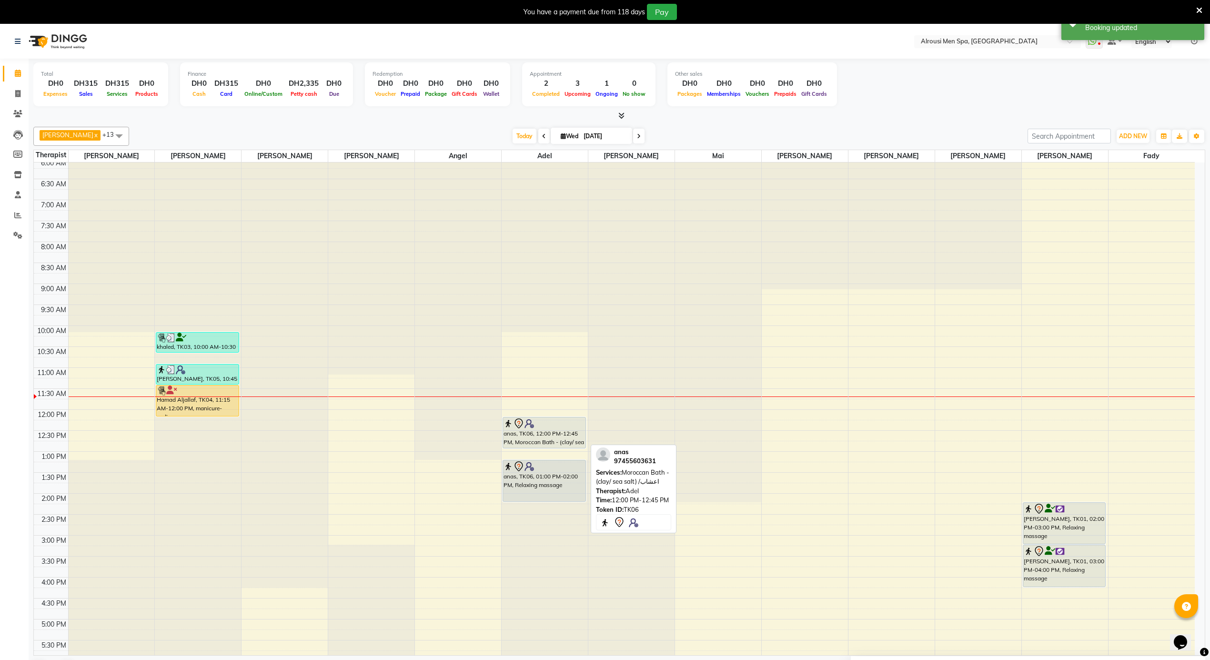
click at [540, 446] on div "anas, TK06, 12:00 PM-12:45 PM, Moroccan Bath - (clay/ sea salt) /اعشاب" at bounding box center [544, 432] width 82 height 30
click at [541, 454] on div "anas, TK06, 12:00 PM-12:45 PM, Moroccan Bath - (clay/ sea salt) /اعشاب anas, TK…" at bounding box center [545, 410] width 86 height 1006
